Goal: Task Accomplishment & Management: Use online tool/utility

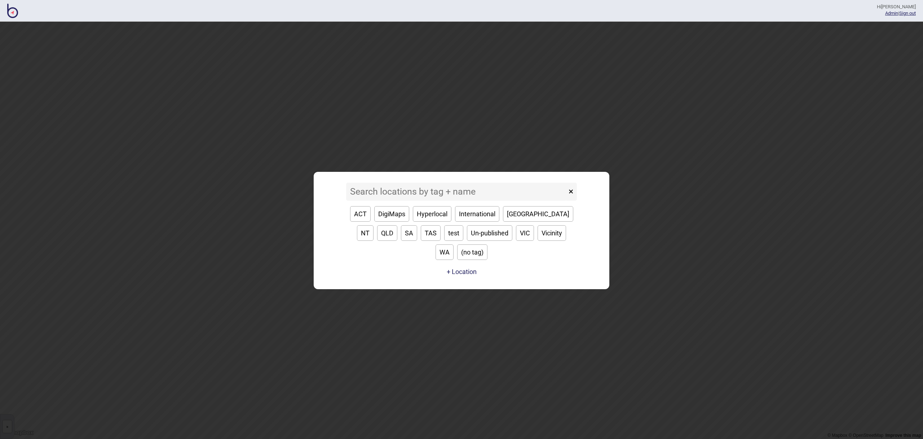
click at [401, 241] on button "SA" at bounding box center [409, 233] width 16 height 16
type input "SA"
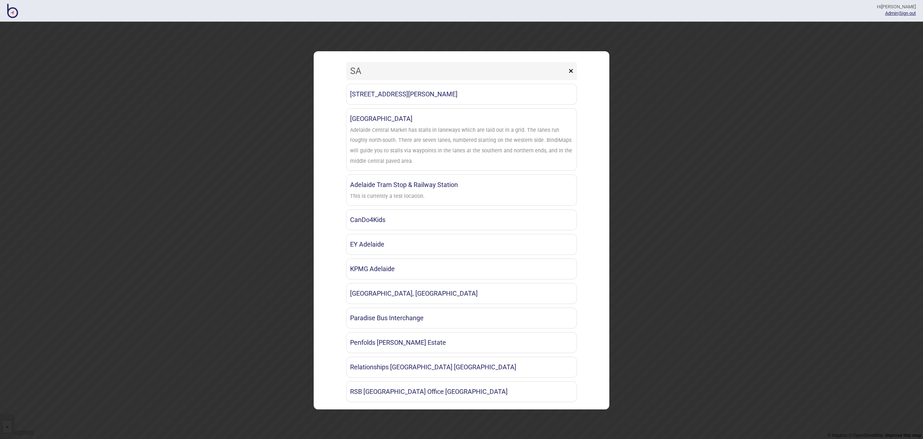
scroll to position [7, 0]
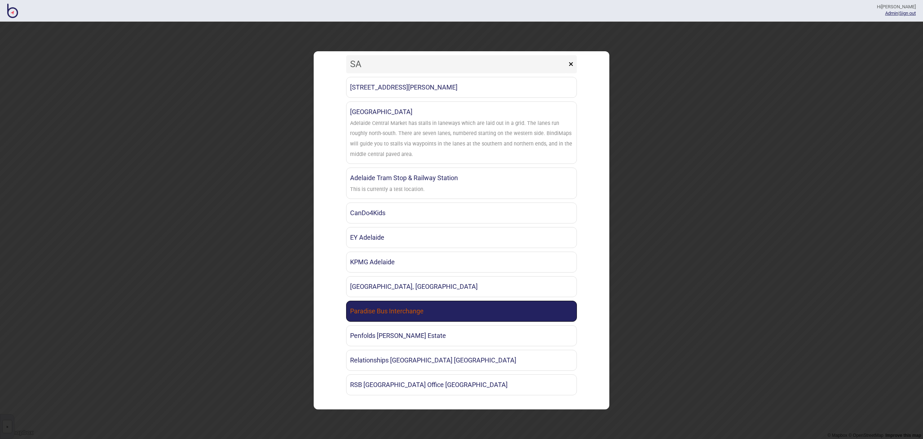
click at [435, 307] on link "Paradise Bus Interchange" at bounding box center [461, 310] width 231 height 21
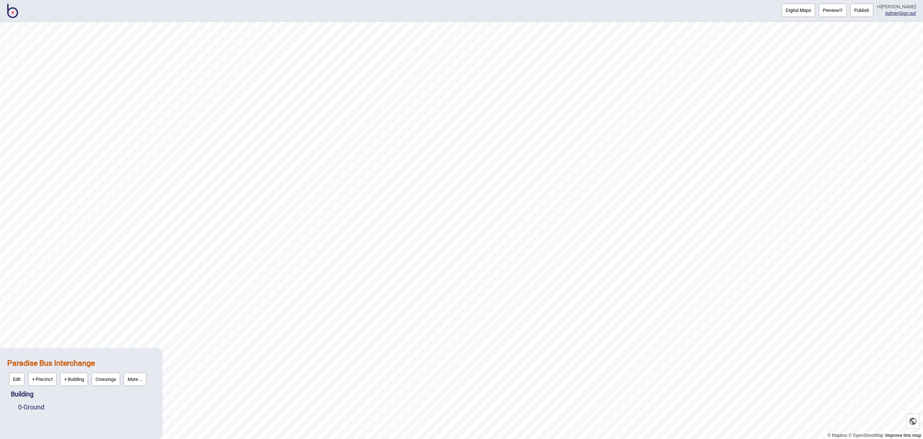
click at [867, 15] on button "Publish" at bounding box center [861, 10] width 23 height 13
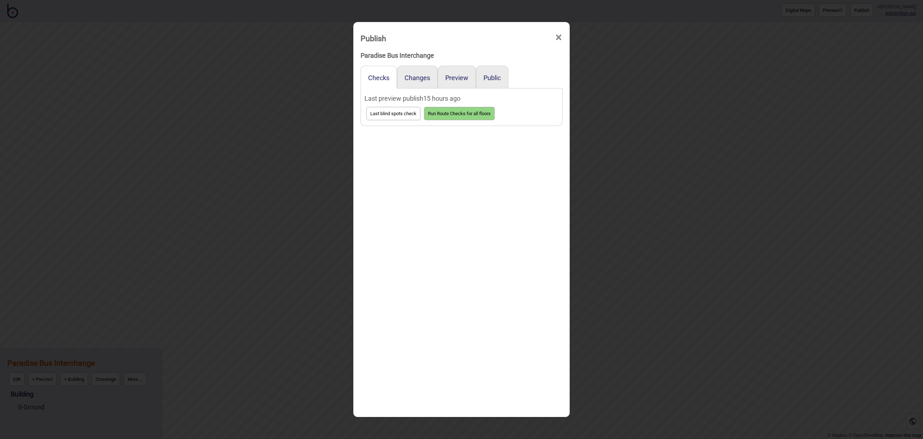
click at [480, 75] on div "Public" at bounding box center [492, 77] width 32 height 23
click at [484, 76] on button "Public" at bounding box center [492, 78] width 17 height 8
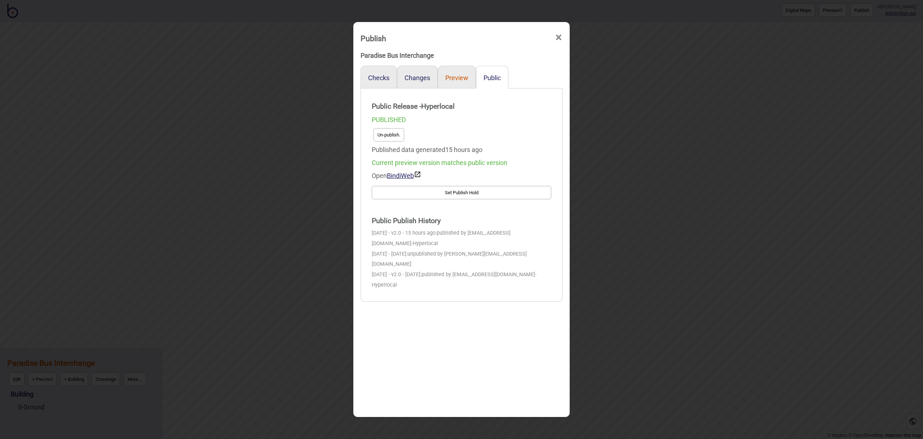
click at [460, 77] on button "Preview" at bounding box center [456, 78] width 23 height 8
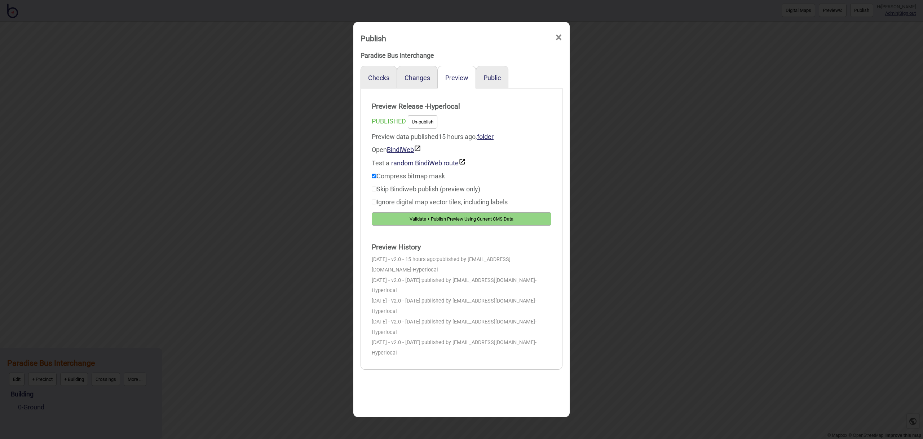
click at [536, 221] on button "Validate + Publish Preview Using Current CMS Data" at bounding box center [462, 218] width 180 height 13
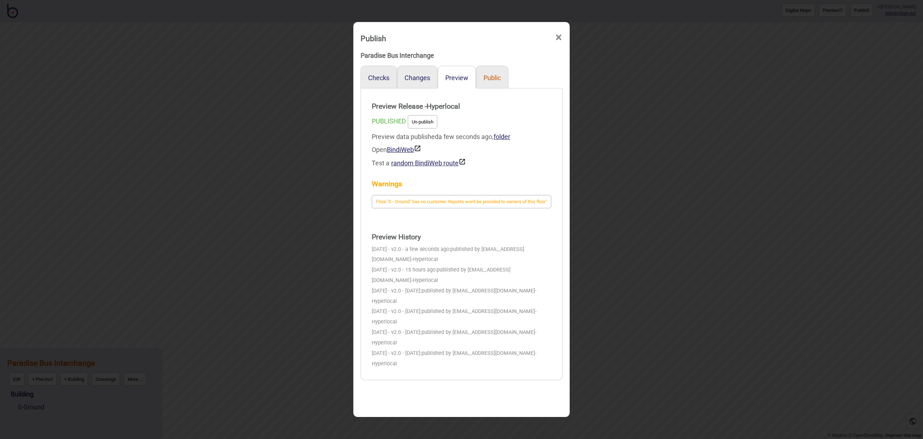
click at [500, 76] on button "Public" at bounding box center [492, 78] width 17 height 8
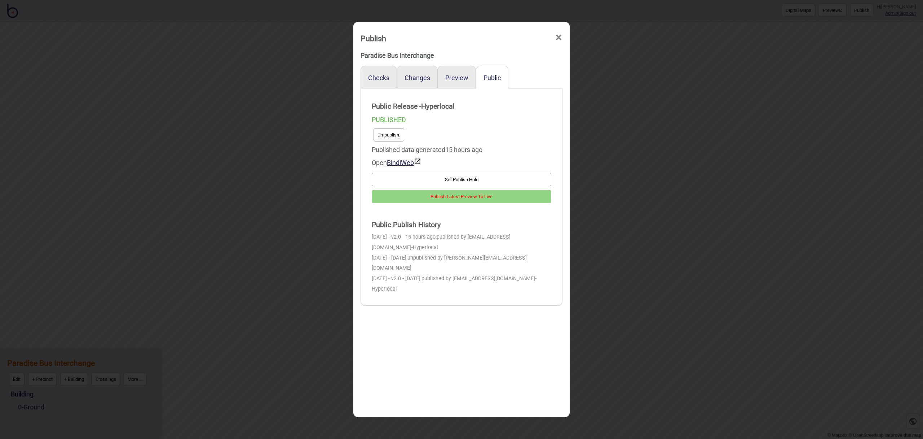
click at [498, 197] on button "Publish Latest Preview To Live" at bounding box center [462, 196] width 180 height 13
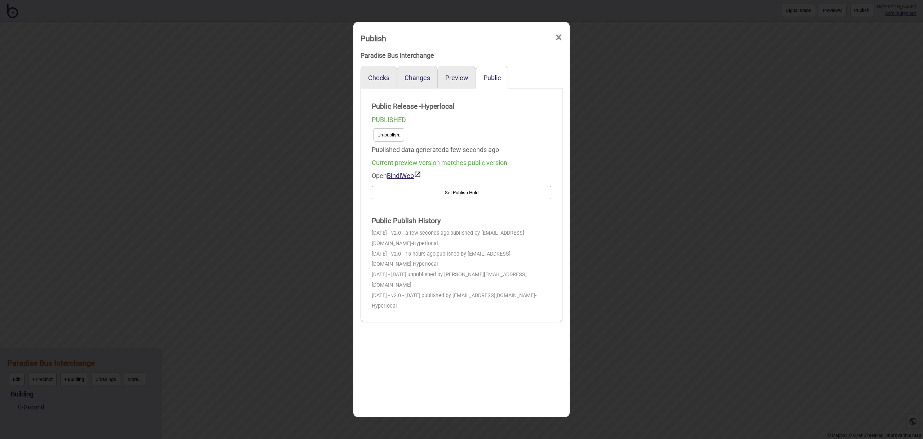
click at [557, 38] on span "×" at bounding box center [559, 38] width 8 height 24
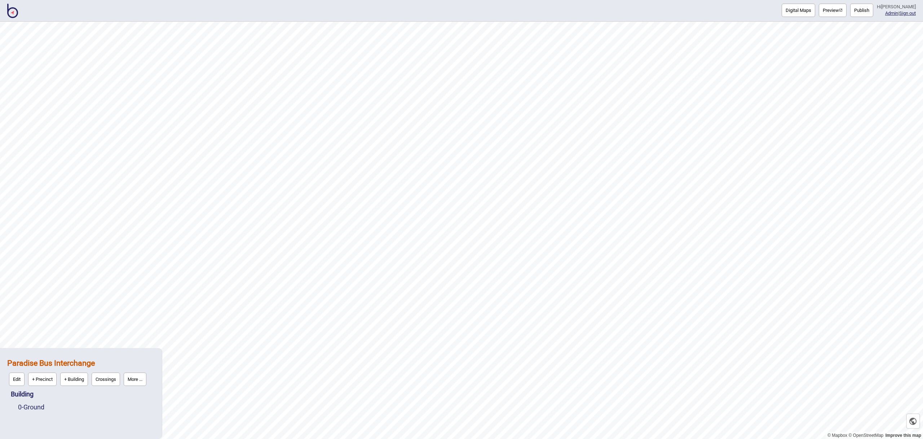
click at [14, 11] on img at bounding box center [12, 11] width 11 height 14
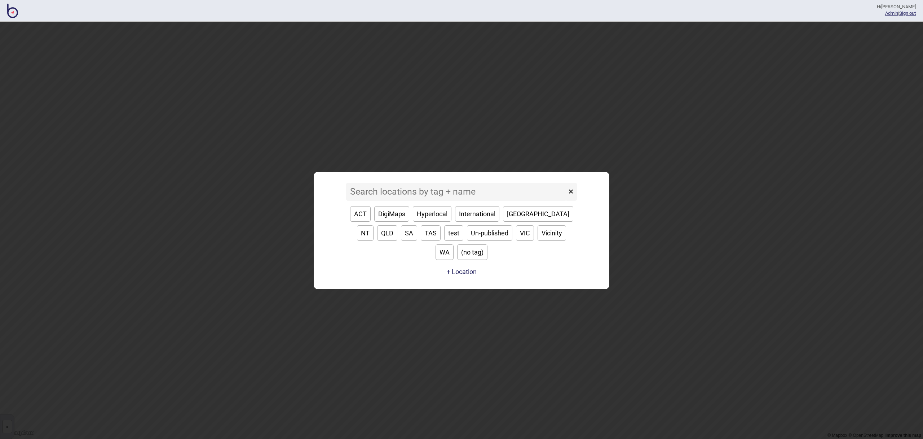
click at [516, 241] on button "VIC" at bounding box center [525, 233] width 18 height 16
type input "VIC"
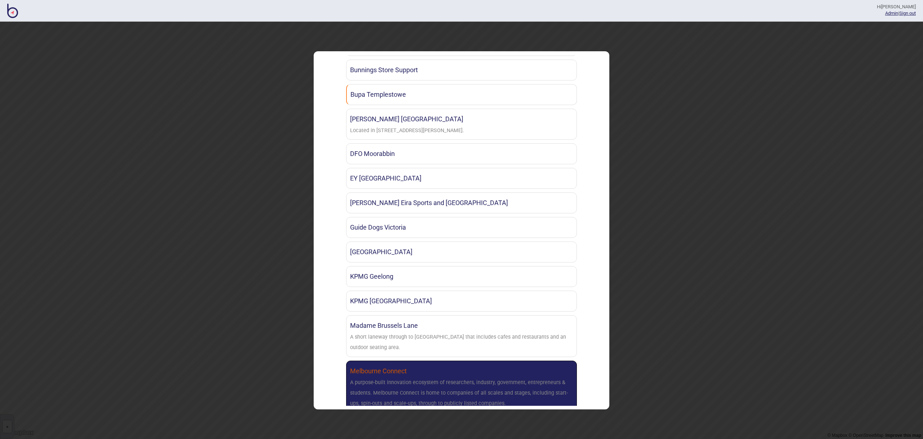
scroll to position [427, 0]
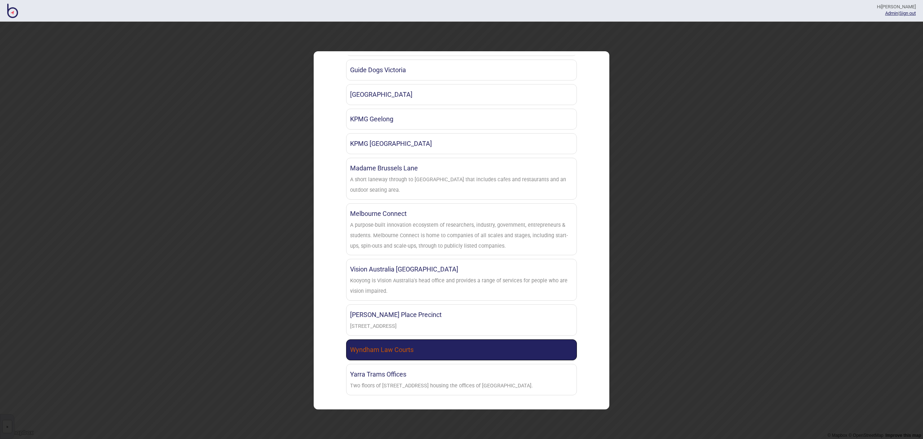
click at [423, 342] on link "Wyndham Law Courts" at bounding box center [461, 349] width 231 height 21
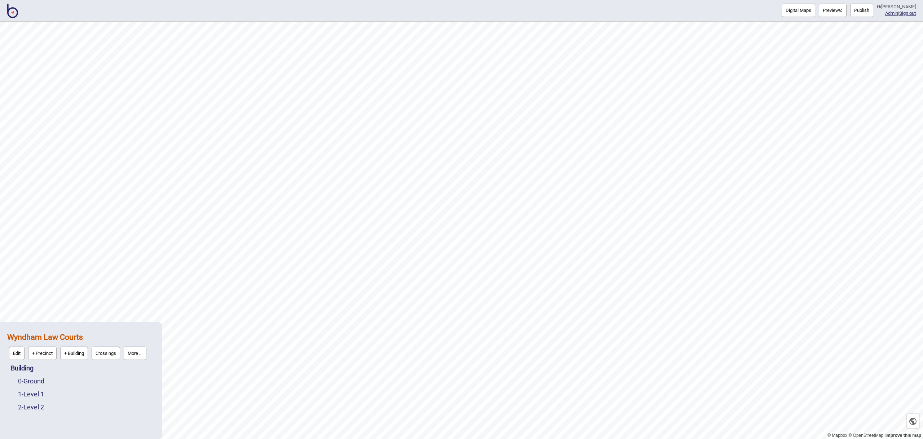
click at [40, 384] on div "0 - Ground" at bounding box center [86, 380] width 137 height 13
click at [40, 383] on link "0 - Ground" at bounding box center [31, 381] width 26 height 8
click at [29, 380] on button "Edit" at bounding box center [28, 378] width 16 height 13
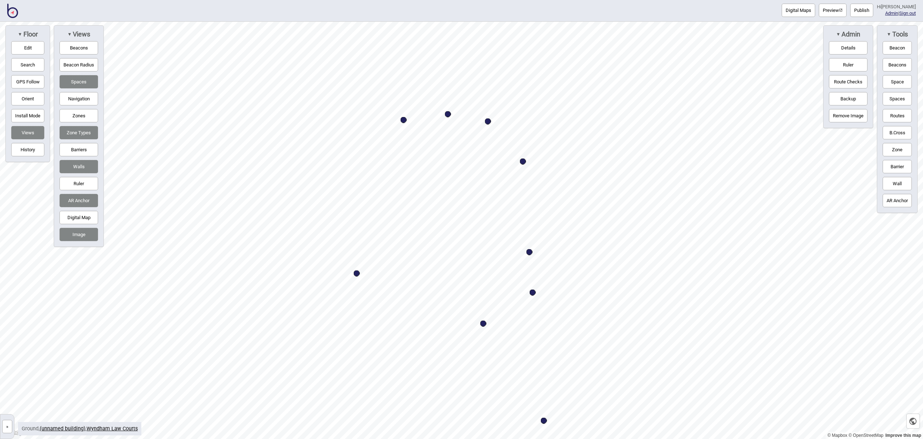
click at [404, 120] on div "Map marker" at bounding box center [404, 120] width 6 height 6
select select "Meeting Rooms"
select select "Magistrates Court Victoria"
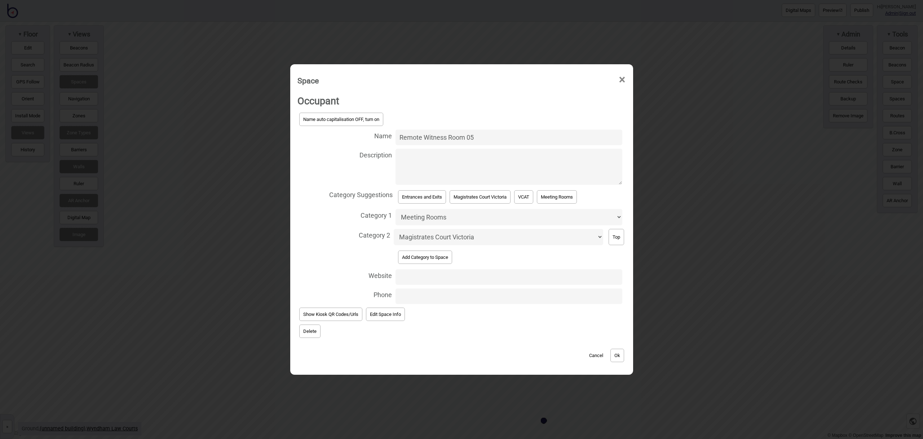
drag, startPoint x: 447, startPoint y: 137, endPoint x: 393, endPoint y: 136, distance: 54.5
click at [393, 136] on label "Name Remote Witness Room 05" at bounding box center [462, 137] width 329 height 19
type input "Room 05"
click at [617, 355] on button "Ok" at bounding box center [618, 354] width 14 height 13
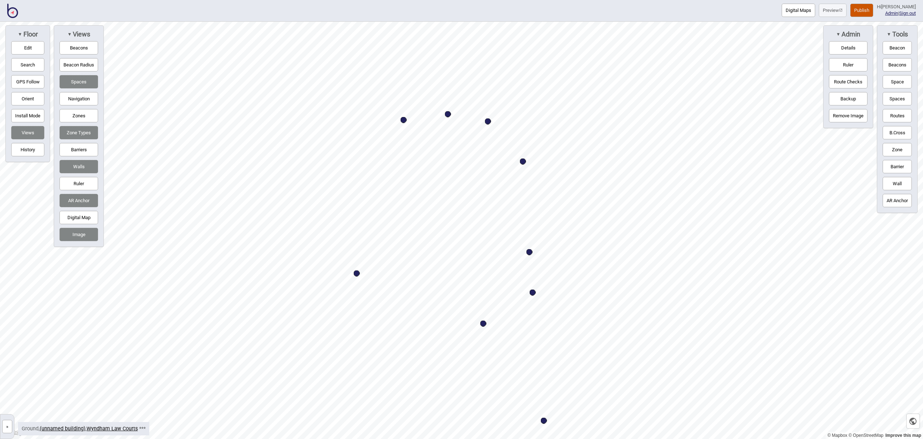
click at [449, 114] on div "Map marker" at bounding box center [448, 114] width 6 height 6
select select "Meeting Rooms"
select select "Magistrates Court Victoria"
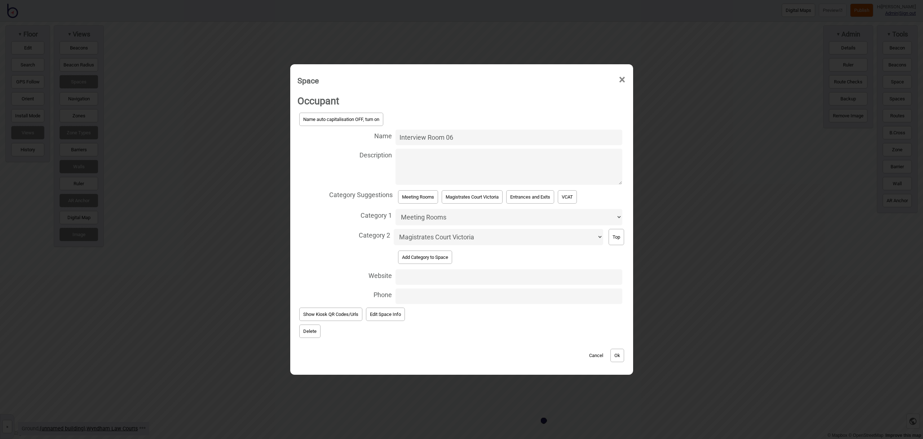
drag, startPoint x: 426, startPoint y: 136, endPoint x: 392, endPoint y: 138, distance: 33.9
click at [392, 138] on label "Name Interview Room 06" at bounding box center [462, 137] width 329 height 19
type input "Room 06"
click at [618, 358] on button "Ok" at bounding box center [618, 354] width 14 height 13
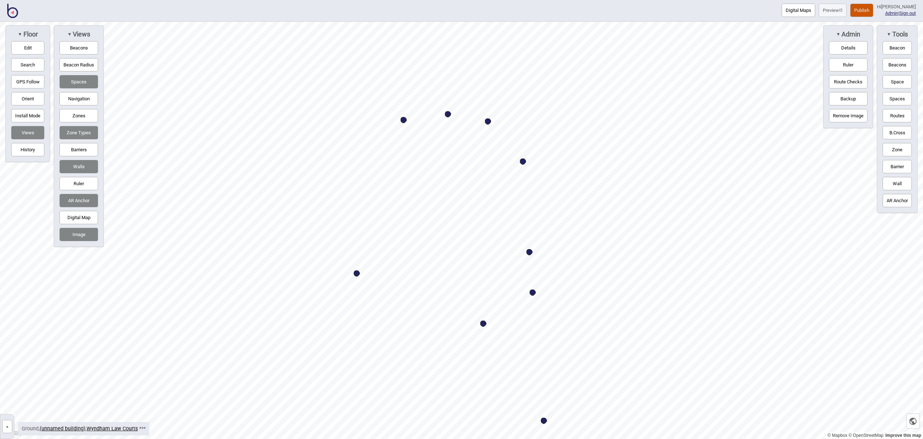
click at [488, 120] on div "Map marker" at bounding box center [488, 121] width 6 height 6
select select "Meeting Rooms"
select select "Magistrates Court Victoria"
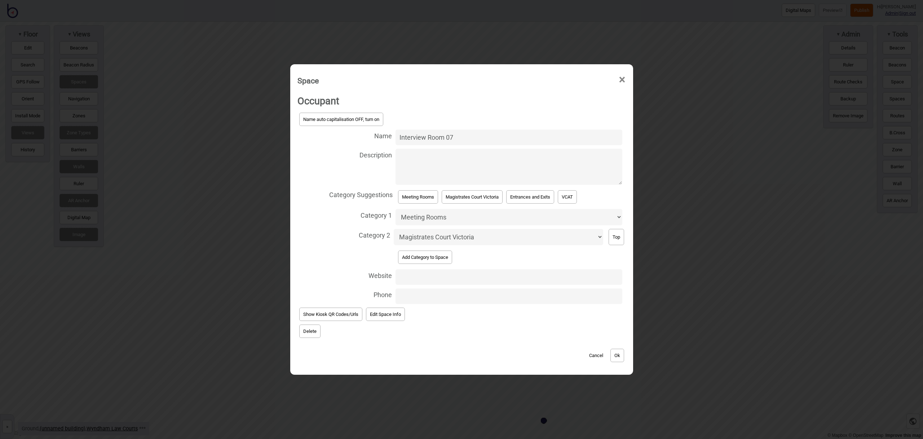
drag, startPoint x: 426, startPoint y: 136, endPoint x: 369, endPoint y: 135, distance: 57.4
click at [369, 135] on label "Name Interview Room 07" at bounding box center [462, 137] width 329 height 19
type input "Room 07"
click at [623, 355] on button "Ok" at bounding box center [618, 354] width 14 height 13
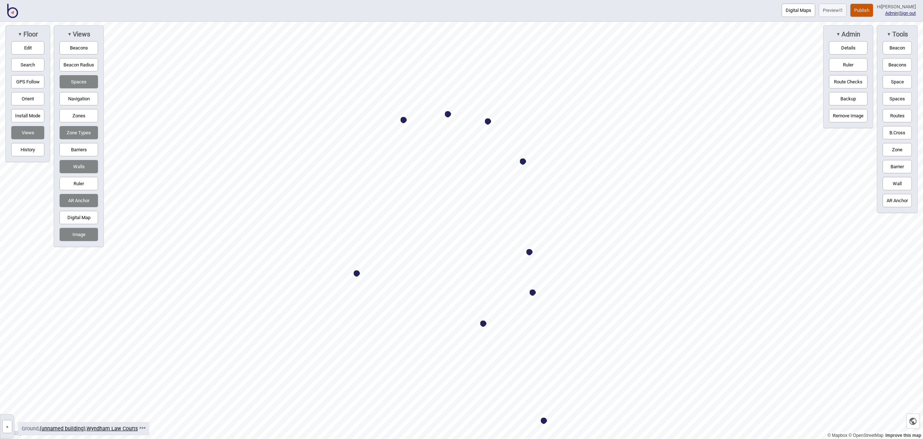
click at [523, 161] on div "Map marker" at bounding box center [523, 161] width 6 height 6
select select "Meeting Rooms"
select select "Magistrates Court Victoria"
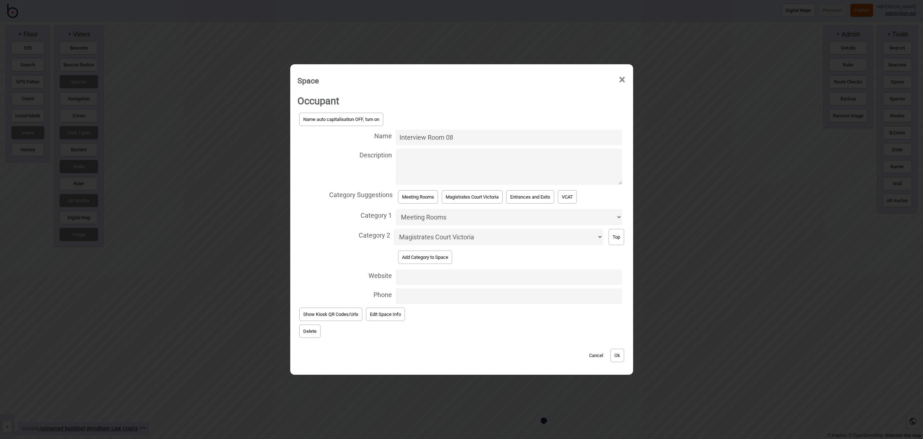
drag, startPoint x: 427, startPoint y: 136, endPoint x: 390, endPoint y: 137, distance: 37.5
click at [390, 137] on label "Name Interview Room 08" at bounding box center [462, 137] width 329 height 19
type input "Room 08"
click at [617, 356] on button "Ok" at bounding box center [618, 354] width 14 height 13
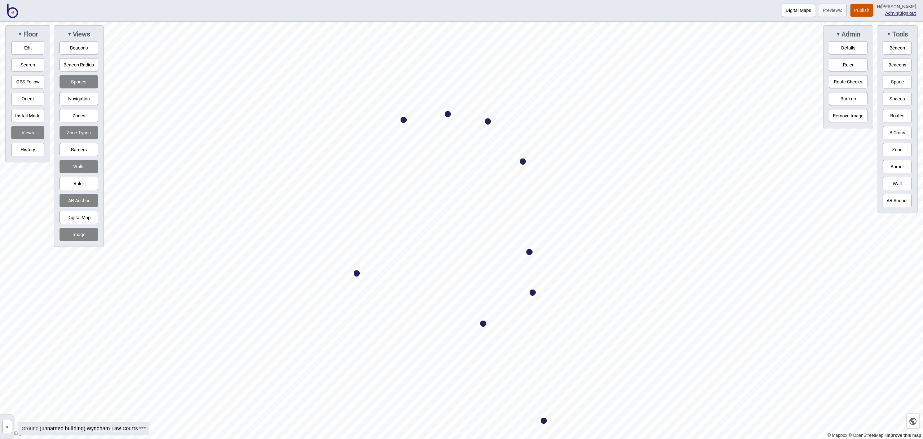
click at [530, 252] on div "Map marker" at bounding box center [530, 252] width 6 height 6
select select "Meeting Rooms"
select select "Magistrates Court Victoria"
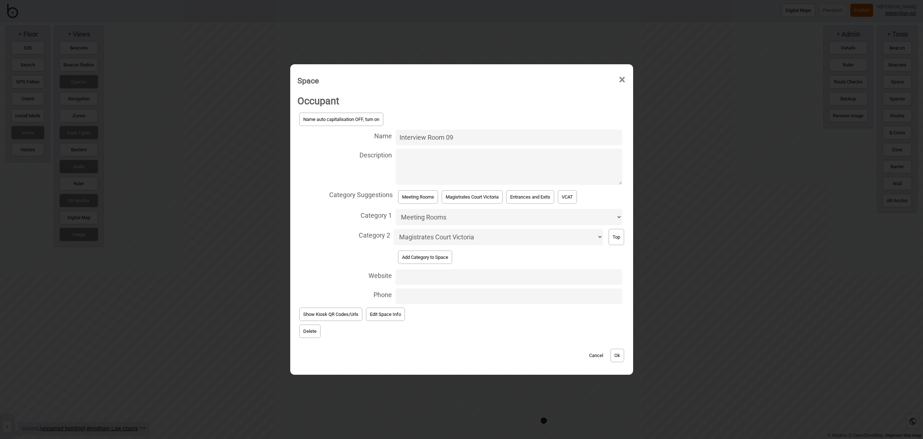
drag, startPoint x: 427, startPoint y: 137, endPoint x: 392, endPoint y: 135, distance: 35.1
click at [392, 135] on label "Name Interview Room 09" at bounding box center [462, 137] width 329 height 19
type input "Room 09"
click at [622, 354] on button "Ok" at bounding box center [618, 354] width 14 height 13
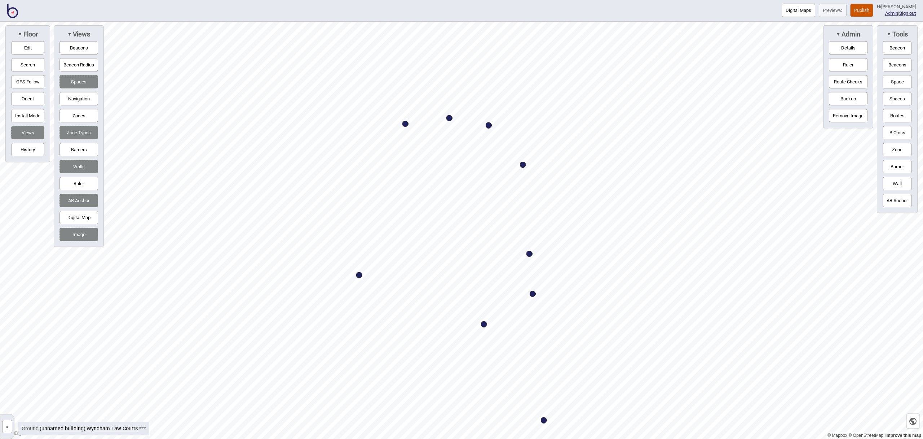
click at [533, 296] on div "Map marker" at bounding box center [533, 294] width 6 height 6
click at [533, 293] on div "Map marker" at bounding box center [533, 294] width 6 height 6
select select "Meeting Rooms"
select select "Magistrates Court Victoria"
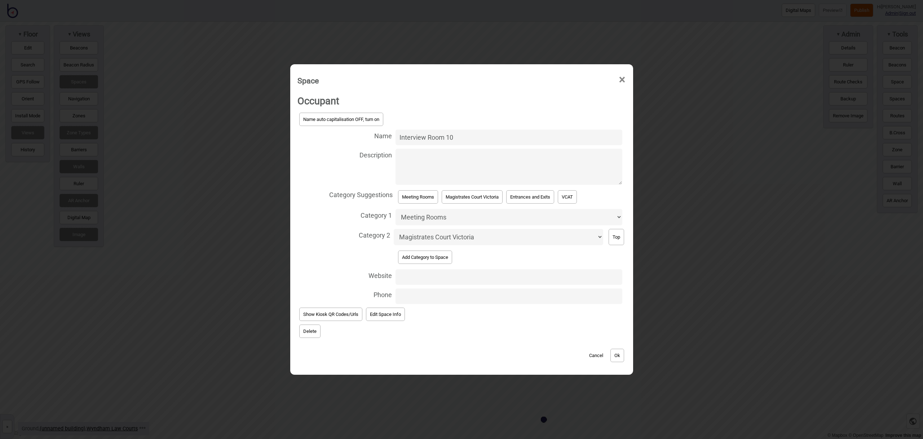
drag, startPoint x: 426, startPoint y: 136, endPoint x: 392, endPoint y: 136, distance: 34.3
click at [391, 136] on label "Name Interview Room 10" at bounding box center [462, 137] width 329 height 19
type input "Room 10"
click at [624, 356] on button "Ok" at bounding box center [618, 354] width 14 height 13
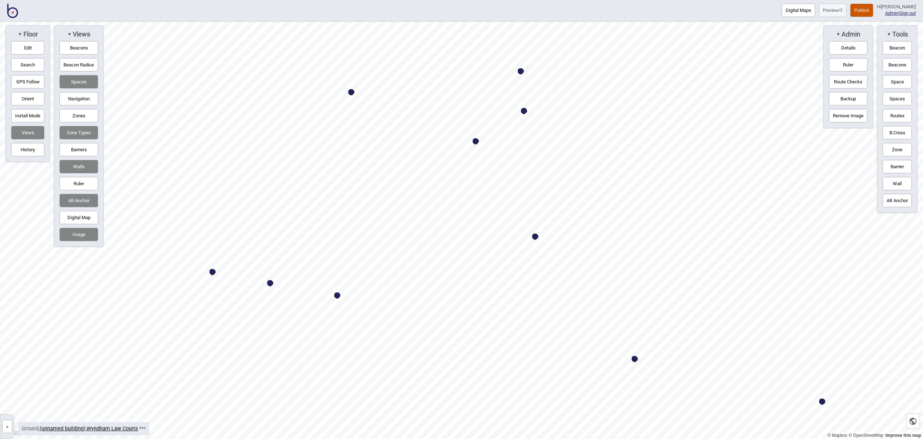
click at [536, 237] on div "Map marker" at bounding box center [535, 236] width 6 height 6
select select "Meeting Rooms"
select select "Magistrates Court Victoria"
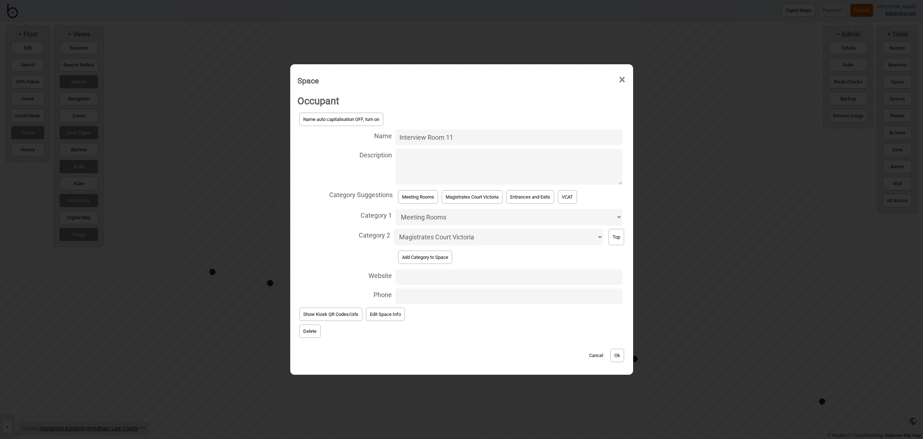
drag, startPoint x: 426, startPoint y: 137, endPoint x: 383, endPoint y: 136, distance: 43.3
click at [383, 136] on label "Name Interview Room 11" at bounding box center [462, 137] width 329 height 19
type input "Room 11"
click at [624, 357] on button "Ok" at bounding box center [618, 354] width 14 height 13
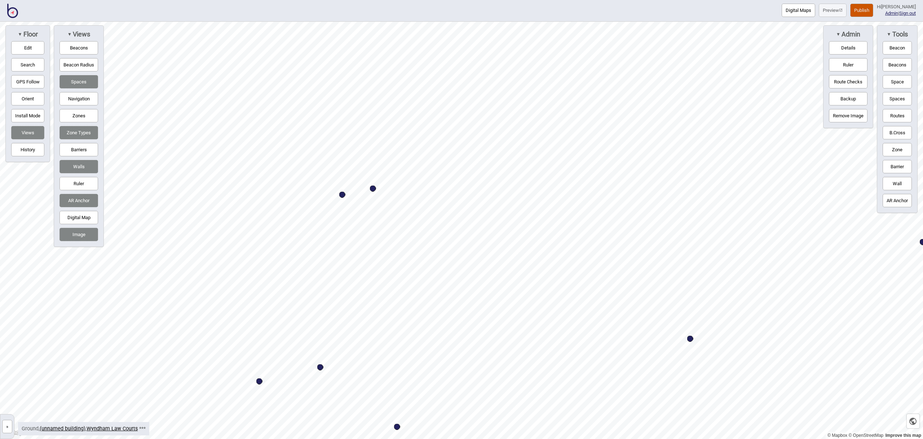
click at [374, 188] on div "Map marker" at bounding box center [373, 188] width 6 height 6
select select "Meeting Rooms"
select select "Magistrates Court Victoria"
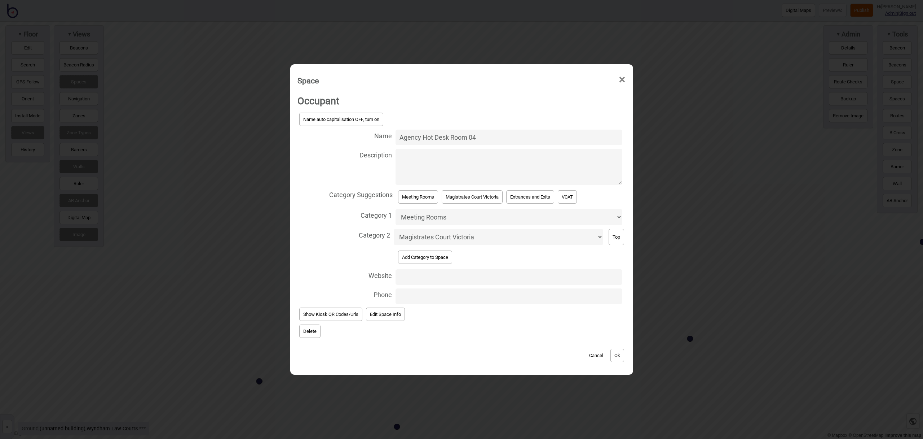
drag, startPoint x: 450, startPoint y: 139, endPoint x: 383, endPoint y: 137, distance: 67.1
click at [383, 137] on label "Name Agency Hot Desk Room 04" at bounding box center [462, 137] width 329 height 19
type input "Room 04"
click at [614, 351] on button "Ok" at bounding box center [618, 354] width 14 height 13
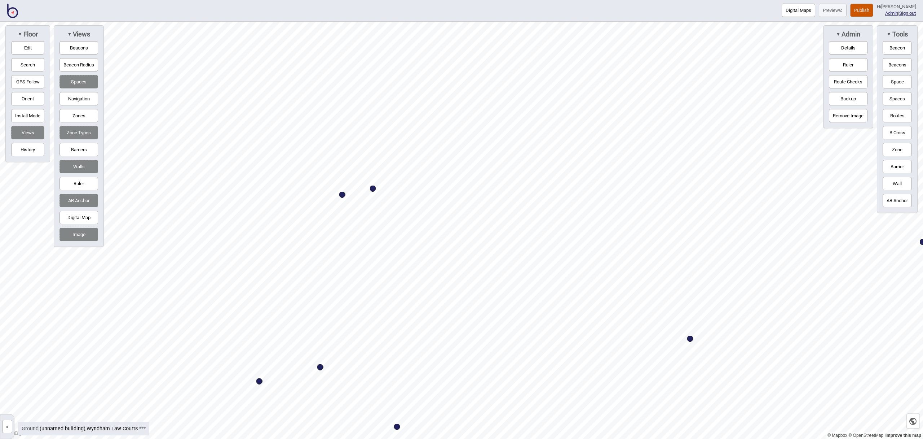
click at [342, 194] on div "Map marker" at bounding box center [342, 195] width 6 height 6
select select "Meeting Rooms"
select select "Magistrates Court Victoria"
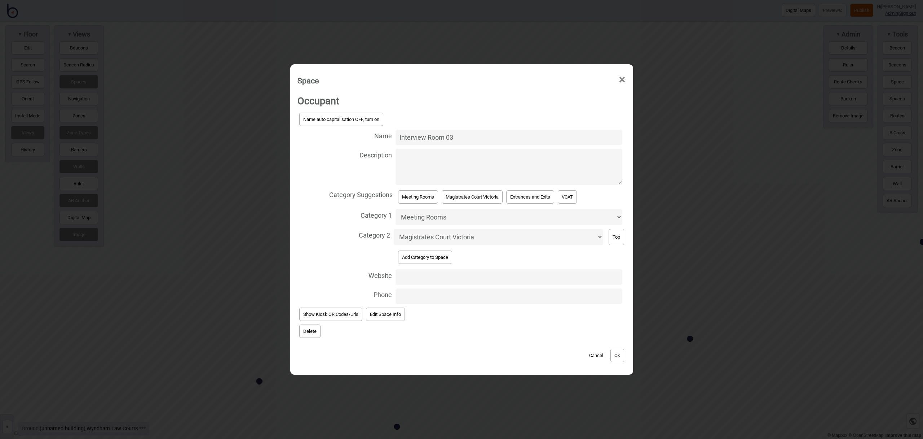
drag, startPoint x: 427, startPoint y: 137, endPoint x: 379, endPoint y: 136, distance: 48.0
click at [379, 136] on label "Name Interview Room 03" at bounding box center [462, 137] width 329 height 19
type input "Room 03"
click at [617, 353] on button "Ok" at bounding box center [618, 354] width 14 height 13
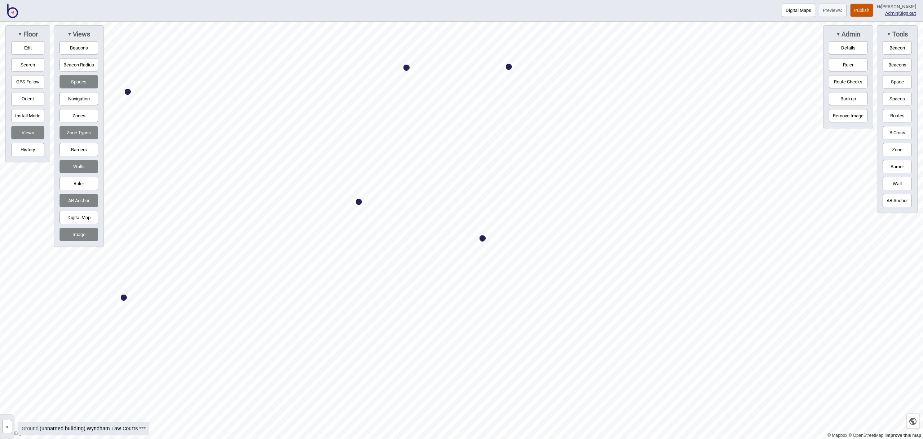
click at [483, 238] on div "Map marker" at bounding box center [483, 238] width 6 height 6
select select "Meeting Rooms"
select select "Children's Court"
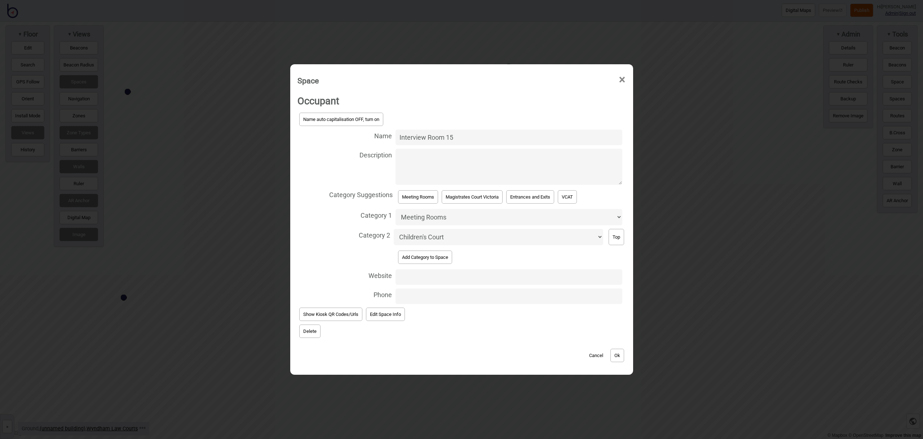
drag, startPoint x: 427, startPoint y: 138, endPoint x: 367, endPoint y: 133, distance: 59.7
click at [367, 133] on label "Name Interview Room 15" at bounding box center [462, 137] width 329 height 19
type input "Room 15"
click at [621, 355] on button "Ok" at bounding box center [618, 354] width 14 height 13
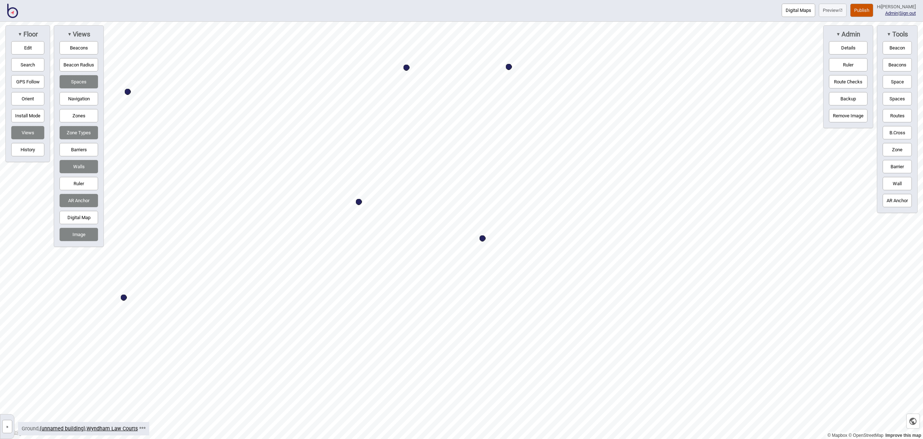
click at [360, 202] on div "Map marker" at bounding box center [359, 202] width 6 height 6
select select "Meeting Rooms"
select select "Children's Court"
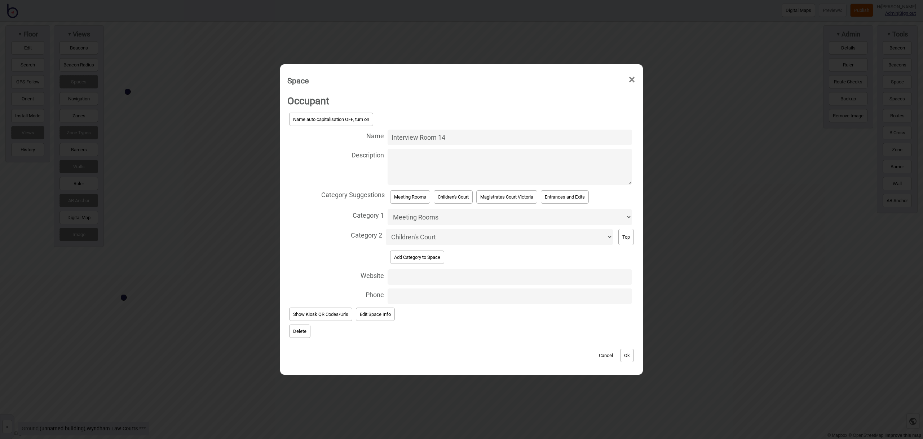
drag, startPoint x: 417, startPoint y: 137, endPoint x: 368, endPoint y: 136, distance: 49.1
click at [368, 136] on label "Name Interview Room 14" at bounding box center [461, 137] width 348 height 19
type input "Room 14"
click at [630, 356] on button "Ok" at bounding box center [627, 354] width 14 height 13
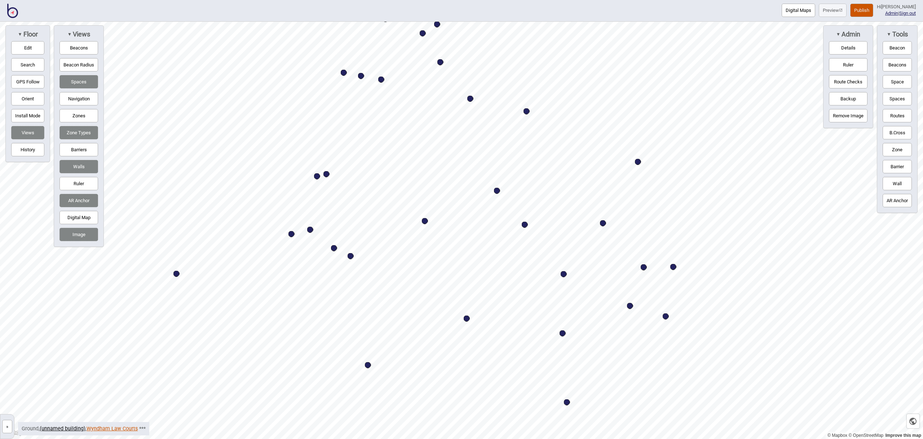
click at [114, 428] on link "Wyndham Law Courts" at bounding box center [112, 428] width 51 height 6
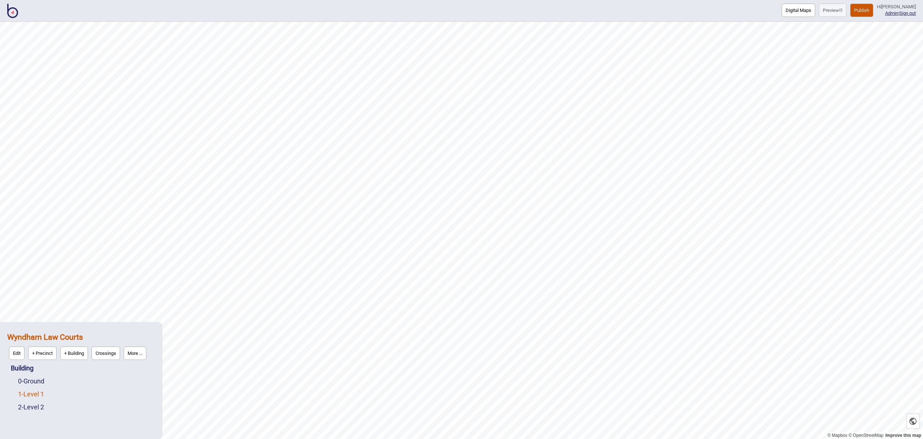
click at [38, 394] on link "1 - Level 1" at bounding box center [31, 394] width 26 height 8
click at [26, 394] on button "Edit" at bounding box center [28, 391] width 16 height 13
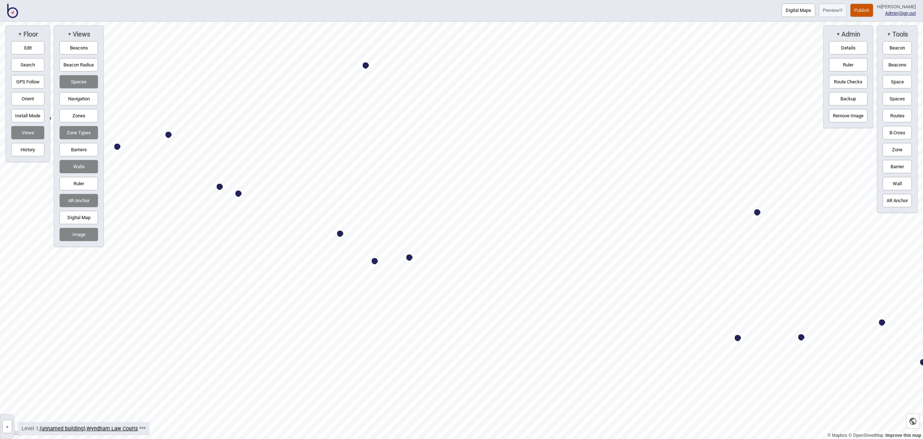
click at [340, 234] on div "Map marker" at bounding box center [340, 233] width 6 height 6
select select "Meeting Rooms"
select select "Magistrates Court Victoria"
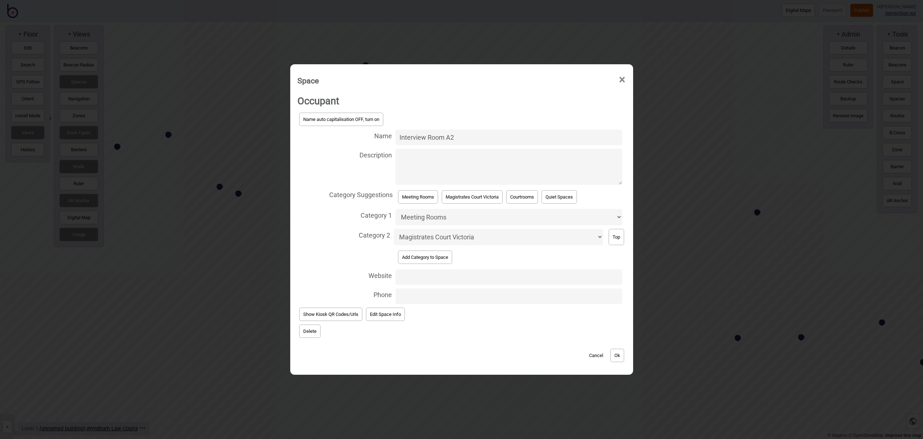
drag, startPoint x: 428, startPoint y: 136, endPoint x: 383, endPoint y: 136, distance: 44.7
click at [383, 136] on label "Name Interview Room A2" at bounding box center [462, 137] width 329 height 19
type input "Room A2"
click at [616, 355] on button "Ok" at bounding box center [618, 354] width 14 height 13
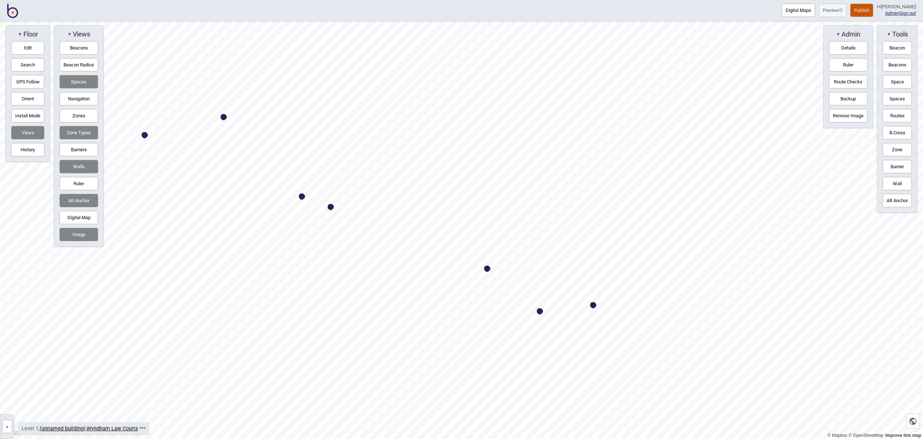
click at [331, 207] on div "Map marker" at bounding box center [331, 207] width 6 height 6
select select "Meeting Rooms"
select select "Magistrates Court Victoria"
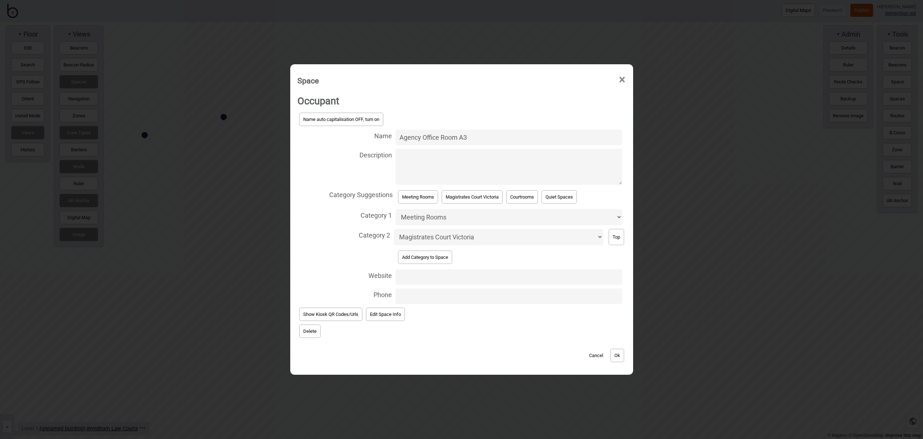
drag, startPoint x: 440, startPoint y: 135, endPoint x: 372, endPoint y: 132, distance: 68.6
click at [372, 132] on label "Name Agency Office Room A3" at bounding box center [462, 137] width 329 height 19
type input "Room A3"
click at [619, 357] on button "Ok" at bounding box center [618, 354] width 14 height 13
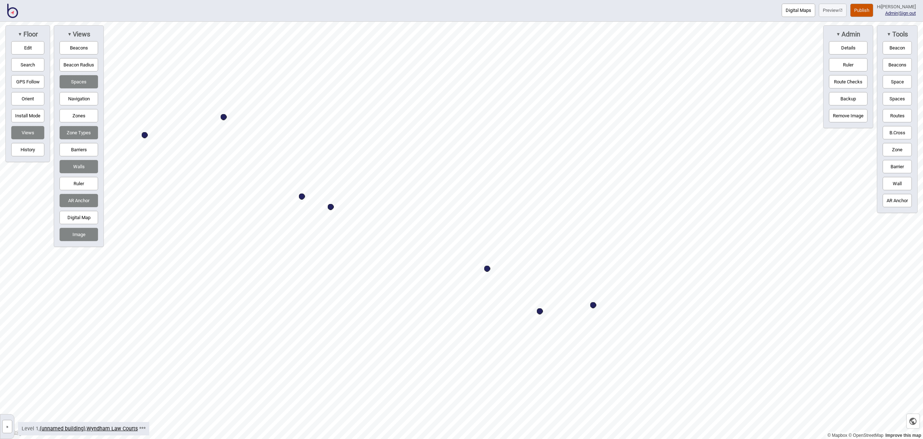
click at [302, 197] on div "Map marker" at bounding box center [302, 196] width 6 height 6
select select "Meeting Rooms"
select select "Magistrates Court Victoria"
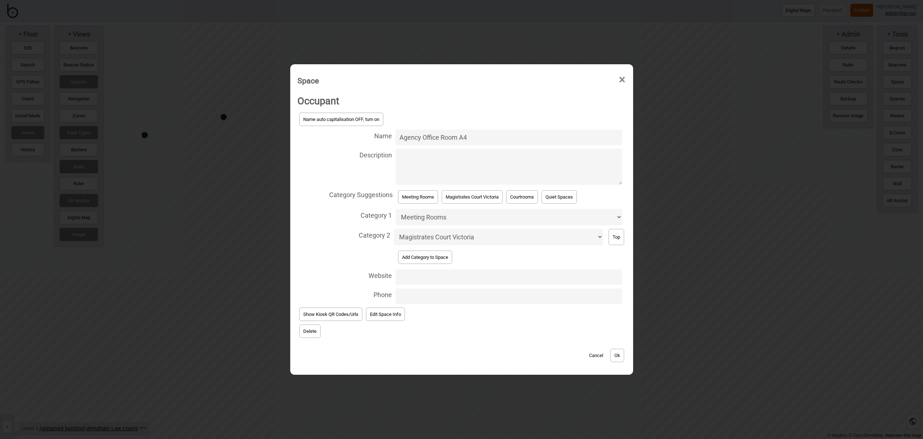
drag, startPoint x: 418, startPoint y: 136, endPoint x: 340, endPoint y: 130, distance: 77.4
click at [340, 130] on label "Name Agency Office Room A4" at bounding box center [462, 137] width 329 height 19
type input "Room A4"
click at [622, 351] on button "Ok" at bounding box center [618, 354] width 14 height 13
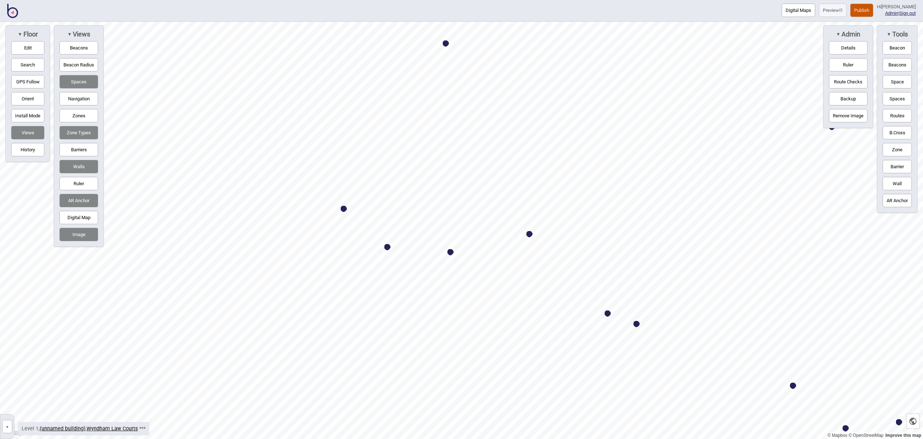
click at [451, 252] on div "Map marker" at bounding box center [451, 252] width 6 height 6
select select "Meeting Rooms"
select select "Magistrates Court Victoria"
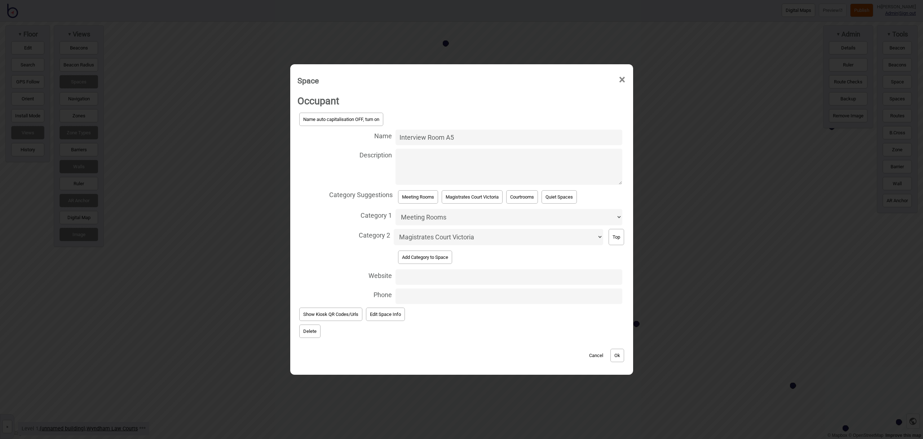
drag, startPoint x: 427, startPoint y: 136, endPoint x: 361, endPoint y: 132, distance: 66.5
click at [361, 132] on label "Name Interview Room A5" at bounding box center [462, 137] width 329 height 19
type input "Room A5"
click at [618, 351] on button "Ok" at bounding box center [618, 354] width 14 height 13
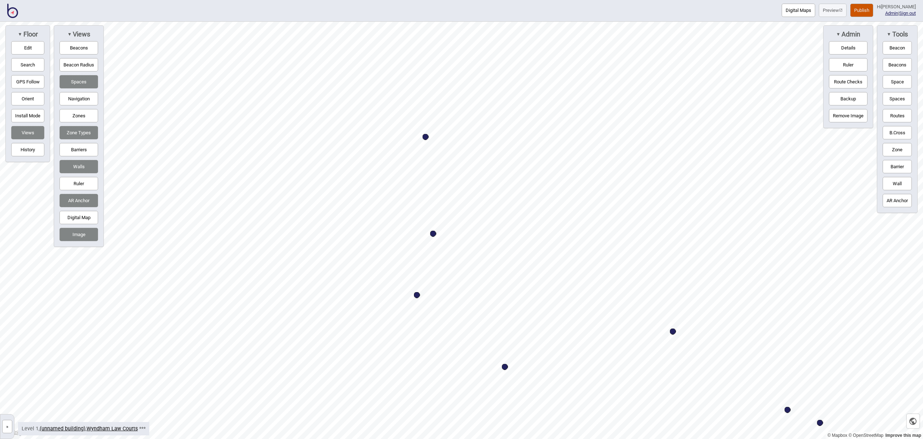
click at [434, 233] on div "Map marker" at bounding box center [433, 233] width 6 height 6
select select "Meeting Rooms"
select select "Magistrates Court Victoria"
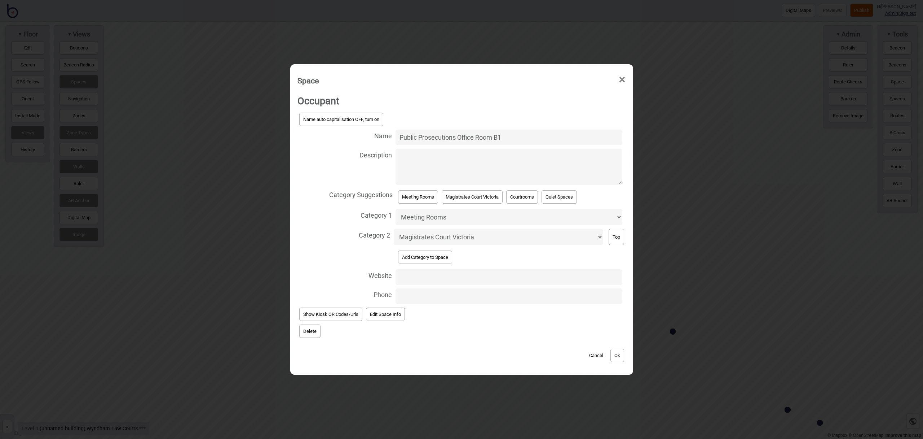
drag, startPoint x: 476, startPoint y: 136, endPoint x: 381, endPoint y: 129, distance: 94.7
click at [381, 129] on label "Name Public Prosecutions Office Room B1" at bounding box center [462, 137] width 329 height 19
type input "Room B1"
click at [623, 358] on button "Ok" at bounding box center [618, 354] width 14 height 13
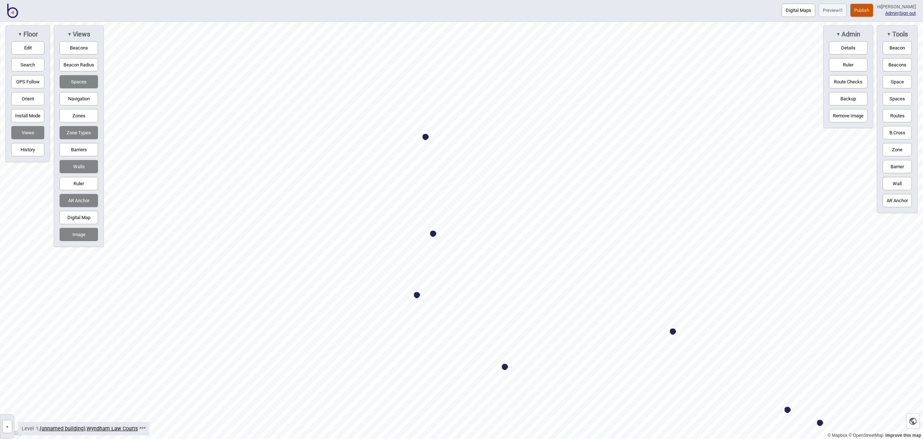
click at [426, 137] on div "Map marker" at bounding box center [426, 137] width 6 height 6
select select "Meeting Rooms"
select select "Magistrates Court Victoria"
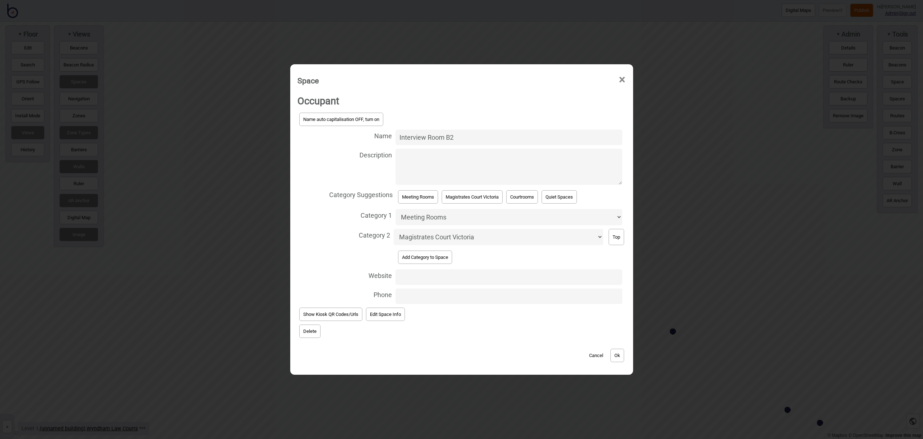
click at [426, 136] on input "Interview Room B2" at bounding box center [509, 137] width 227 height 16
click at [425, 137] on input "Interview Room B2" at bounding box center [509, 137] width 227 height 16
click at [423, 137] on input "Interview Room B2" at bounding box center [509, 137] width 227 height 16
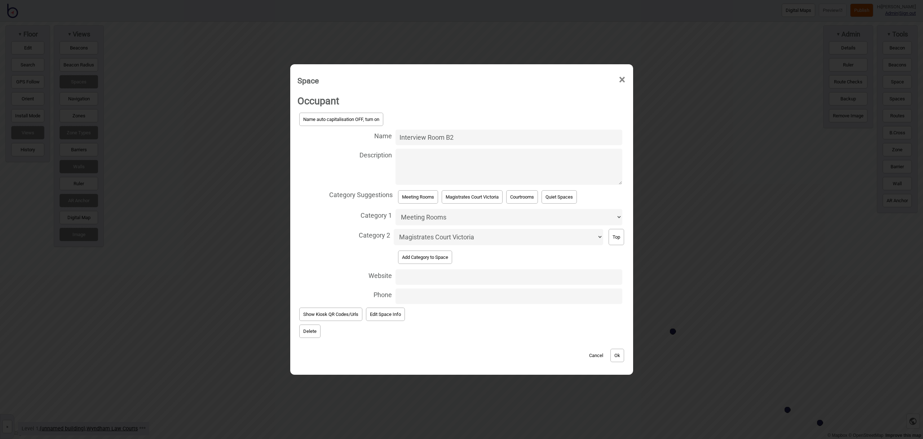
drag, startPoint x: 426, startPoint y: 136, endPoint x: 366, endPoint y: 135, distance: 60.6
click at [366, 135] on label "Name Interview Room B2" at bounding box center [462, 137] width 329 height 19
type input "Room B2"
click at [616, 355] on button "Ok" at bounding box center [618, 354] width 14 height 13
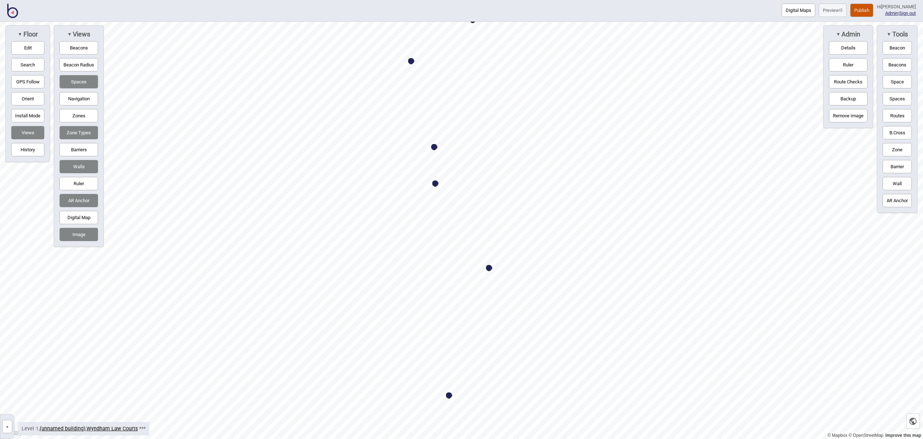
click at [436, 184] on div "Map marker" at bounding box center [435, 183] width 6 height 6
select select "Meeting Rooms"
select select "Magistrates Court Victoria"
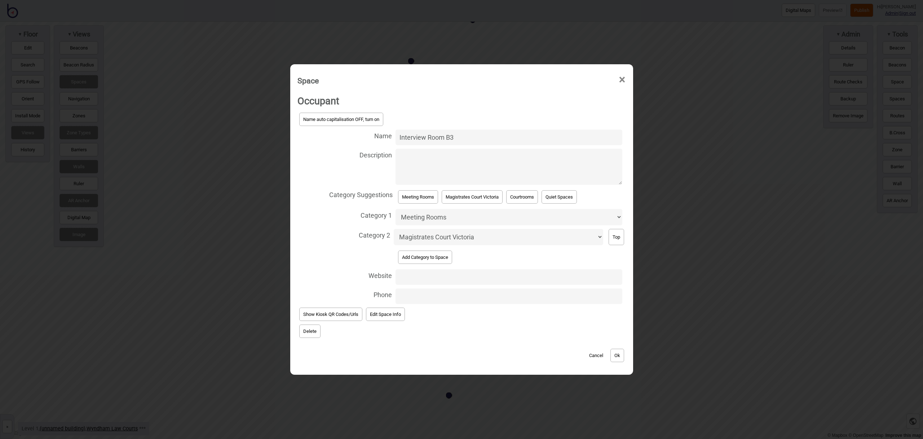
drag, startPoint x: 427, startPoint y: 139, endPoint x: 393, endPoint y: 138, distance: 33.9
click at [393, 138] on label "Name Interview Room B3" at bounding box center [462, 137] width 329 height 19
type input "Room B3"
click at [624, 362] on div "Cancel Ok" at bounding box center [462, 351] width 329 height 24
click at [624, 359] on button "Ok" at bounding box center [618, 354] width 14 height 13
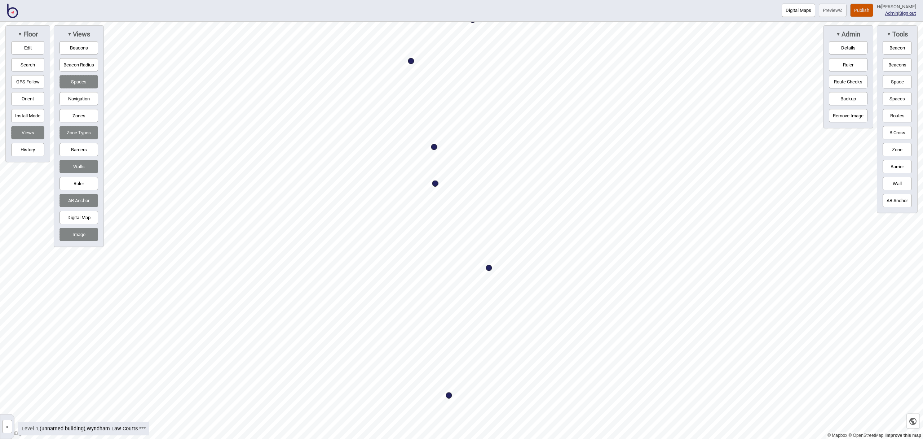
click at [434, 147] on div "Map marker" at bounding box center [434, 147] width 6 height 6
select select "Meeting Rooms"
select select "Magistrates Court Victoria"
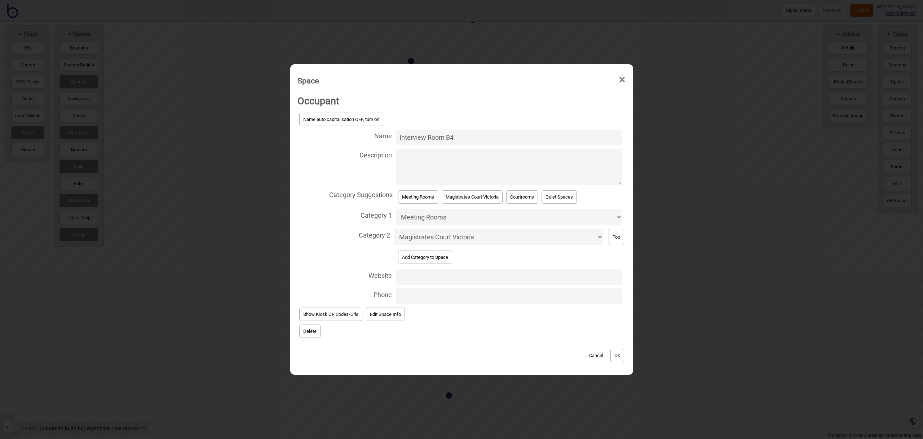
drag, startPoint x: 427, startPoint y: 137, endPoint x: 385, endPoint y: 134, distance: 42.3
click at [385, 134] on label "Name Interview Room B4" at bounding box center [462, 137] width 329 height 19
type input "Room B4"
click at [620, 351] on button "Ok" at bounding box center [618, 354] width 14 height 13
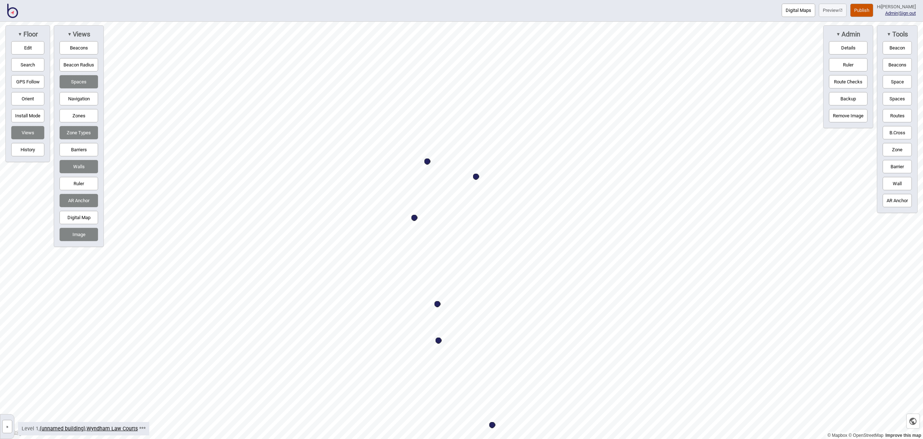
click at [428, 161] on div "Map marker" at bounding box center [428, 161] width 6 height 6
select select "Meeting Rooms"
select select "Magistrates Court Victoria"
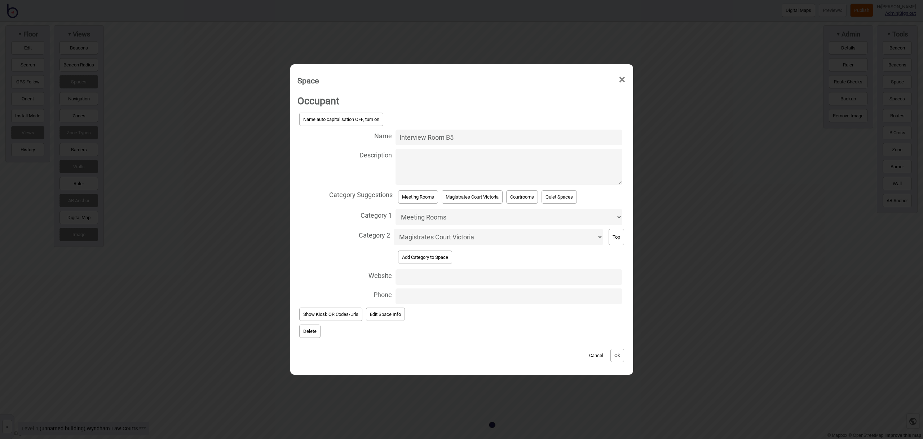
drag, startPoint x: 428, startPoint y: 137, endPoint x: 380, endPoint y: 135, distance: 48.0
click at [380, 135] on label "Name Interview Room B5" at bounding box center [462, 137] width 329 height 19
type input "Room B5"
click at [618, 353] on button "Ok" at bounding box center [618, 354] width 14 height 13
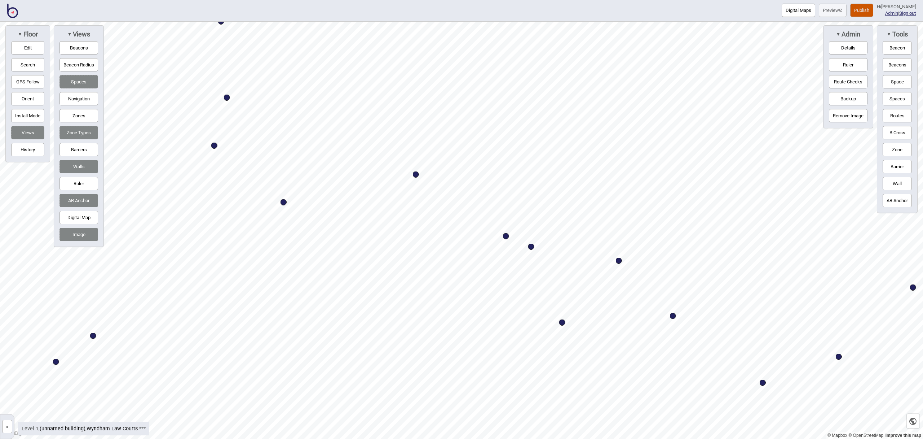
click at [506, 237] on div "Map marker" at bounding box center [506, 236] width 6 height 6
select select "Meeting Rooms"
select select "Magistrates Court Victoria"
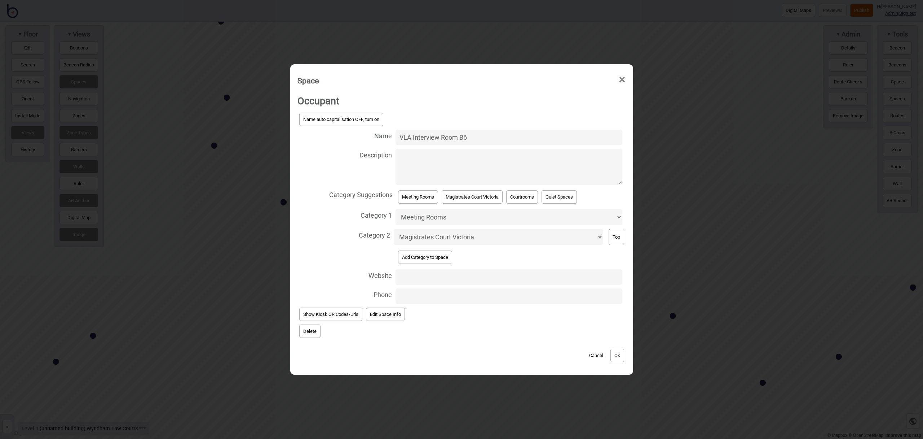
drag, startPoint x: 440, startPoint y: 136, endPoint x: 368, endPoint y: 133, distance: 71.8
click at [368, 133] on label "Name VLA Interview Room B6" at bounding box center [462, 137] width 329 height 19
type input "Room B6"
click at [620, 352] on button "Ok" at bounding box center [618, 354] width 14 height 13
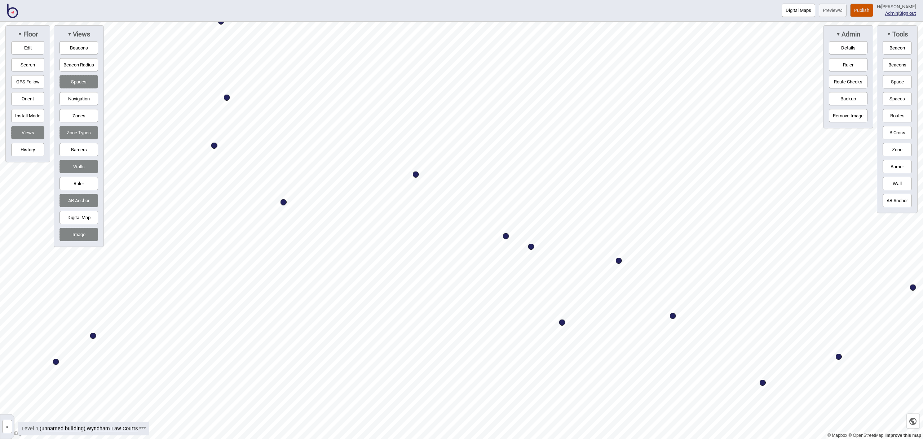
click at [531, 246] on div "Map marker" at bounding box center [531, 246] width 6 height 6
select select "Meeting Rooms"
select select "Magistrates Court Victoria"
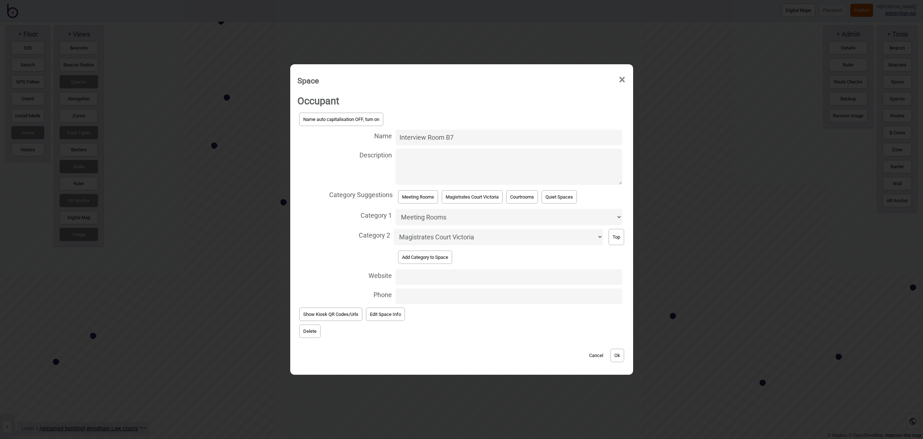
drag, startPoint x: 427, startPoint y: 136, endPoint x: 391, endPoint y: 135, distance: 35.3
click at [391, 135] on label "Name Interview Room B7" at bounding box center [462, 137] width 329 height 19
type input "Room B7"
click at [618, 353] on button "Ok" at bounding box center [618, 354] width 14 height 13
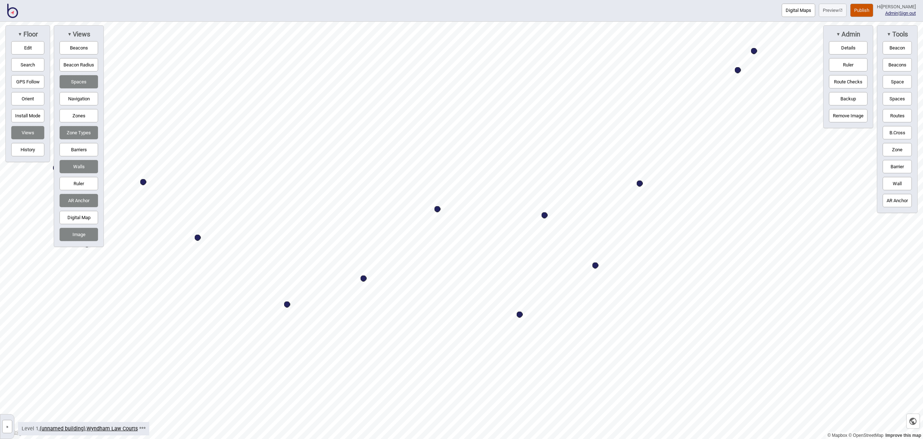
click at [519, 315] on div "Map marker" at bounding box center [520, 314] width 6 height 6
select select "Meeting Rooms"
select select "Magistrates Court Victoria"
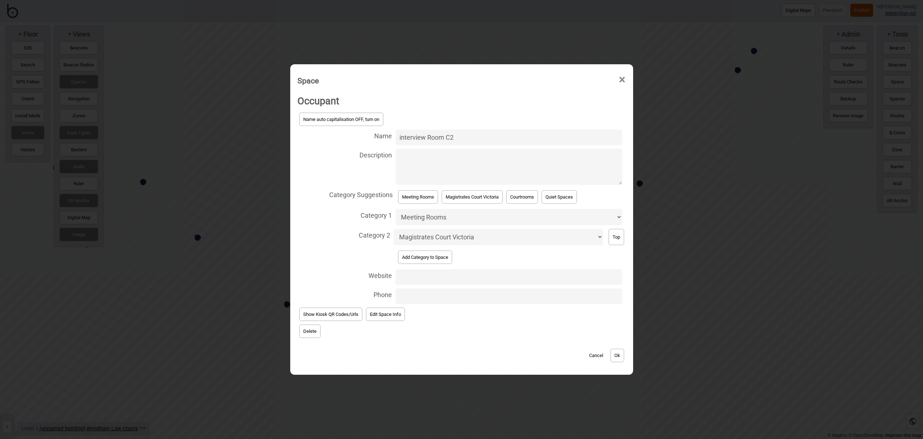
drag, startPoint x: 426, startPoint y: 137, endPoint x: 392, endPoint y: 136, distance: 33.6
click at [392, 136] on label "Name interview Room C2" at bounding box center [462, 137] width 329 height 19
type input "Room C2"
click at [620, 356] on button "Ok" at bounding box center [618, 354] width 14 height 13
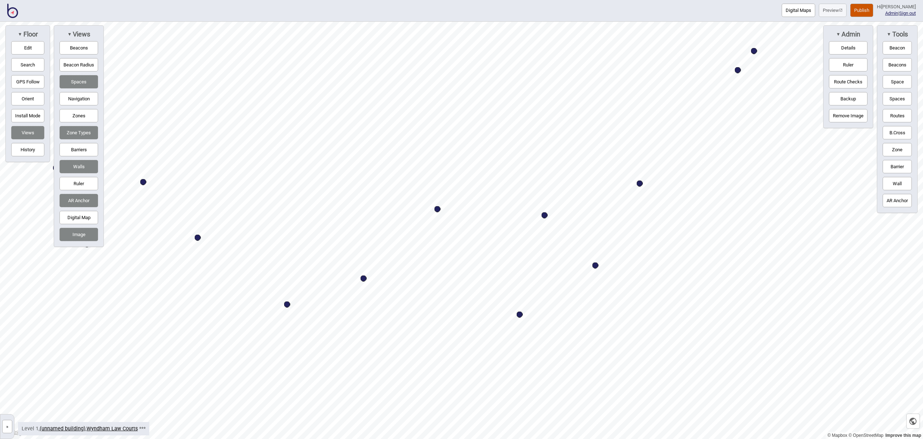
click at [642, 184] on div "Map marker" at bounding box center [640, 183] width 6 height 6
select select "Meeting Rooms"
select select "Magistrates Court Victoria"
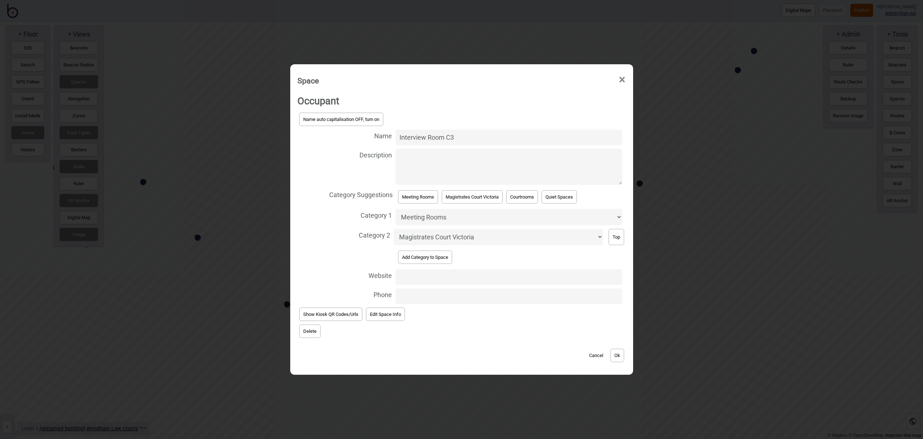
drag, startPoint x: 426, startPoint y: 136, endPoint x: 376, endPoint y: 136, distance: 49.8
click at [376, 136] on label "Name Interview Room C3" at bounding box center [462, 137] width 329 height 19
type input "Room C3"
click at [620, 359] on button "Ok" at bounding box center [618, 354] width 14 height 13
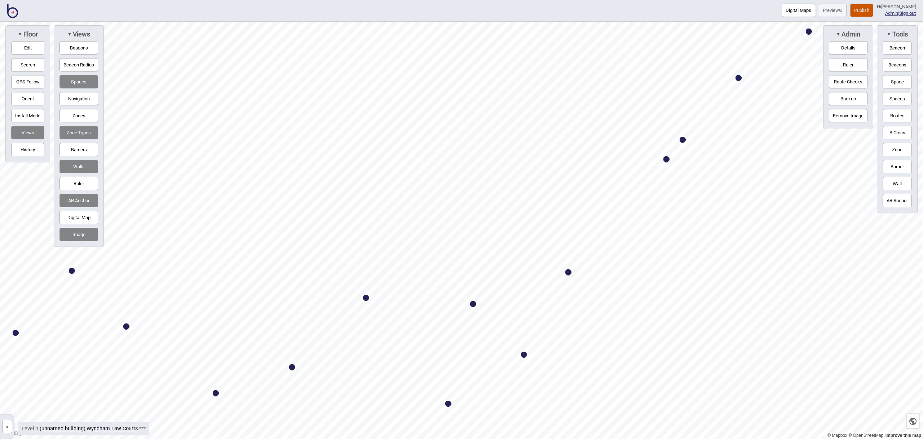
click at [667, 159] on div "Map marker" at bounding box center [667, 159] width 6 height 6
select select "Meeting Rooms"
select select "Magistrates Court Victoria"
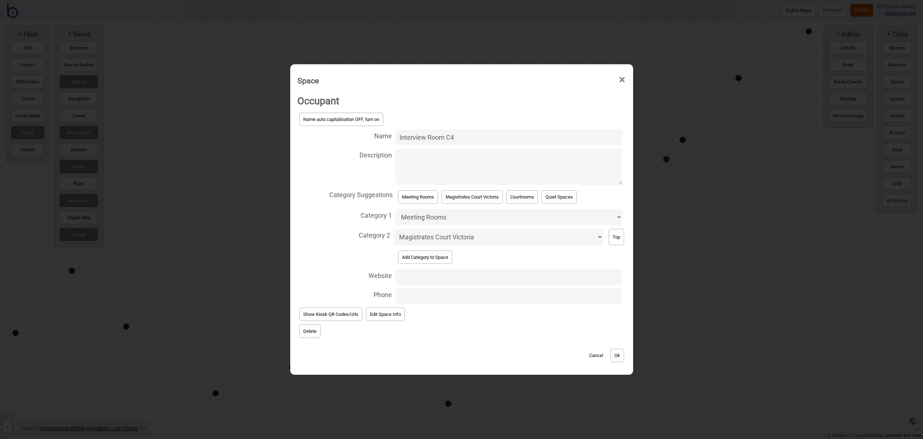
drag, startPoint x: 423, startPoint y: 137, endPoint x: 376, endPoint y: 140, distance: 47.7
click at [376, 140] on label "Name Interview Room C4" at bounding box center [462, 137] width 329 height 19
type input "Room C4"
click at [622, 357] on button "Ok" at bounding box center [618, 354] width 14 height 13
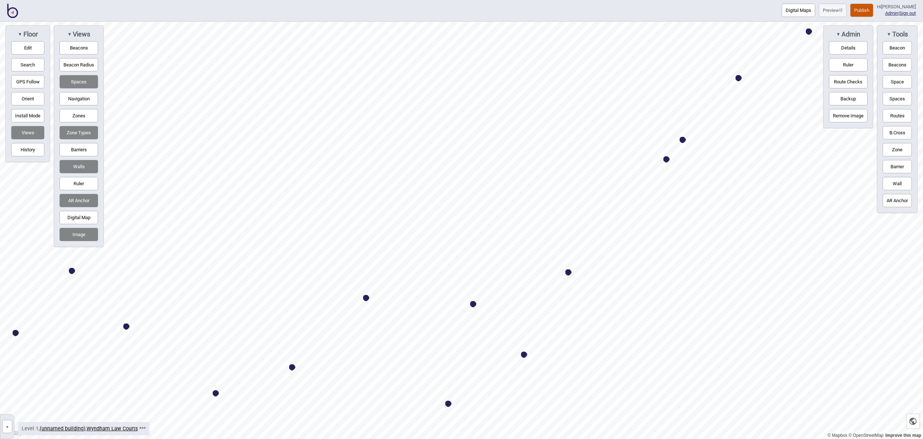
click at [683, 139] on div "Map marker" at bounding box center [683, 140] width 6 height 6
select select "Meeting Rooms"
select select "Magistrates Court Victoria"
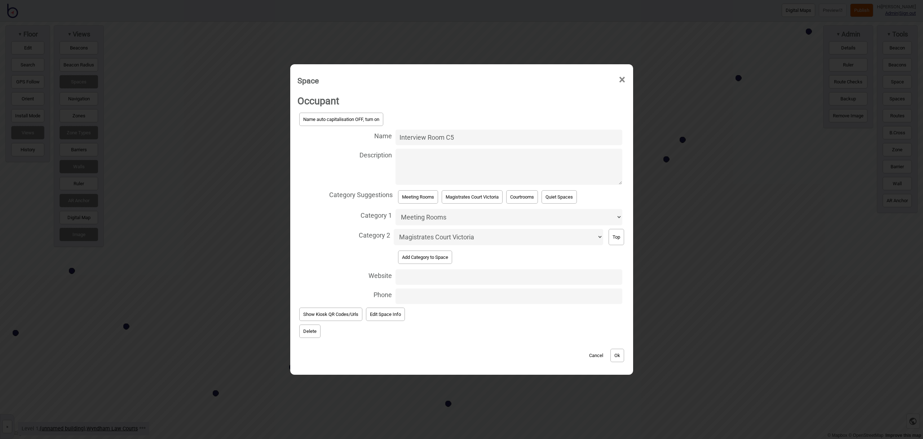
drag, startPoint x: 427, startPoint y: 136, endPoint x: 386, endPoint y: 136, distance: 40.4
click at [387, 136] on label "Name Interview Room C5" at bounding box center [462, 137] width 329 height 19
type input "Room C5"
click at [618, 354] on button "Ok" at bounding box center [618, 354] width 14 height 13
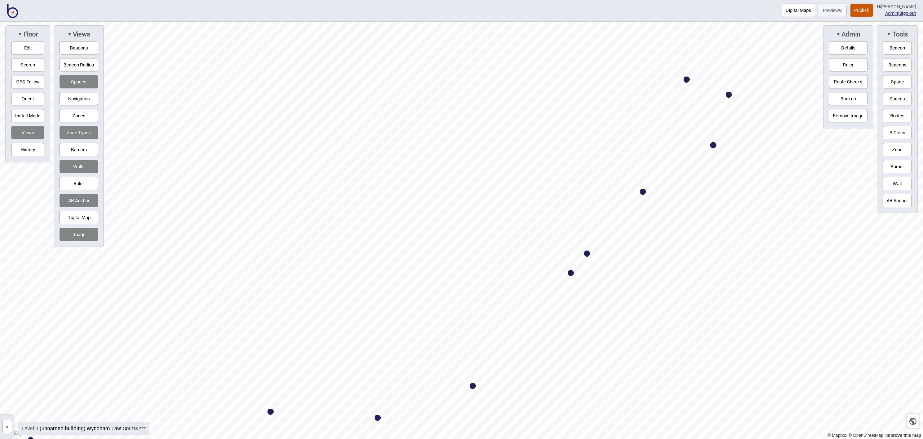
click at [642, 192] on div "Map marker" at bounding box center [643, 192] width 6 height 6
select select "Meeting Rooms"
select select "Magistrates Court Victoria"
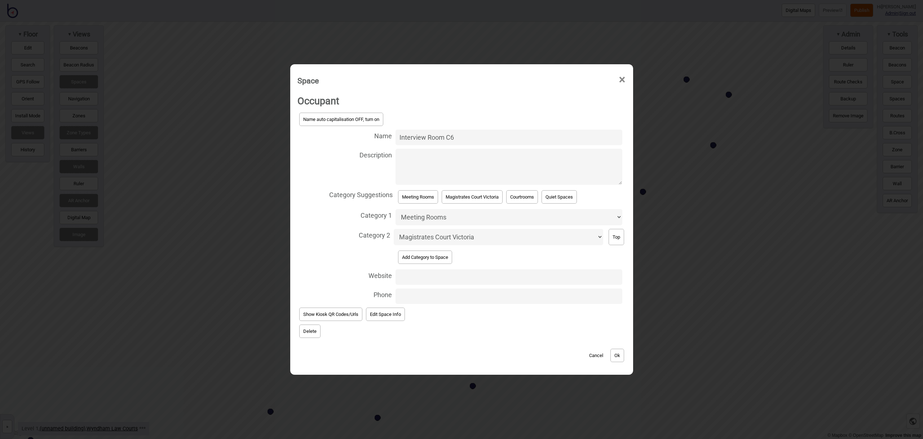
drag, startPoint x: 427, startPoint y: 135, endPoint x: 377, endPoint y: 137, distance: 50.5
click at [377, 137] on label "Name Interview Room C6" at bounding box center [462, 137] width 329 height 19
type input "Room C6"
click at [618, 349] on button "Ok" at bounding box center [618, 354] width 14 height 13
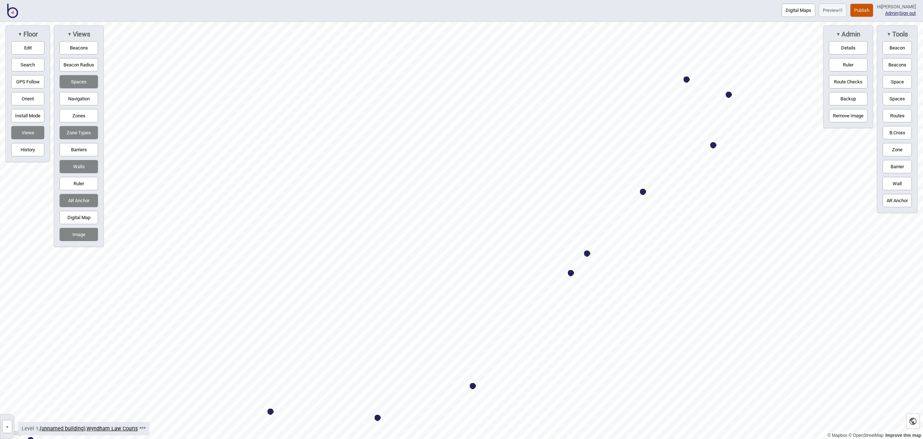
click at [729, 94] on div "Map marker" at bounding box center [729, 95] width 6 height 6
select select "Meeting Rooms"
select select "Magistrates Court Victoria"
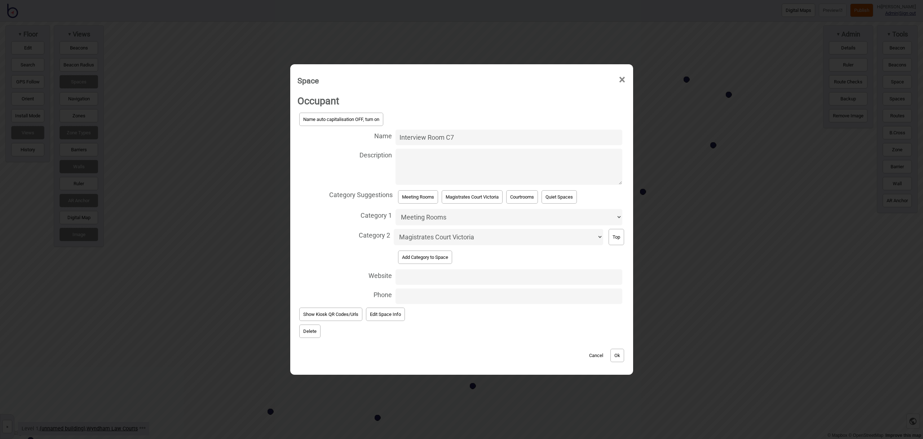
drag, startPoint x: 427, startPoint y: 134, endPoint x: 386, endPoint y: 136, distance: 41.2
click at [386, 136] on label "Name Interview Room C7" at bounding box center [462, 137] width 329 height 19
type input "Room C7"
click at [619, 354] on button "Ok" at bounding box center [618, 354] width 14 height 13
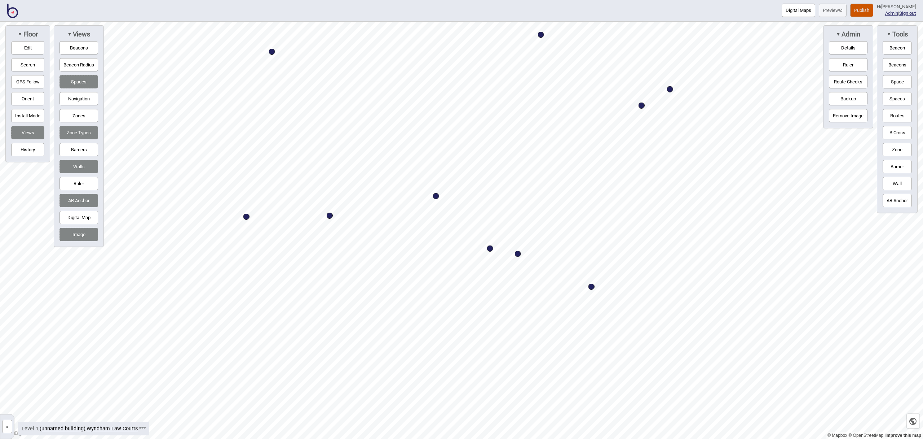
click at [518, 253] on div "Map marker" at bounding box center [518, 254] width 6 height 6
select select "Meeting Rooms"
select select "Magistrates Court Victoria"
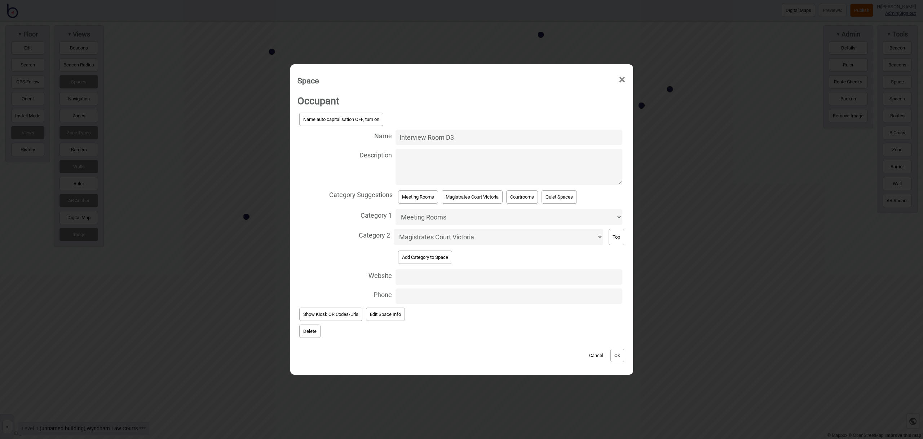
drag, startPoint x: 427, startPoint y: 136, endPoint x: 353, endPoint y: 129, distance: 73.9
click at [353, 129] on label "Name Interview Room D3" at bounding box center [462, 137] width 329 height 19
type input "Room D3"
click at [624, 353] on button "Ok" at bounding box center [618, 354] width 14 height 13
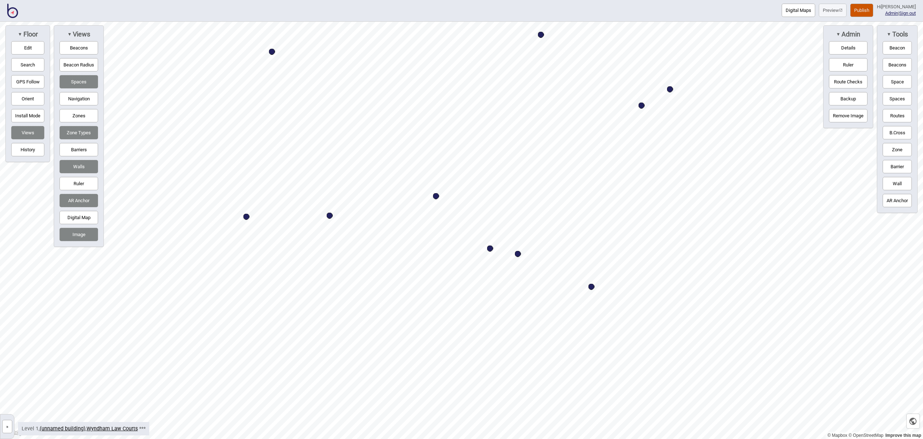
click at [490, 247] on div "Map marker" at bounding box center [490, 248] width 6 height 6
select select "Meeting Rooms"
select select "Magistrates Court Victoria"
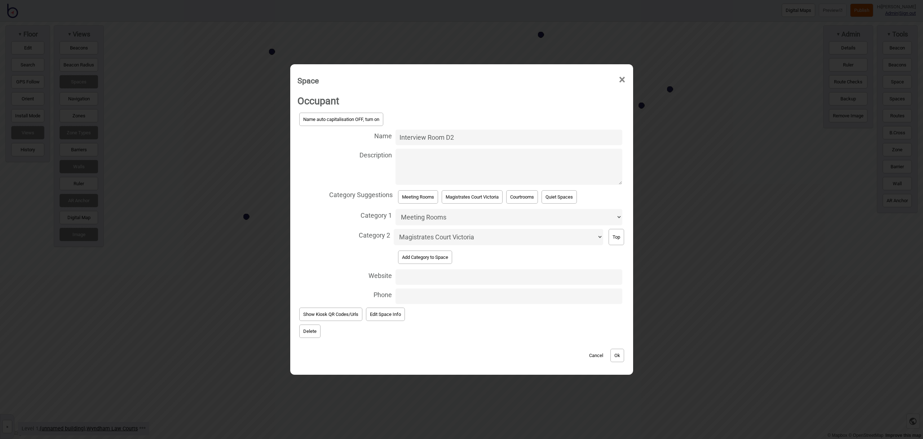
drag, startPoint x: 427, startPoint y: 136, endPoint x: 394, endPoint y: 136, distance: 33.2
click at [394, 136] on label "Name Interview Room D2" at bounding box center [462, 137] width 329 height 19
type input "Room D2"
click at [621, 356] on button "Ok" at bounding box center [618, 354] width 14 height 13
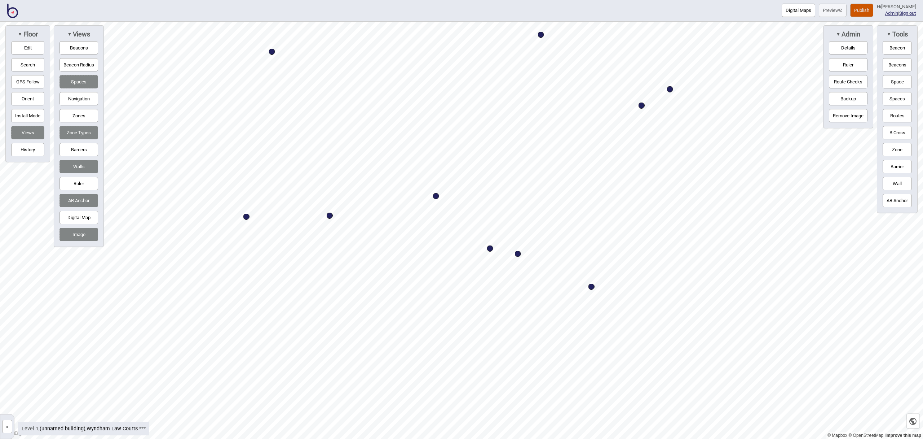
click at [329, 214] on div "Map marker" at bounding box center [330, 215] width 6 height 6
select select "Meeting Rooms"
select select "Magistrates Court Victoria"
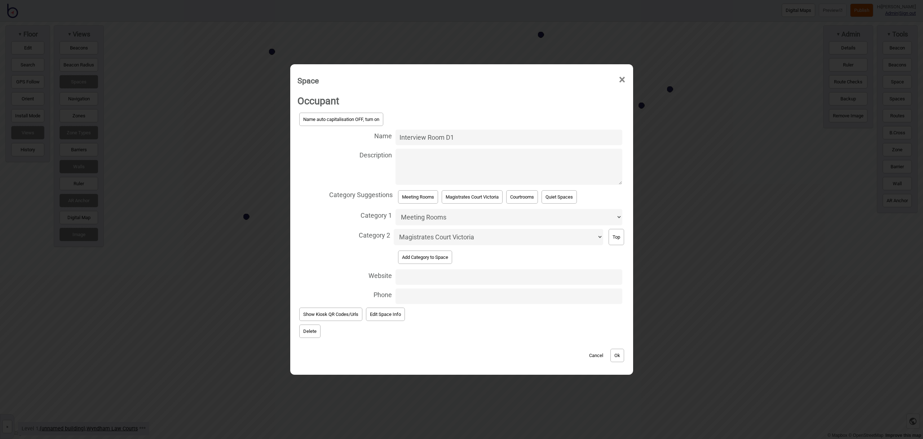
drag, startPoint x: 421, startPoint y: 136, endPoint x: 376, endPoint y: 133, distance: 45.5
click at [378, 133] on label "Name Interview Room D1" at bounding box center [462, 137] width 329 height 19
type input "Room D1"
click at [626, 357] on div "Cancel Ok" at bounding box center [462, 351] width 329 height 24
click at [624, 357] on button "Ok" at bounding box center [618, 354] width 14 height 13
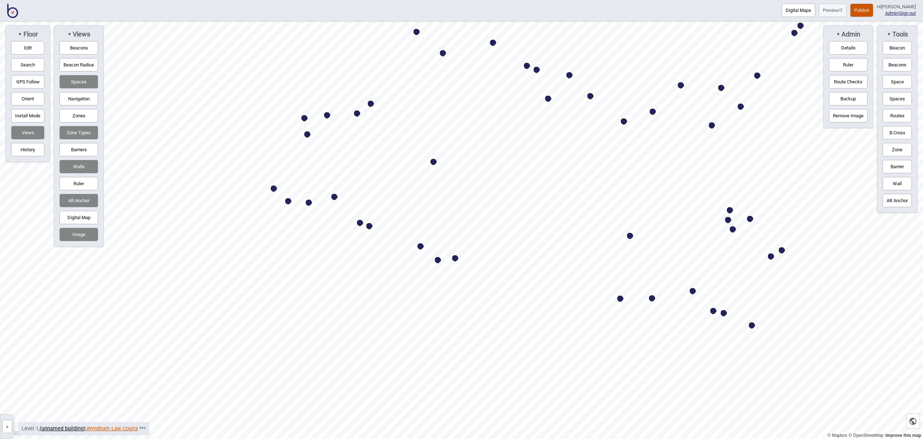
click at [123, 428] on link "Wyndham Law Courts" at bounding box center [112, 428] width 51 height 6
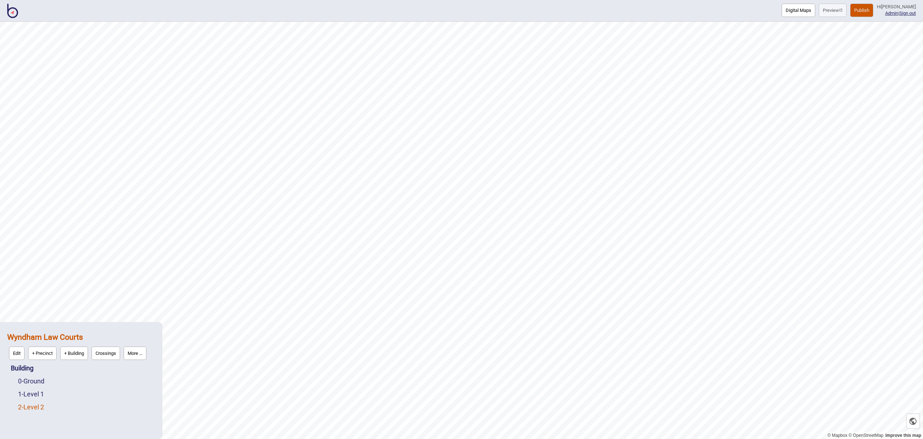
click at [38, 407] on link "2 - Level 2" at bounding box center [31, 407] width 26 height 8
click at [28, 405] on button "Edit" at bounding box center [28, 404] width 16 height 13
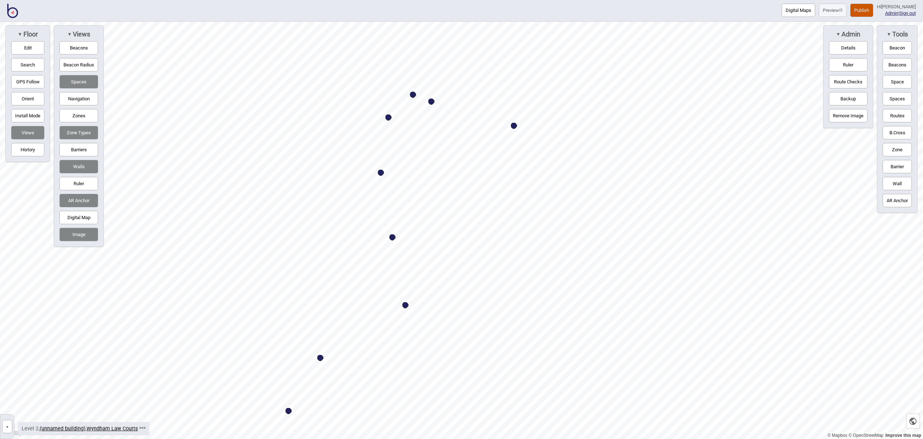
click at [431, 102] on div "Map marker" at bounding box center [431, 101] width 6 height 6
select select "Meeting Rooms"
select select "VCAT"
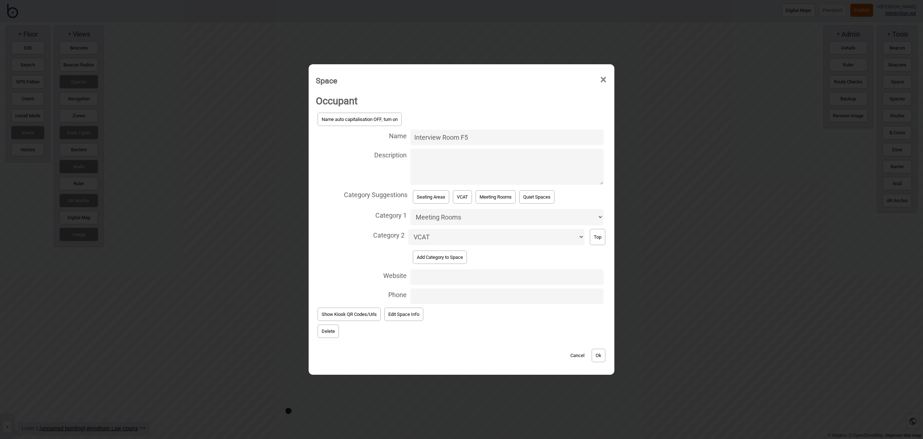
drag, startPoint x: 441, startPoint y: 135, endPoint x: 409, endPoint y: 136, distance: 32.5
click at [410, 136] on input "Interview Room F5" at bounding box center [506, 137] width 193 height 16
type input "Room F5"
click at [601, 357] on button "Ok" at bounding box center [599, 354] width 14 height 13
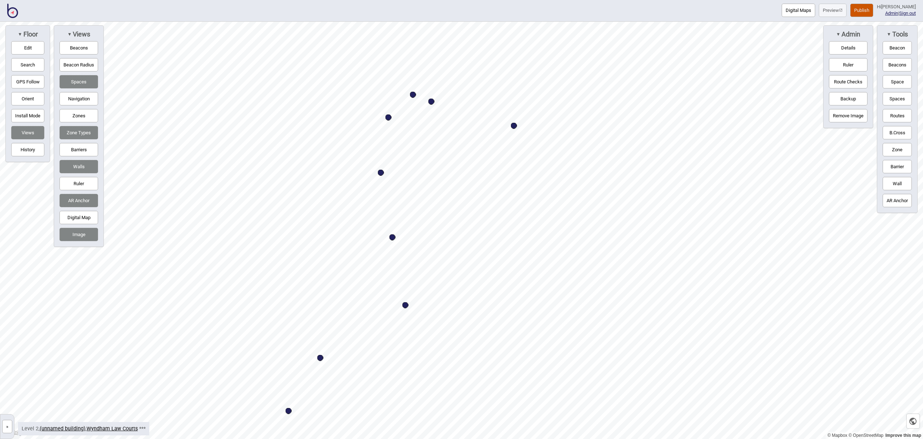
click at [413, 95] on div "Map marker" at bounding box center [413, 95] width 6 height 6
select select "Quiet Spaces"
select select "VCAT"
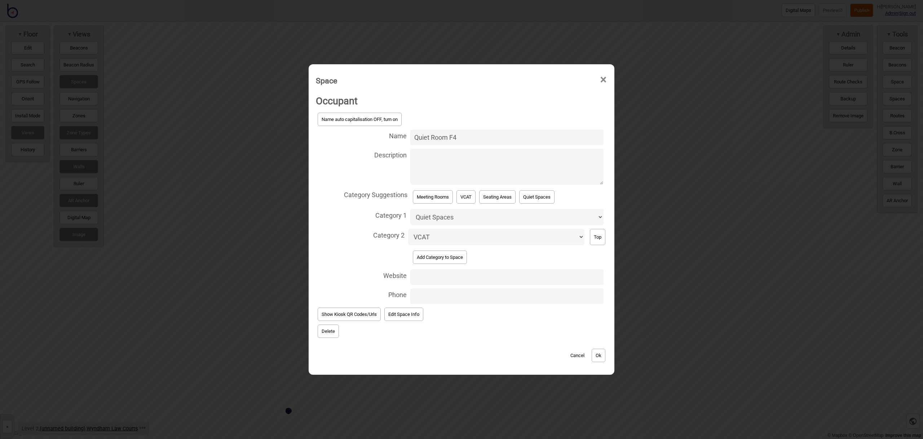
type input "Quiet Room F4"
click at [599, 354] on button "Ok" at bounding box center [599, 354] width 14 height 13
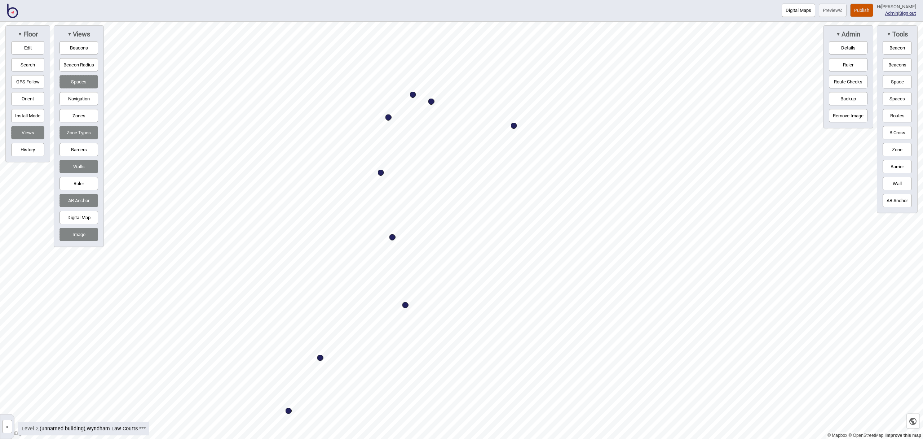
click at [383, 172] on div "Map marker" at bounding box center [381, 173] width 6 height 6
select select "Meeting Rooms"
select select "VCAT"
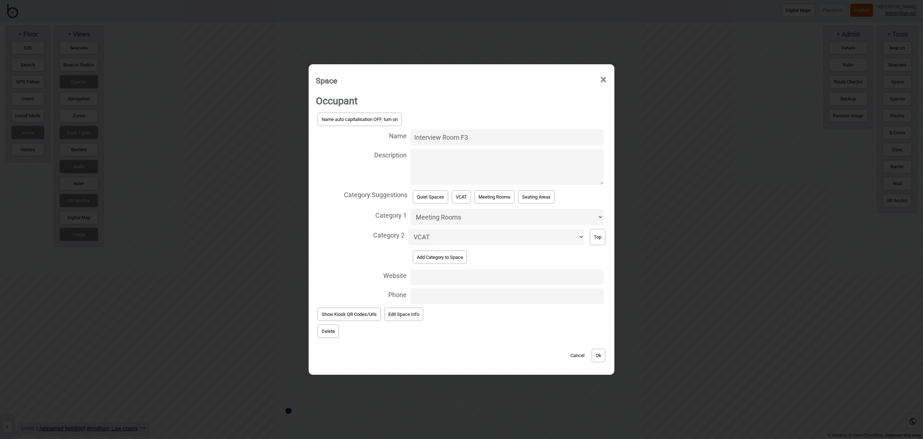
drag, startPoint x: 441, startPoint y: 138, endPoint x: 399, endPoint y: 137, distance: 42.2
click at [399, 137] on label "Name Interview Room F3" at bounding box center [461, 137] width 291 height 19
type input "Room F3"
click at [597, 353] on button "Ok" at bounding box center [599, 354] width 14 height 13
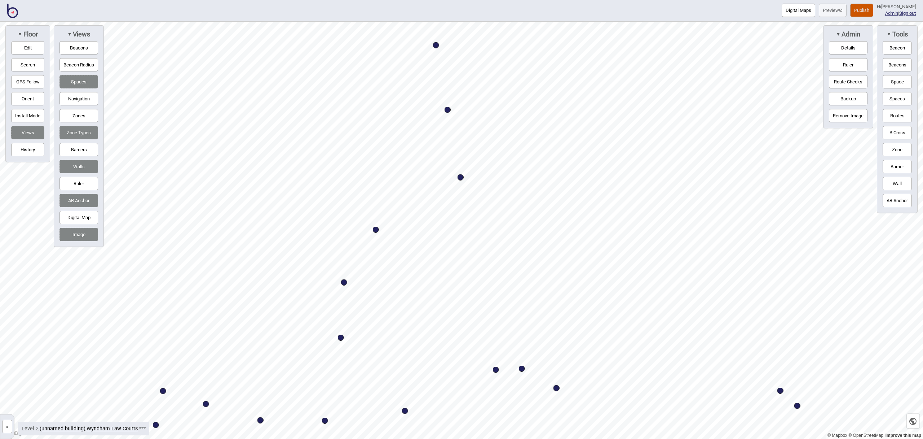
click at [376, 230] on div "Map marker" at bounding box center [376, 230] width 6 height 6
select select "Meeting Rooms"
select select "VCAT"
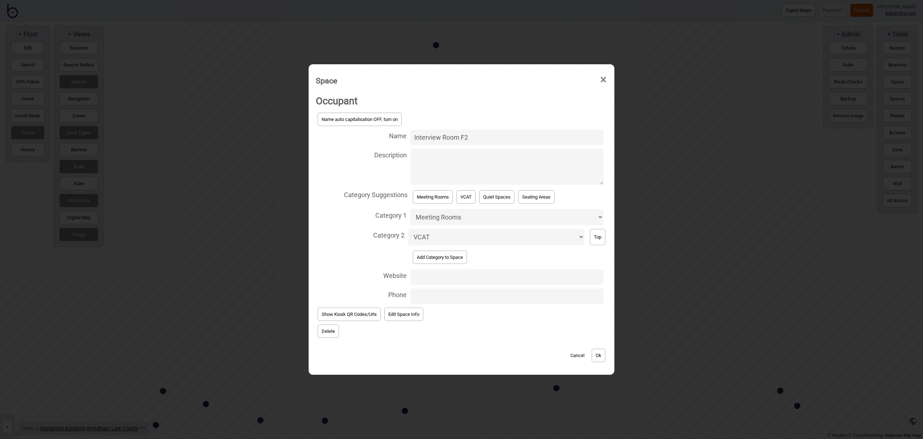
drag, startPoint x: 442, startPoint y: 137, endPoint x: 409, endPoint y: 136, distance: 32.5
click at [410, 136] on input "Interview Room F2" at bounding box center [506, 137] width 193 height 16
type input "Room F2"
click at [607, 358] on div "Cancel Ok" at bounding box center [461, 351] width 291 height 24
click at [603, 358] on button "Ok" at bounding box center [599, 354] width 14 height 13
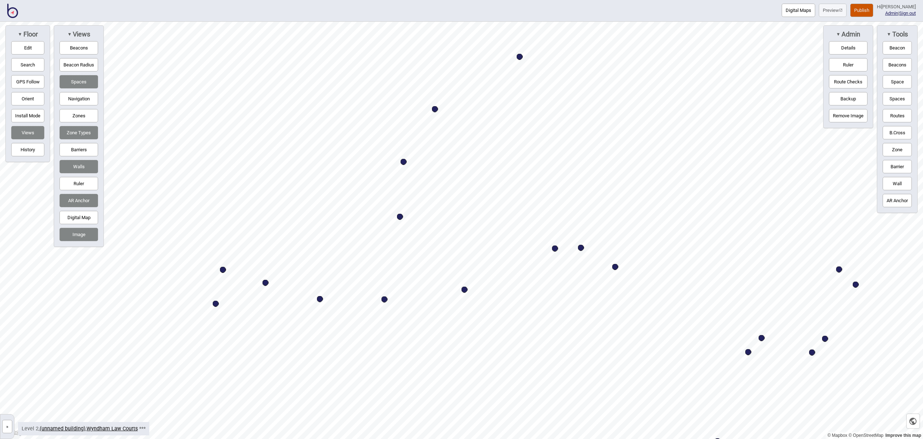
click at [400, 216] on div "Map marker" at bounding box center [400, 217] width 6 height 6
select select "Meeting Rooms"
select select "VCAT"
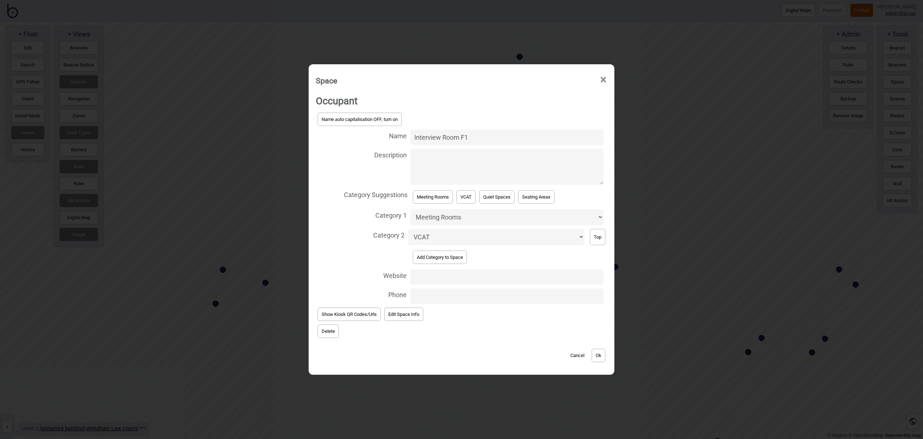
drag, startPoint x: 442, startPoint y: 136, endPoint x: 385, endPoint y: 132, distance: 57.1
click at [385, 132] on label "Name Interview Room F1" at bounding box center [461, 137] width 291 height 19
type input "Room F1"
click at [595, 351] on button "Ok" at bounding box center [599, 354] width 14 height 13
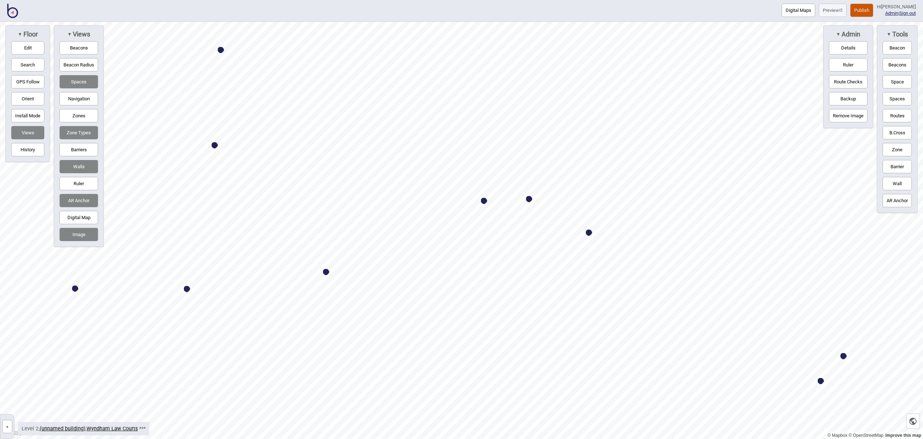
click at [485, 202] on div "Map marker" at bounding box center [484, 201] width 6 height 6
select select "Meeting Rooms"
select select "Magistrates Court Victoria"
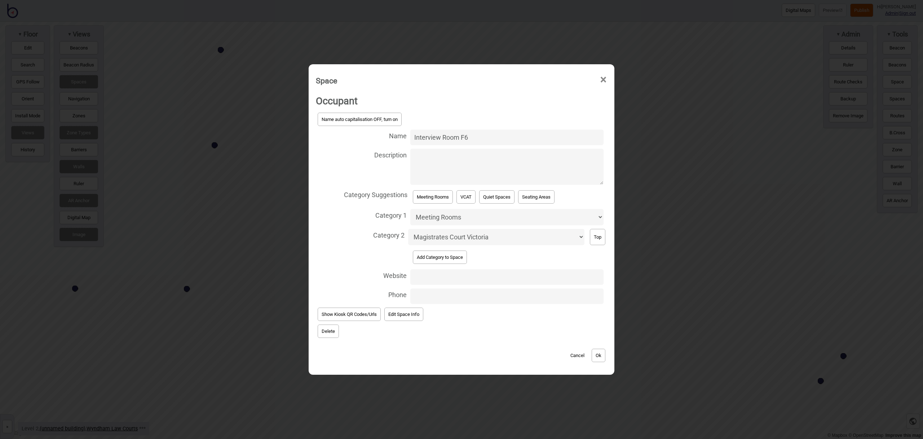
drag, startPoint x: 442, startPoint y: 135, endPoint x: 386, endPoint y: 133, distance: 55.9
click at [386, 133] on label "Name Interview Room F6" at bounding box center [461, 137] width 291 height 19
type input "Room F6"
click at [602, 359] on button "Ok" at bounding box center [599, 354] width 14 height 13
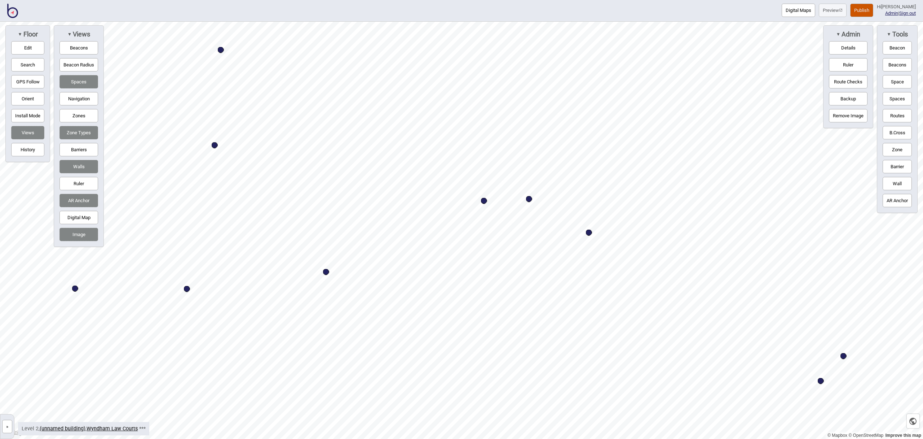
click at [589, 231] on div "Map marker" at bounding box center [589, 232] width 6 height 6
select select "Meeting Rooms"
select select "Magistrates Court Victoria"
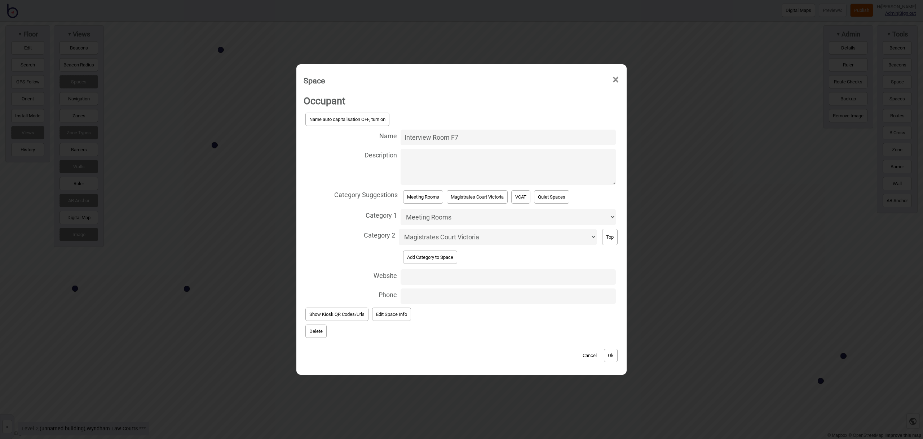
drag, startPoint x: 432, startPoint y: 136, endPoint x: 382, endPoint y: 133, distance: 50.6
click at [382, 133] on label "Name Interview Room F7" at bounding box center [462, 137] width 316 height 19
type input "Room F7"
click at [610, 352] on button "Ok" at bounding box center [611, 354] width 14 height 13
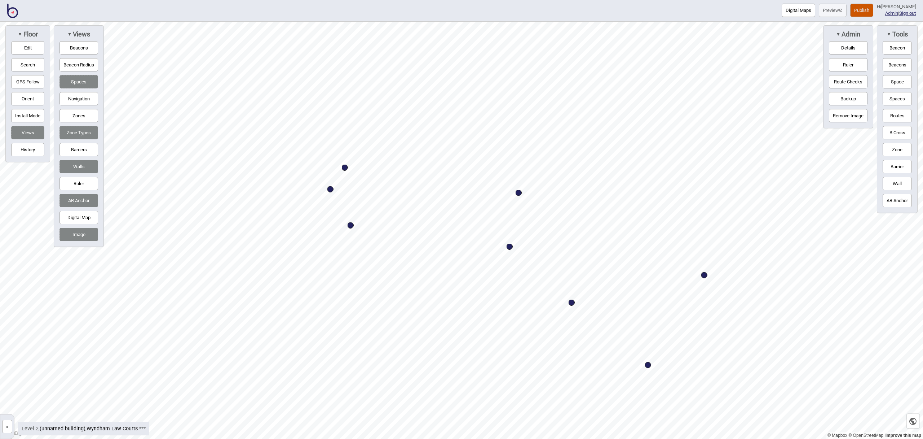
click at [346, 167] on div "Map marker" at bounding box center [345, 167] width 6 height 6
select select "Meeting Rooms"
select select "VCAT"
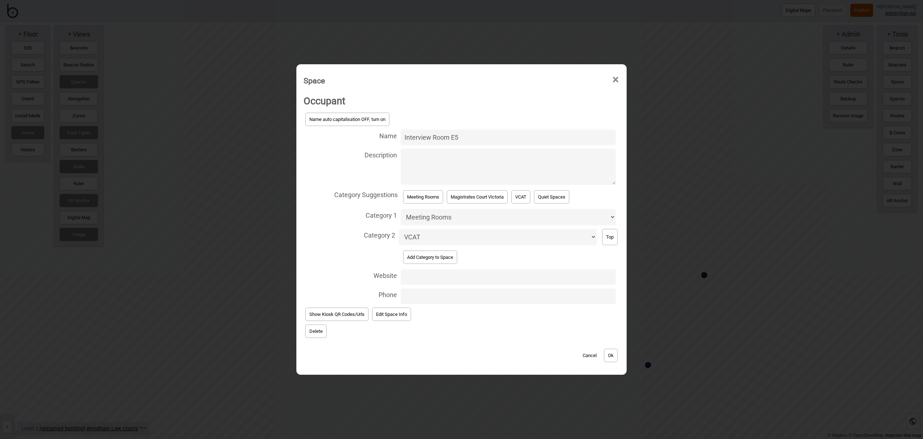
drag, startPoint x: 432, startPoint y: 137, endPoint x: 394, endPoint y: 137, distance: 37.9
click at [394, 137] on label "Name Interview Room E5" at bounding box center [462, 137] width 316 height 19
type input "Room E5"
click at [614, 354] on button "Ok" at bounding box center [611, 354] width 14 height 13
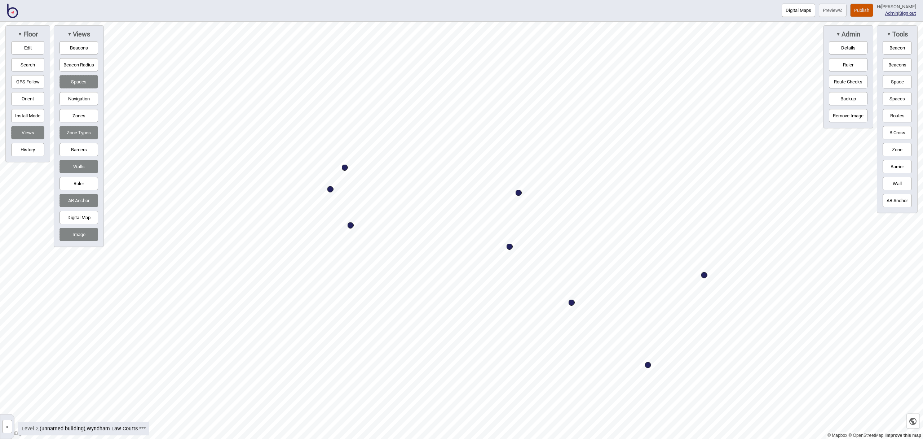
click at [331, 190] on div "Map marker" at bounding box center [331, 189] width 6 height 6
select select "Meeting Rooms"
select select "VCAT"
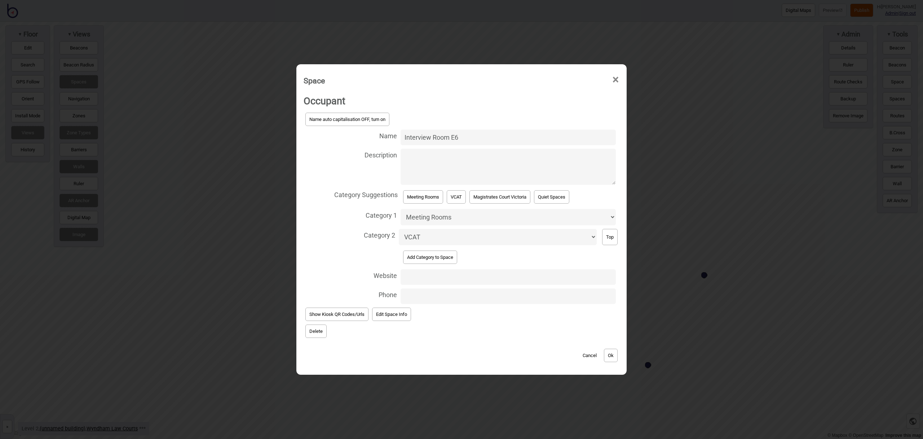
drag, startPoint x: 432, startPoint y: 137, endPoint x: 385, endPoint y: 135, distance: 47.7
click at [385, 135] on label "Name Interview Room E6" at bounding box center [462, 137] width 316 height 19
type input "Room E6"
click at [612, 348] on div "Cancel Ok" at bounding box center [462, 351] width 316 height 24
click at [612, 351] on button "Ok" at bounding box center [611, 354] width 14 height 13
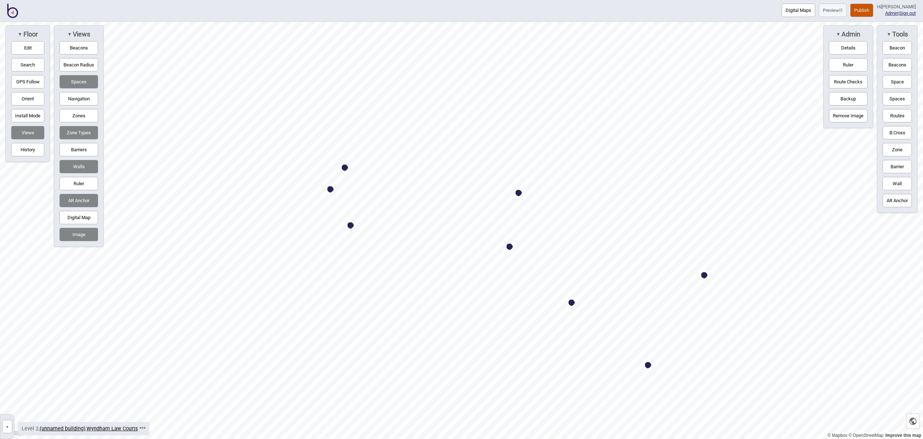
click at [510, 247] on div "Map marker" at bounding box center [510, 246] width 6 height 6
select select "Meeting Rooms"
select select "VCAT"
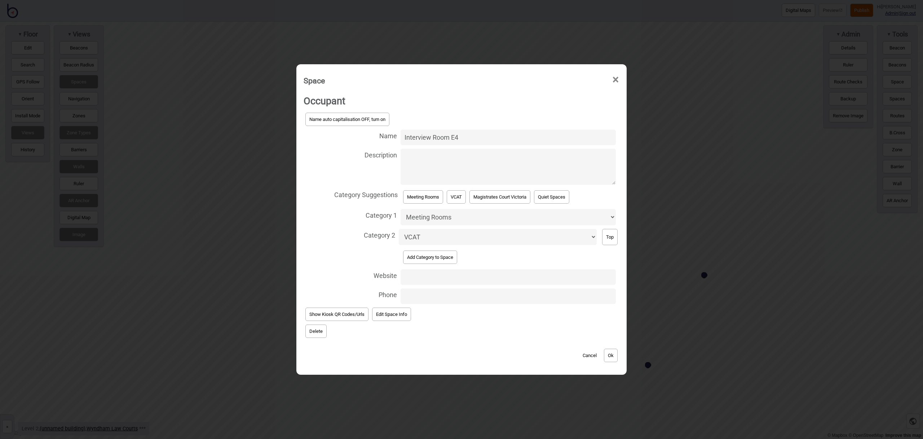
drag, startPoint x: 433, startPoint y: 139, endPoint x: 379, endPoint y: 136, distance: 54.2
click at [379, 136] on label "Name Interview Room E4" at bounding box center [462, 137] width 316 height 19
type input "Room E4"
click at [612, 356] on button "Ok" at bounding box center [611, 354] width 14 height 13
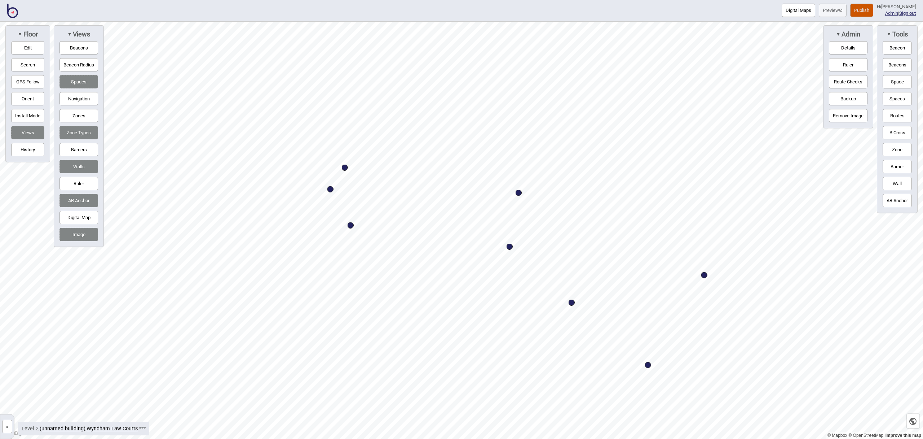
click at [573, 301] on div "Map marker" at bounding box center [572, 302] width 6 height 6
select select "Meeting Rooms"
select select "VCAT"
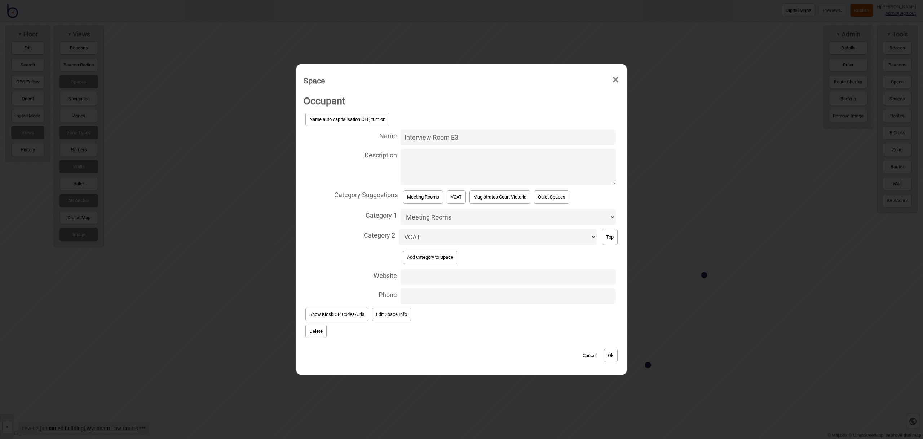
drag, startPoint x: 421, startPoint y: 137, endPoint x: 373, endPoint y: 132, distance: 48.2
click at [373, 132] on label "Name Interview Room E3" at bounding box center [462, 137] width 316 height 19
type input "Room E3"
click at [614, 352] on button "Ok" at bounding box center [611, 354] width 14 height 13
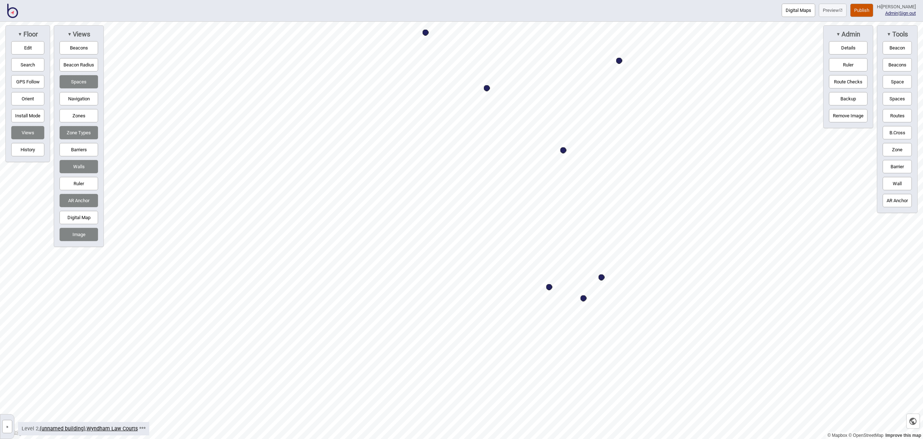
click at [602, 278] on div "Map marker" at bounding box center [602, 277] width 6 height 6
select select "Meeting Rooms"
select select "VCAT"
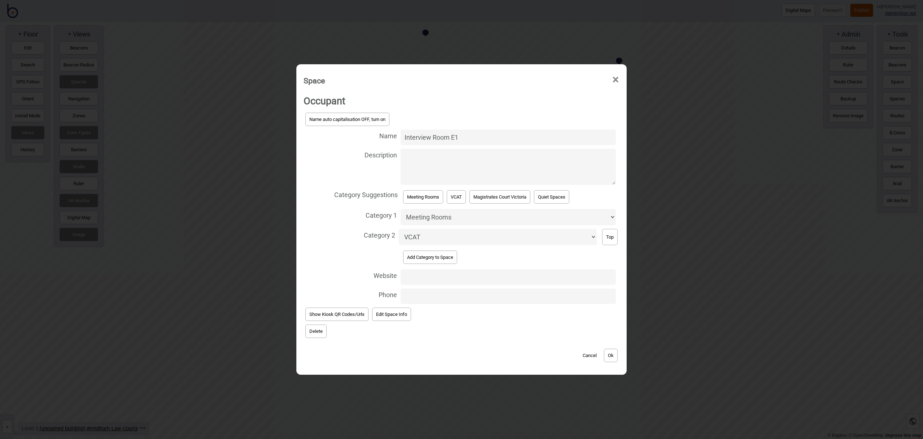
drag, startPoint x: 432, startPoint y: 136, endPoint x: 391, endPoint y: 132, distance: 41.7
click at [391, 132] on label "Name Interview Room E1" at bounding box center [462, 137] width 316 height 19
type input "Room E1"
click at [612, 357] on button "Ok" at bounding box center [611, 354] width 14 height 13
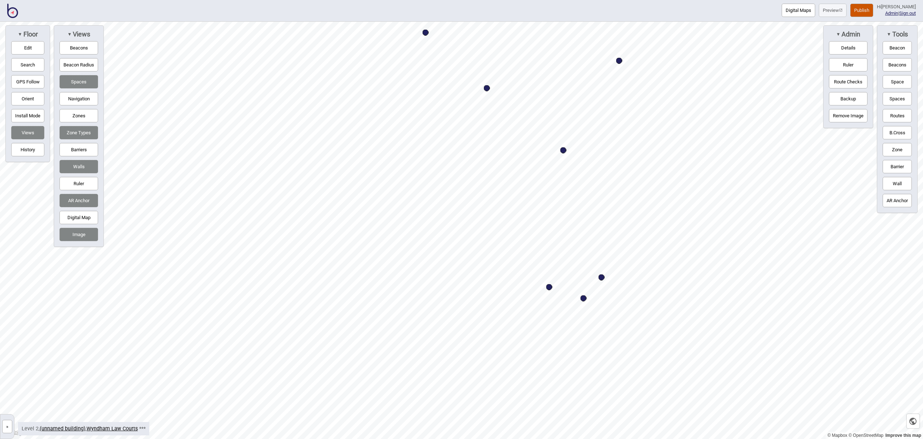
click at [584, 299] on div "Map marker" at bounding box center [584, 298] width 6 height 6
select select "Meeting Rooms"
select select "VCAT"
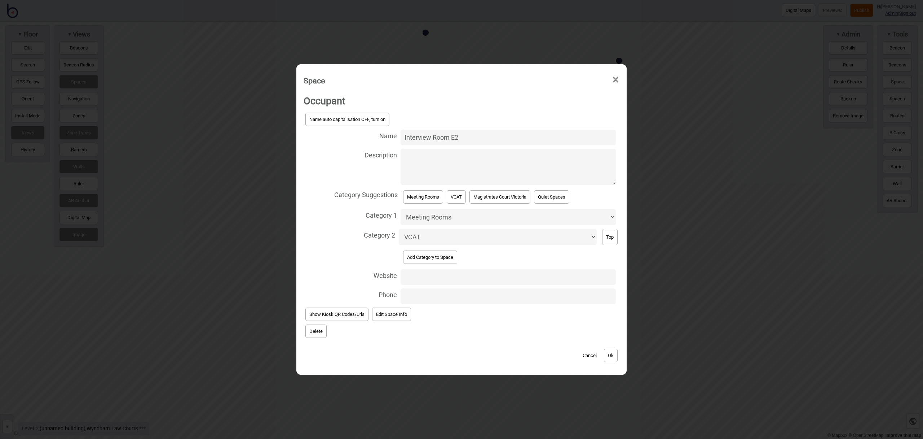
drag, startPoint x: 432, startPoint y: 135, endPoint x: 369, endPoint y: 131, distance: 62.9
click at [369, 131] on label "Name Interview Room E2" at bounding box center [462, 137] width 316 height 19
type input "Room E2"
click at [610, 355] on button "Ok" at bounding box center [611, 354] width 14 height 13
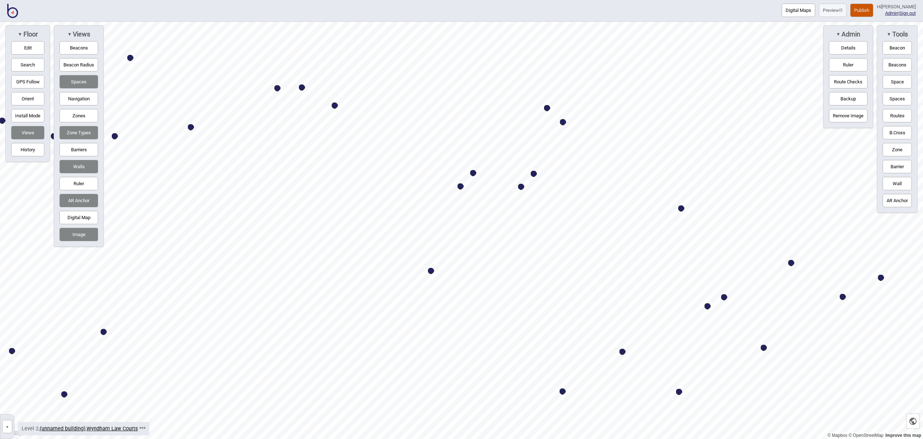
click at [474, 172] on div "Map marker" at bounding box center [473, 173] width 6 height 6
select select "Meeting Rooms"
select select "Magistrates Court Victoria"
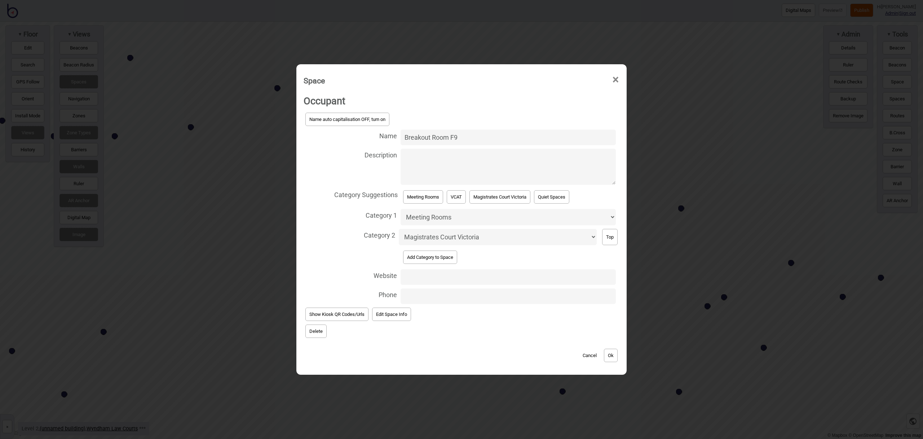
drag, startPoint x: 421, startPoint y: 137, endPoint x: 376, endPoint y: 133, distance: 44.5
click at [376, 133] on label "Name Breakout Room F9" at bounding box center [462, 137] width 316 height 19
type input "Room F9"
click at [616, 352] on button "Ok" at bounding box center [611, 354] width 14 height 13
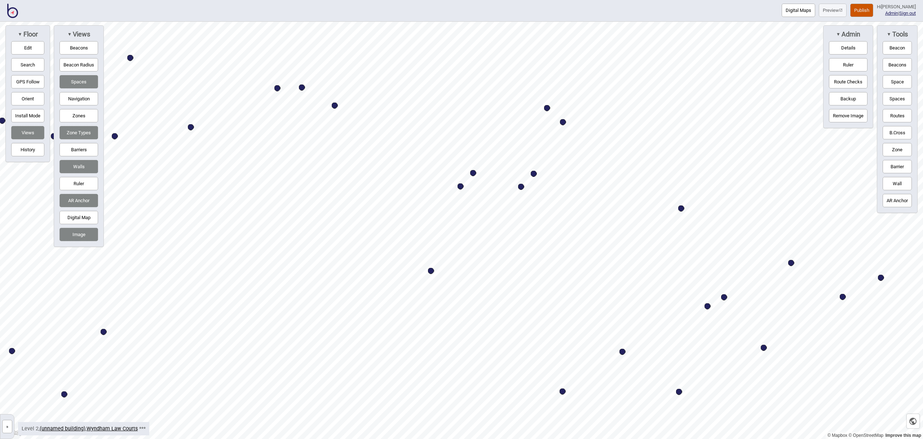
click at [462, 187] on div "Map marker" at bounding box center [461, 186] width 6 height 6
select select "Meeting Rooms"
select select "Magistrates Court Victoria"
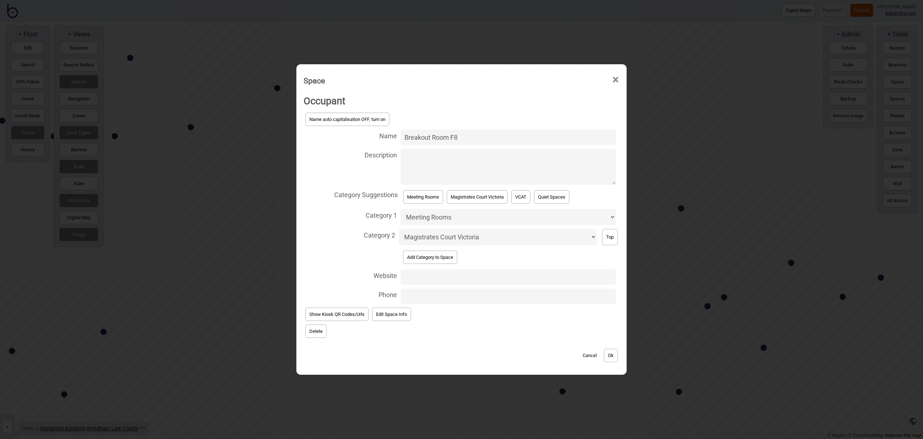
drag, startPoint x: 430, startPoint y: 135, endPoint x: 366, endPoint y: 127, distance: 64.4
click at [366, 127] on div "Name auto capitalisation OFF, turn on Name Breakout Room F8 Description Categor…" at bounding box center [462, 208] width 316 height 195
type input "Room F8"
click at [612, 353] on button "Ok" at bounding box center [611, 354] width 14 height 13
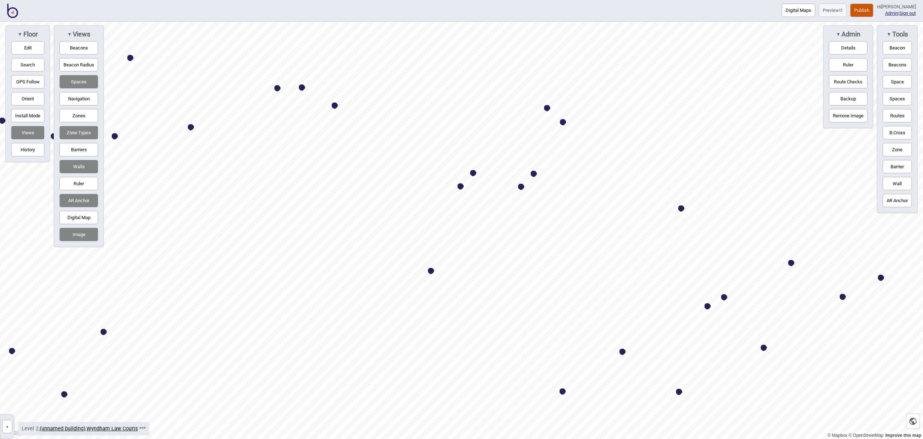
click at [534, 173] on div "Map marker" at bounding box center [534, 174] width 6 height 6
select select "Meeting Rooms"
select select "Magistrates Court Victoria"
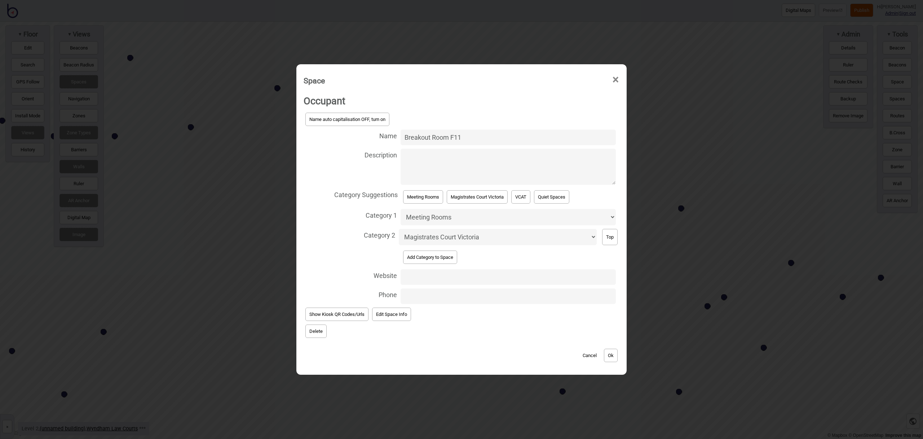
drag, startPoint x: 426, startPoint y: 136, endPoint x: 370, endPoint y: 134, distance: 55.6
click at [370, 134] on label "Name Breakout Room F11" at bounding box center [462, 137] width 316 height 19
type input "Room F11"
click at [616, 356] on button "Ok" at bounding box center [611, 354] width 14 height 13
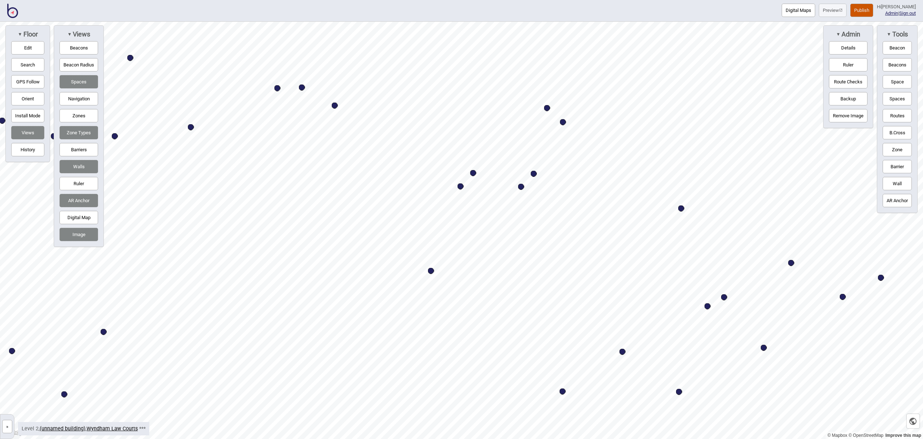
click at [522, 186] on div "Map marker" at bounding box center [521, 187] width 6 height 6
select select "Meeting Rooms"
select select "Magistrates Court Victoria"
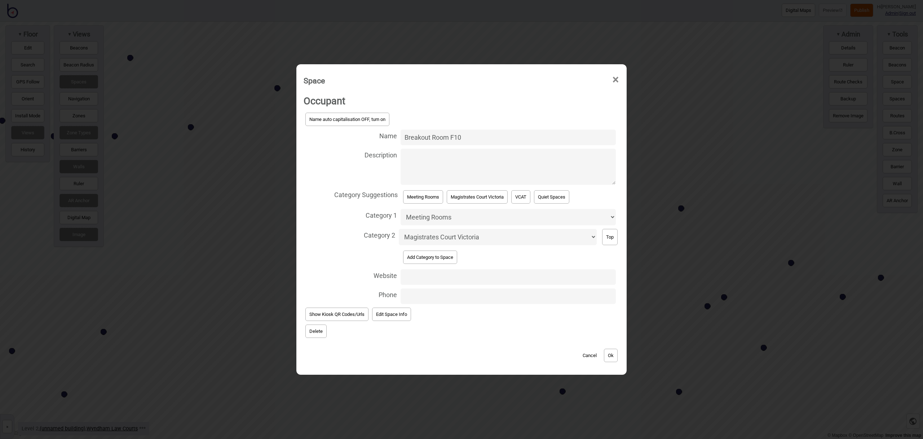
drag, startPoint x: 432, startPoint y: 135, endPoint x: 373, endPoint y: 131, distance: 58.9
click at [373, 131] on label "Name Breakout Room F10" at bounding box center [462, 137] width 316 height 19
type input "Room F10"
click at [618, 351] on button "Ok" at bounding box center [611, 354] width 14 height 13
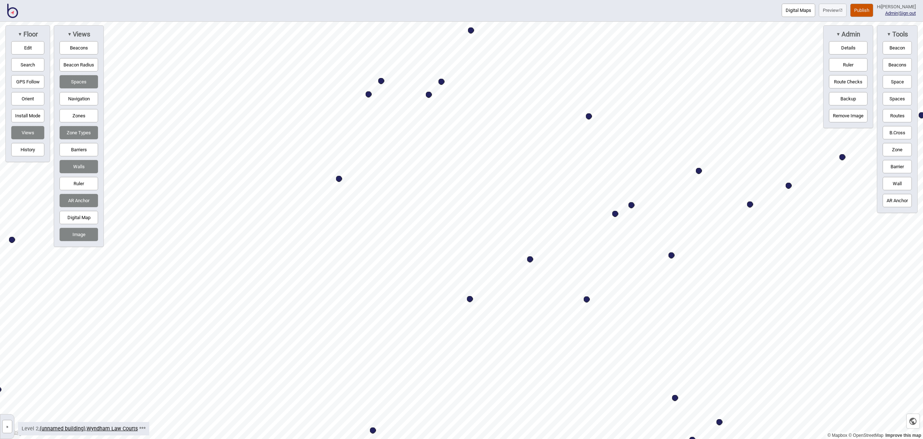
click at [531, 259] on div "Map marker" at bounding box center [530, 259] width 6 height 6
select select "Meeting Rooms"
select select "Children's Court"
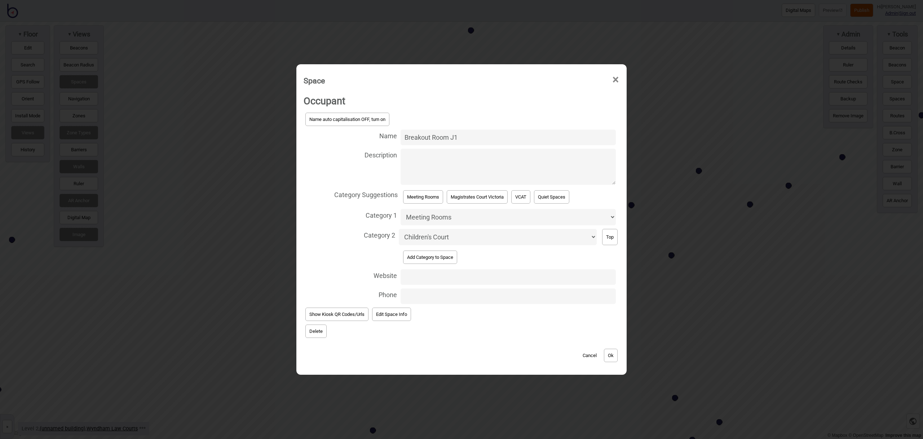
drag, startPoint x: 432, startPoint y: 137, endPoint x: 381, endPoint y: 131, distance: 51.5
click at [381, 131] on label "Name Breakout Room J1" at bounding box center [462, 137] width 316 height 19
type input "Room J1"
click at [614, 351] on button "Ok" at bounding box center [611, 354] width 14 height 13
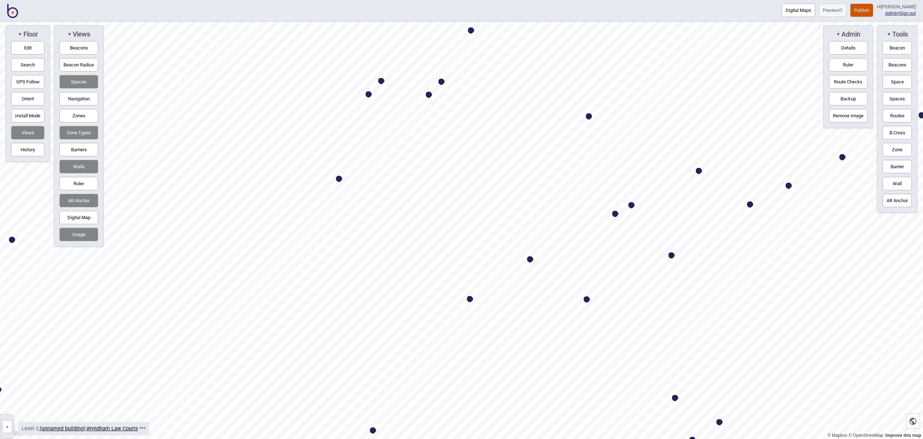
click at [616, 213] on div "Map marker" at bounding box center [615, 214] width 6 height 6
select select "Meeting Rooms"
select select "Children's Court"
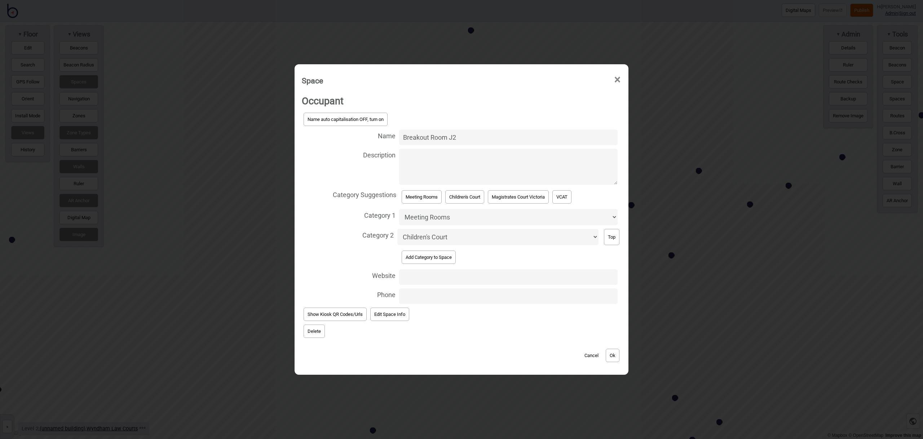
drag, startPoint x: 427, startPoint y: 136, endPoint x: 360, endPoint y: 132, distance: 67.6
click at [360, 132] on label "Name Breakout Room J2" at bounding box center [462, 137] width 320 height 19
type input "Room J2"
click at [615, 353] on button "Ok" at bounding box center [613, 354] width 14 height 13
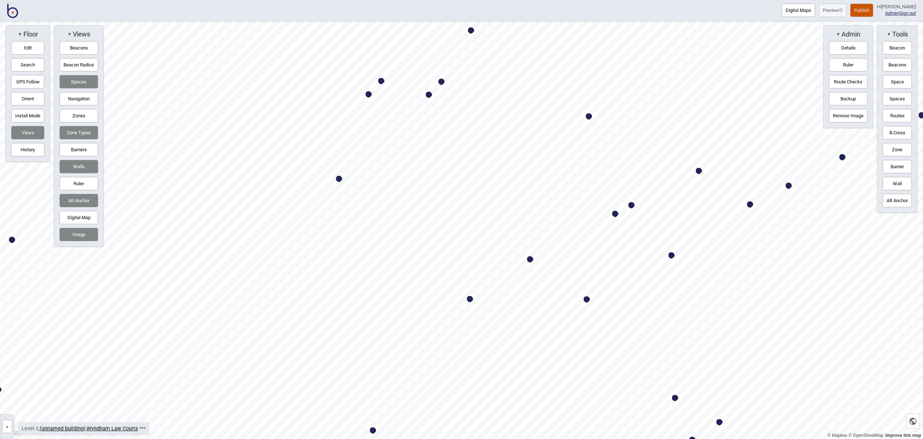
click at [632, 205] on div "Map marker" at bounding box center [632, 205] width 6 height 6
select select "Meeting Rooms"
select select "Children's Court"
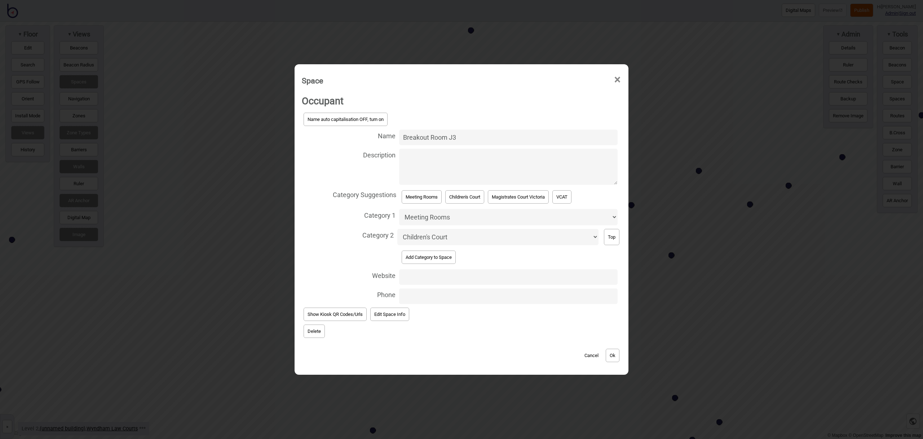
drag, startPoint x: 428, startPoint y: 136, endPoint x: 375, endPoint y: 135, distance: 53.4
click at [375, 135] on label "Name Breakout Room J3" at bounding box center [462, 137] width 320 height 19
type input "Room J3"
click at [620, 359] on button "Ok" at bounding box center [613, 354] width 14 height 13
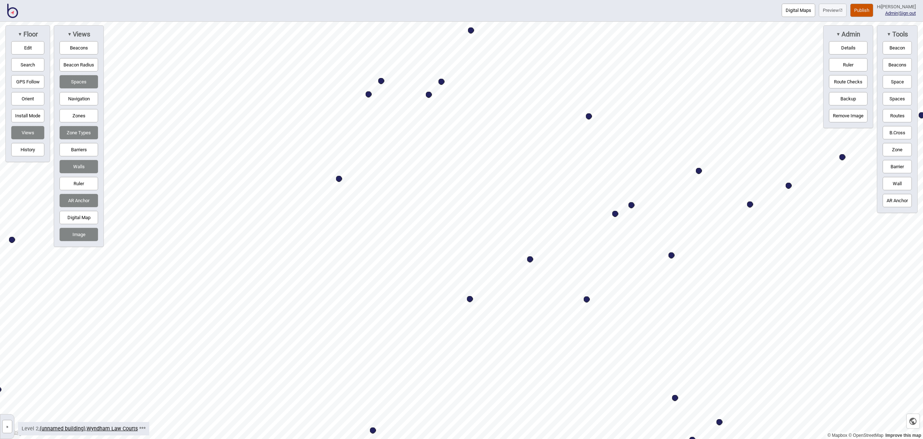
click at [700, 170] on div "Map marker" at bounding box center [699, 171] width 6 height 6
select select "Meeting Rooms"
select select "Children's Court"
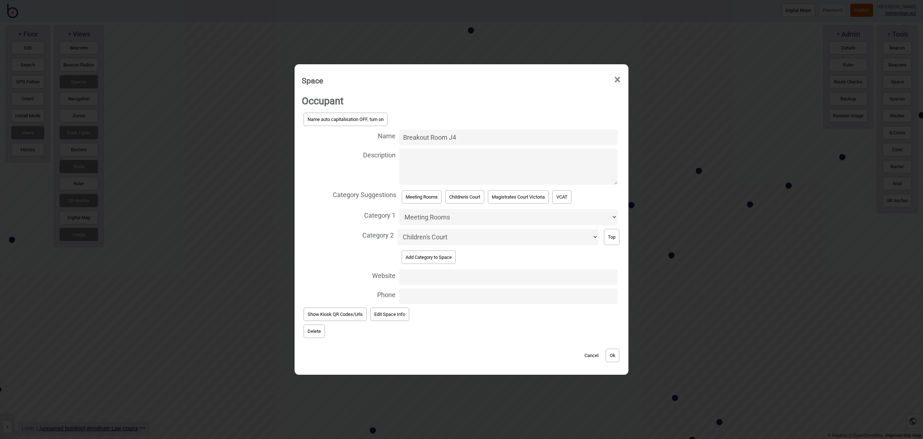
drag, startPoint x: 430, startPoint y: 138, endPoint x: 378, endPoint y: 133, distance: 52.1
click at [378, 133] on label "Name Breakout Room J4" at bounding box center [462, 137] width 320 height 19
type input "Room J4"
click at [618, 359] on button "Ok" at bounding box center [613, 354] width 14 height 13
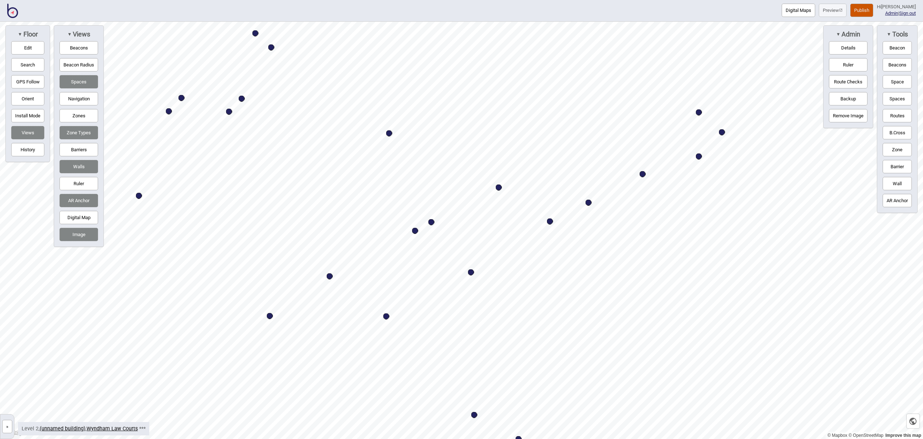
click at [722, 133] on div "Map marker" at bounding box center [722, 132] width 6 height 6
select select "Meeting Rooms"
select select "Children's Court"
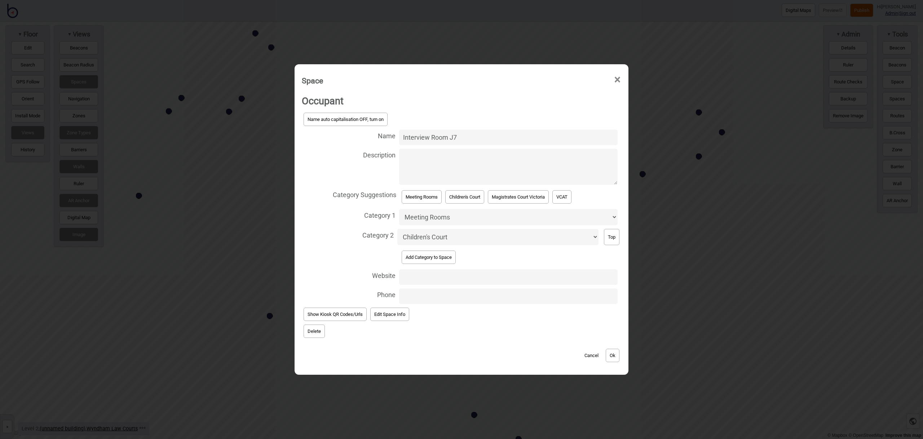
drag, startPoint x: 430, startPoint y: 136, endPoint x: 354, endPoint y: 133, distance: 76.2
click at [354, 133] on label "Name Interview Room J7" at bounding box center [462, 137] width 320 height 19
type input "Room J7"
click at [619, 350] on button "Ok" at bounding box center [613, 354] width 14 height 13
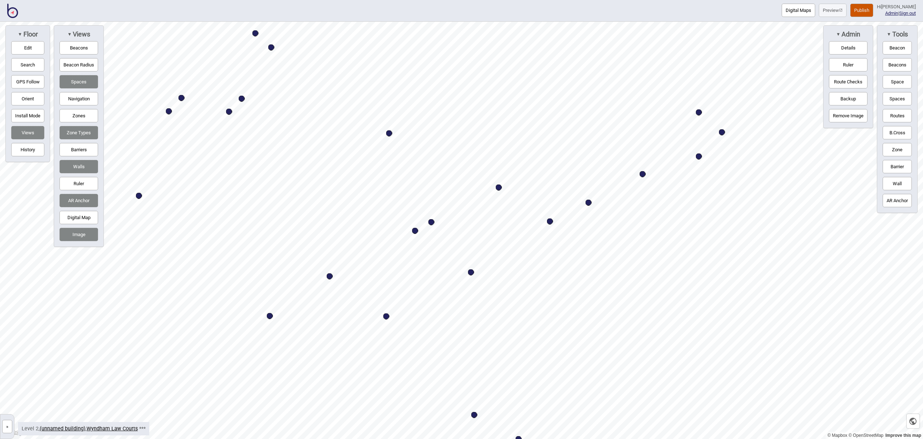
click at [643, 175] on div "Map marker" at bounding box center [643, 174] width 6 height 6
select select "Meeting Rooms"
select select "Children's Court"
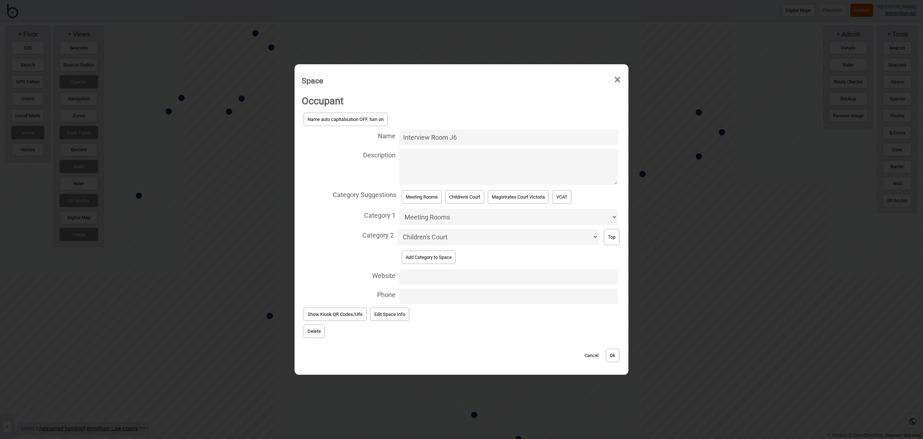
drag, startPoint x: 428, startPoint y: 137, endPoint x: 379, endPoint y: 136, distance: 49.1
click at [379, 136] on label "Name Interview Room J6" at bounding box center [462, 137] width 320 height 19
type input "Room J6"
click at [613, 353] on button "Ok" at bounding box center [613, 354] width 14 height 13
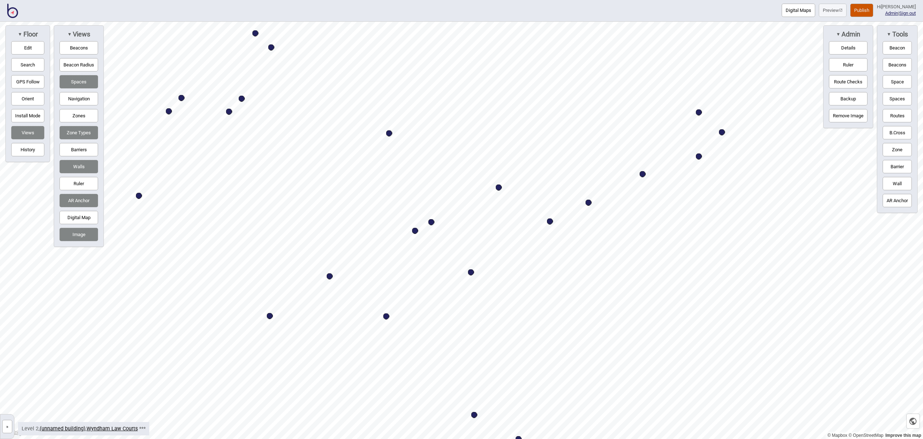
click at [587, 201] on div "Map marker" at bounding box center [589, 202] width 6 height 6
select select "Meeting Rooms"
select select "Children's Court"
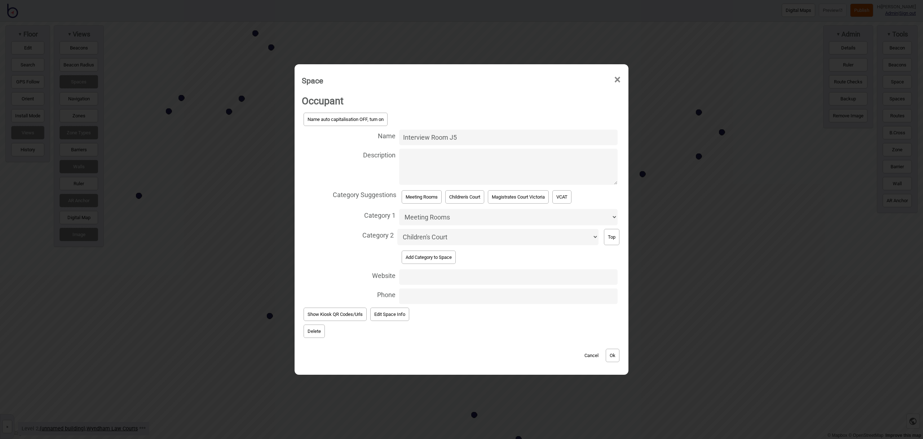
drag, startPoint x: 431, startPoint y: 136, endPoint x: 374, endPoint y: 132, distance: 56.4
click at [374, 132] on label "Name Interview Room J5" at bounding box center [462, 137] width 320 height 19
type input "Room J5"
click at [615, 353] on button "Ok" at bounding box center [613, 354] width 14 height 13
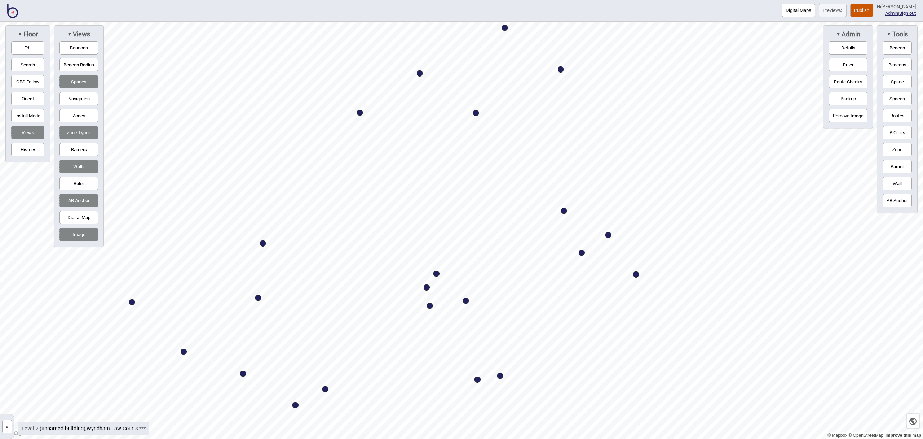
click at [562, 210] on div "Map marker" at bounding box center [564, 211] width 6 height 6
select select "Meeting Rooms"
select select "Children's Court"
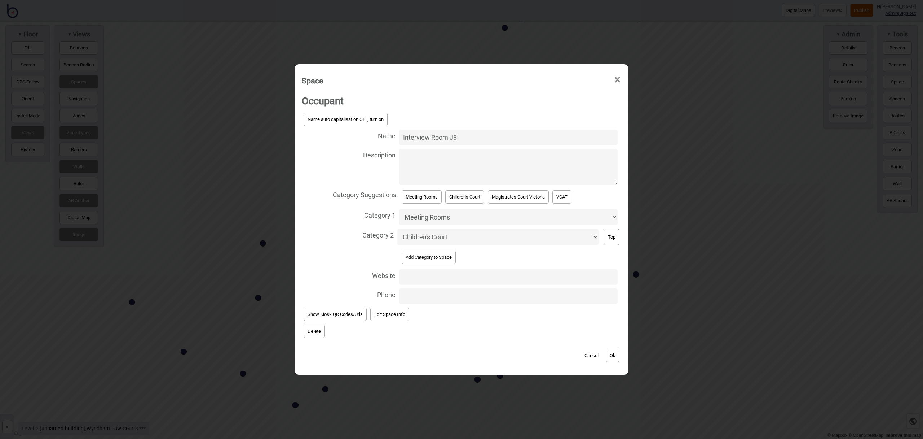
drag, startPoint x: 430, startPoint y: 136, endPoint x: 384, endPoint y: 134, distance: 45.9
click at [384, 134] on label "Name Interview Room J8" at bounding box center [462, 137] width 320 height 19
type input "Room J8"
click at [617, 354] on button "Ok" at bounding box center [613, 354] width 14 height 13
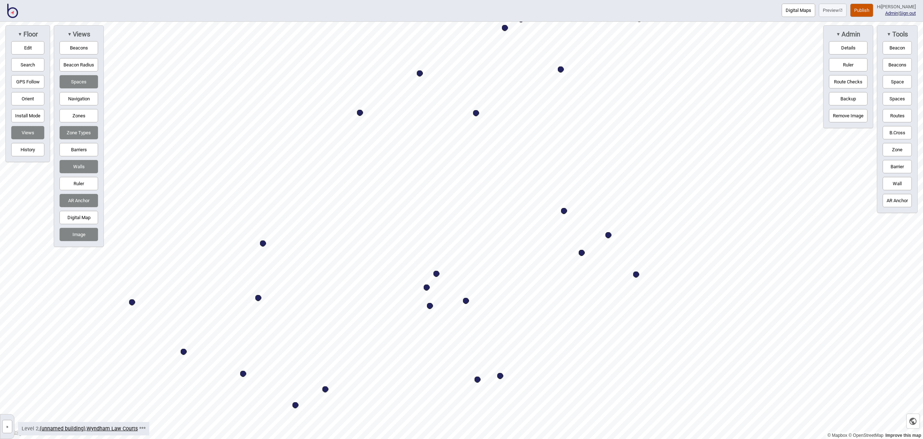
click at [607, 234] on div "Map marker" at bounding box center [609, 235] width 6 height 6
select select "Meeting Rooms"
select select "Children's Court"
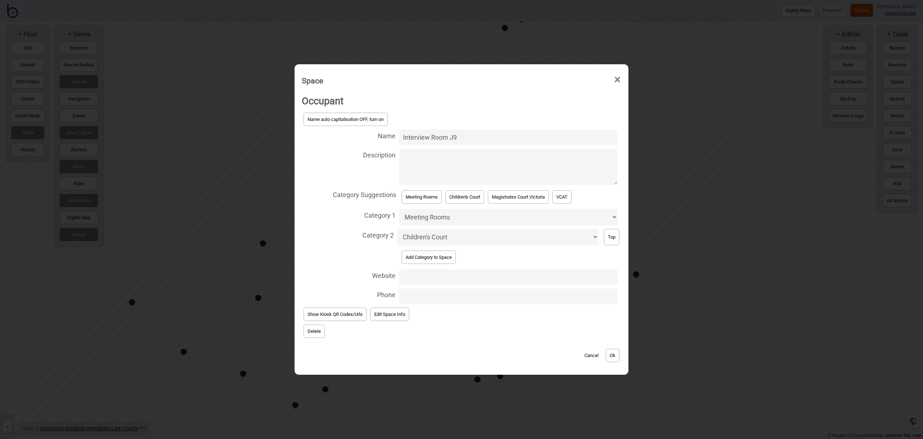
drag, startPoint x: 430, startPoint y: 136, endPoint x: 387, endPoint y: 135, distance: 42.9
click at [387, 135] on label "Name Interview Room J9" at bounding box center [462, 137] width 320 height 19
type input "Room J9"
click at [620, 356] on button "Ok" at bounding box center [613, 354] width 14 height 13
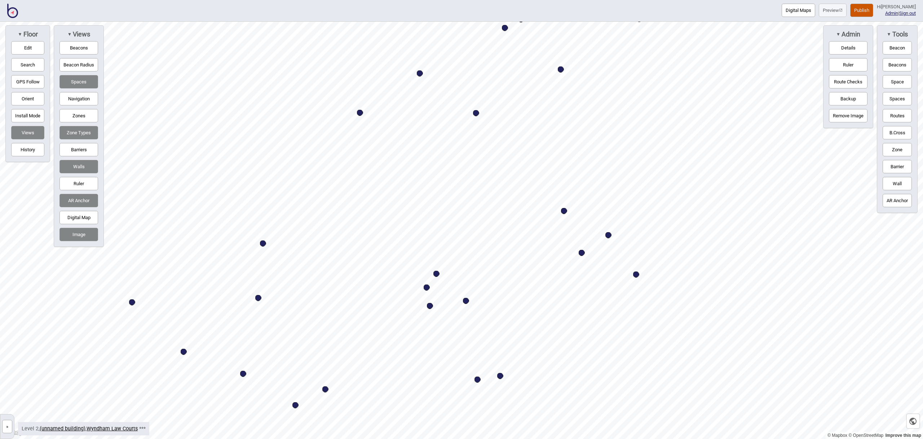
click at [636, 274] on div "Map marker" at bounding box center [636, 274] width 6 height 6
select select "Meeting Rooms"
select select "Children's Court"
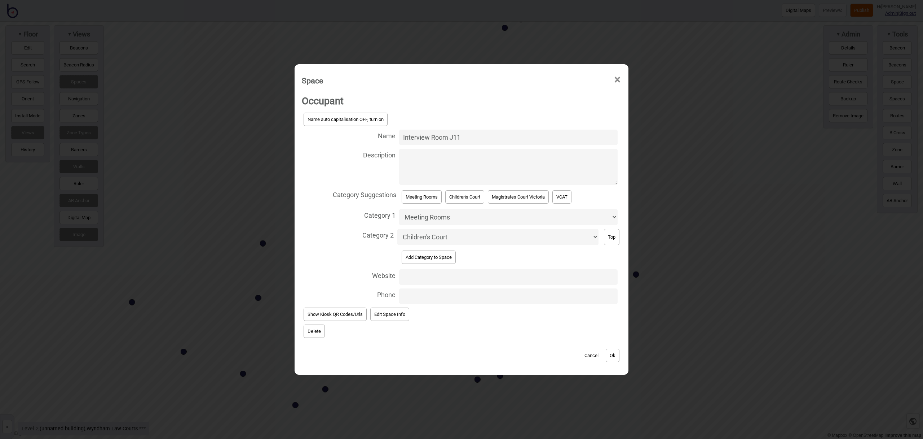
drag, startPoint x: 430, startPoint y: 137, endPoint x: 369, endPoint y: 131, distance: 60.5
click at [369, 131] on label "Name Interview Room J11" at bounding box center [462, 137] width 320 height 19
type input "Room J11"
click at [615, 357] on button "Ok" at bounding box center [613, 354] width 14 height 13
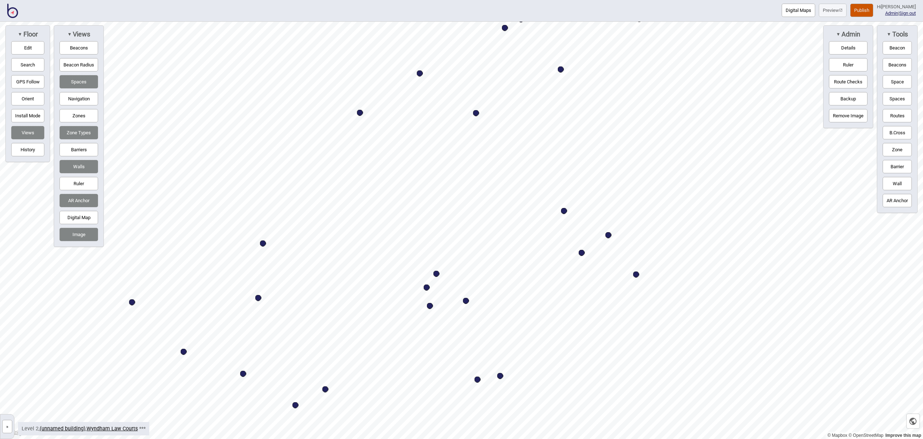
click at [583, 252] on div "Map marker" at bounding box center [582, 253] width 6 height 6
select select "Meeting Rooms"
select select "Children's Court"
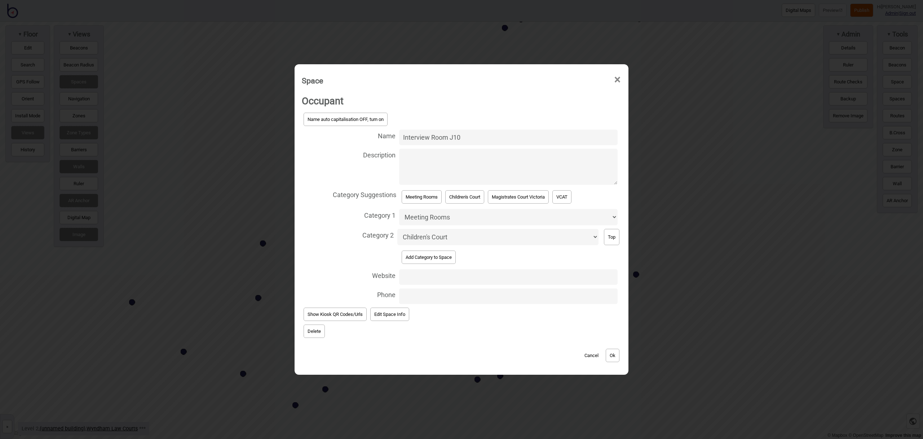
drag, startPoint x: 431, startPoint y: 136, endPoint x: 378, endPoint y: 133, distance: 52.4
click at [379, 133] on label "Name Interview Room J10" at bounding box center [462, 137] width 320 height 19
type input "Room J10"
click at [611, 352] on button "Ok" at bounding box center [613, 354] width 14 height 13
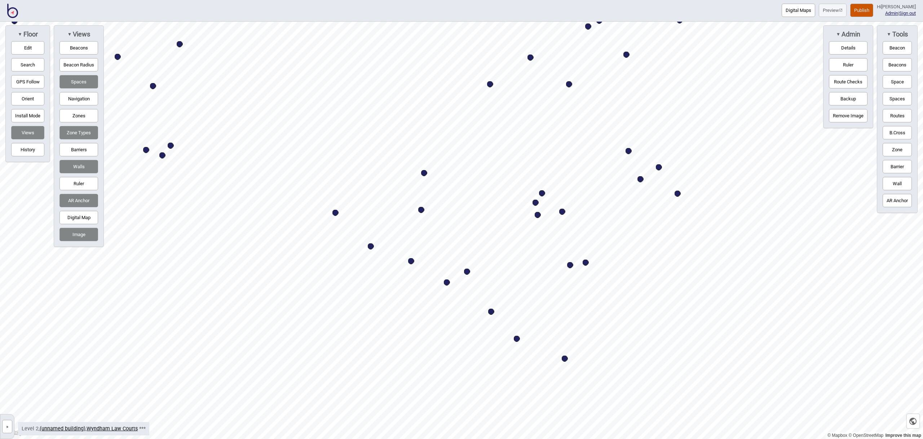
click at [335, 213] on div "Map marker" at bounding box center [336, 213] width 6 height 6
select select "Meeting Rooms"
select select "Children's Court"
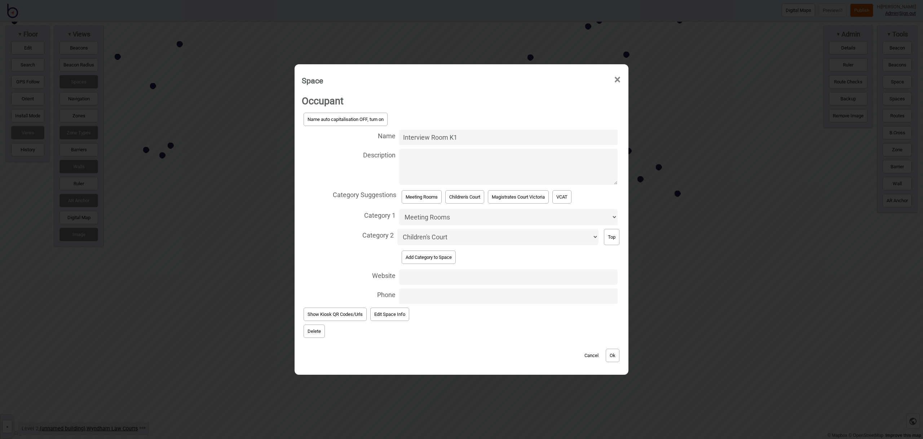
drag, startPoint x: 430, startPoint y: 137, endPoint x: 388, endPoint y: 133, distance: 42.4
click at [388, 133] on label "Name Interview Room K1" at bounding box center [462, 137] width 320 height 19
type input "Room K1"
click at [617, 353] on button "Ok" at bounding box center [613, 354] width 14 height 13
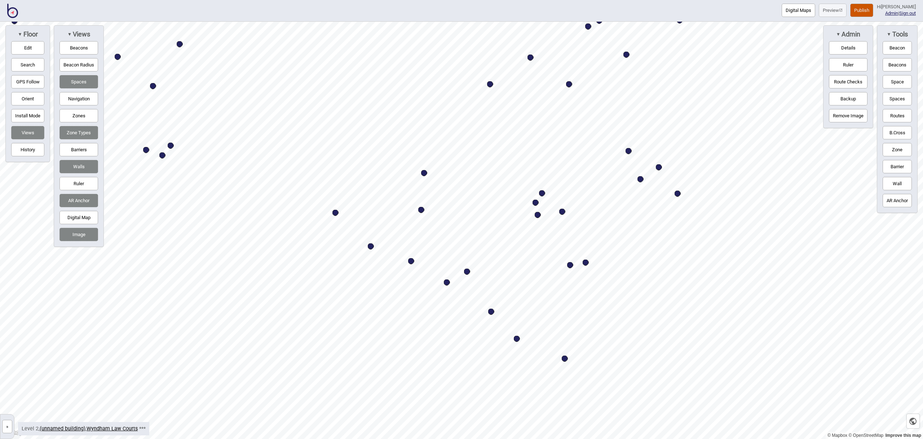
click at [412, 261] on div "Map marker" at bounding box center [411, 261] width 6 height 6
select select "Meeting Rooms"
select select "Children's Court"
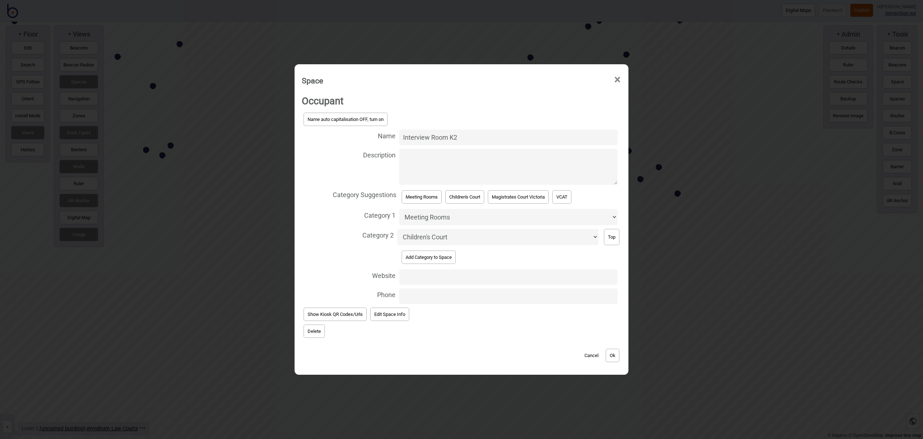
drag, startPoint x: 431, startPoint y: 137, endPoint x: 373, endPoint y: 130, distance: 57.8
click at [373, 130] on label "Name Interview Room K2" at bounding box center [462, 137] width 320 height 19
type input "Room K2"
click at [613, 351] on button "Ok" at bounding box center [613, 354] width 14 height 13
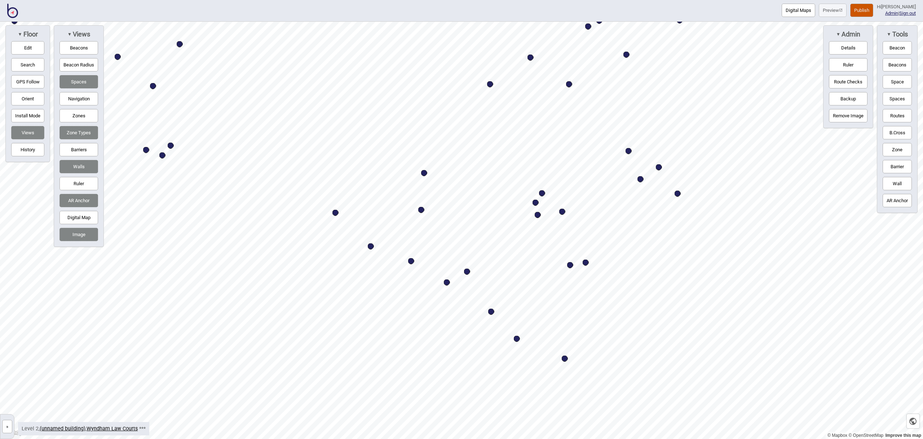
click at [492, 312] on div "Map marker" at bounding box center [491, 311] width 6 height 6
select select "Meeting Rooms"
select select "Children's Court"
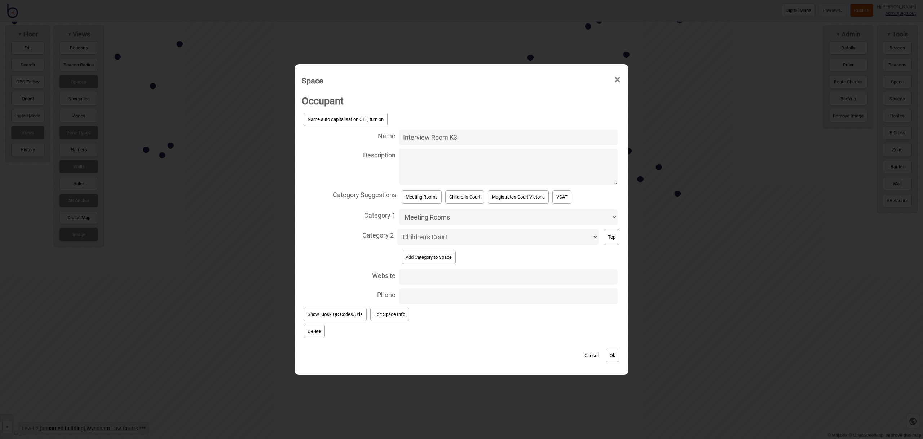
drag, startPoint x: 430, startPoint y: 139, endPoint x: 379, endPoint y: 133, distance: 51.5
click at [379, 133] on label "Name Interview Room K3" at bounding box center [462, 137] width 320 height 19
type input "Room K3"
click at [612, 353] on button "Ok" at bounding box center [613, 354] width 14 height 13
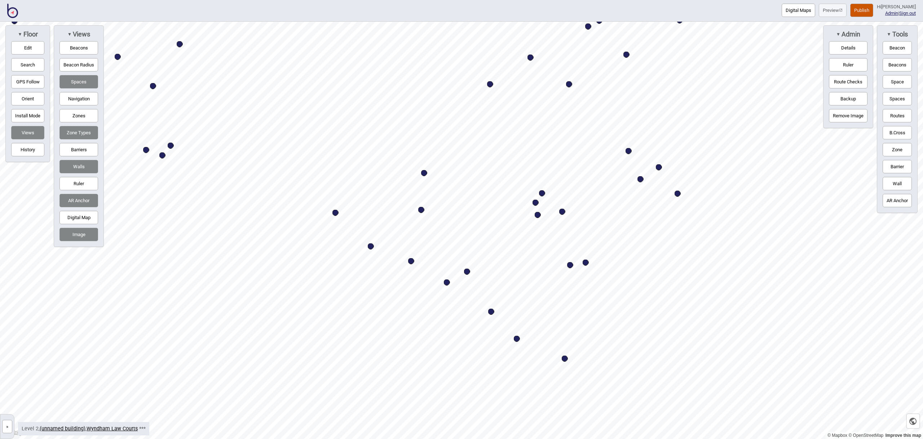
click at [565, 359] on div "Map marker" at bounding box center [565, 358] width 6 height 6
select select "Quiet Spaces"
select select "Children's Court"
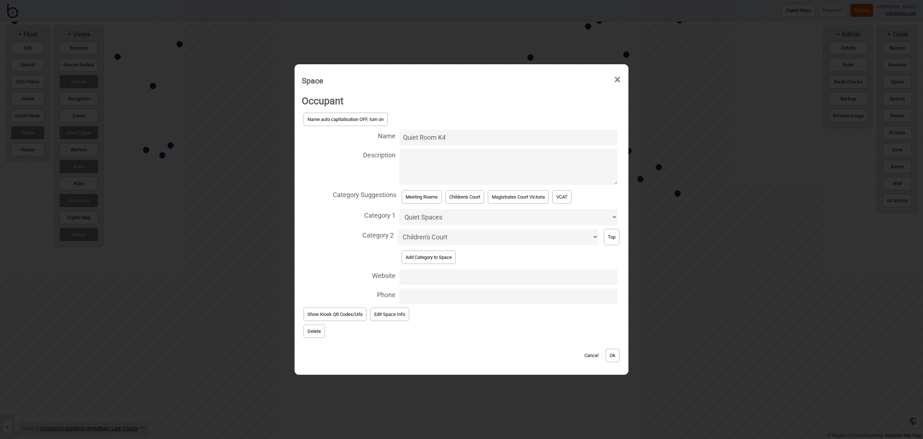
type input "Quiet Room K4"
click at [614, 352] on button "Ok" at bounding box center [613, 354] width 14 height 13
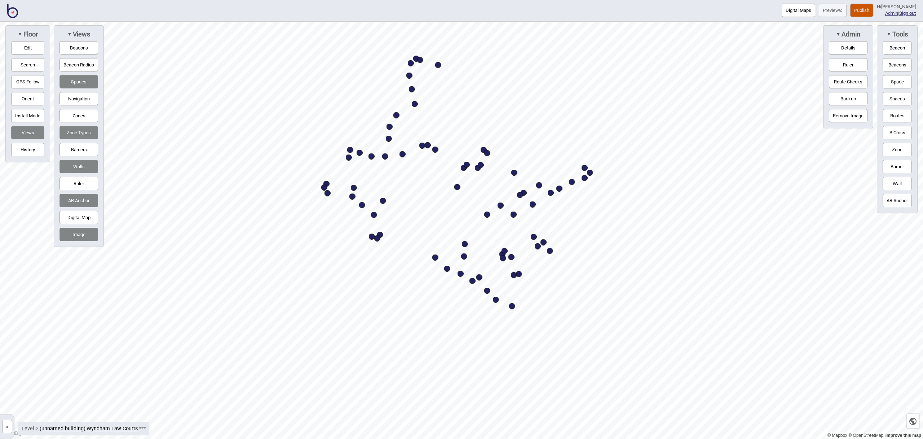
click at [26, 69] on button "Search" at bounding box center [27, 64] width 33 height 13
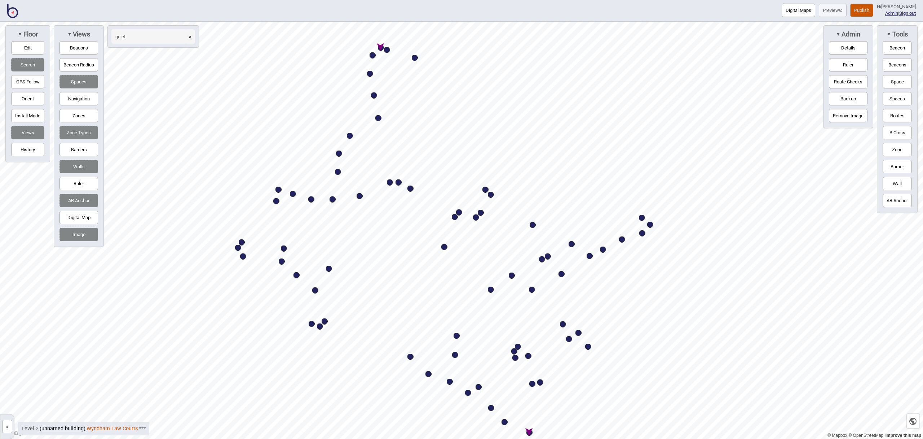
type input "quiet"
click at [116, 426] on link "Wyndham Law Courts" at bounding box center [112, 428] width 51 height 6
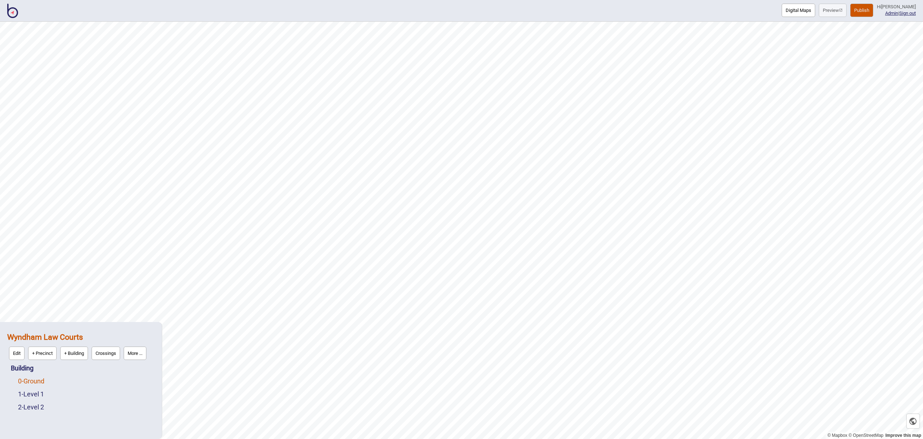
click at [38, 381] on link "0 - Ground" at bounding box center [31, 381] width 26 height 8
click at [32, 381] on button "Edit" at bounding box center [28, 378] width 16 height 13
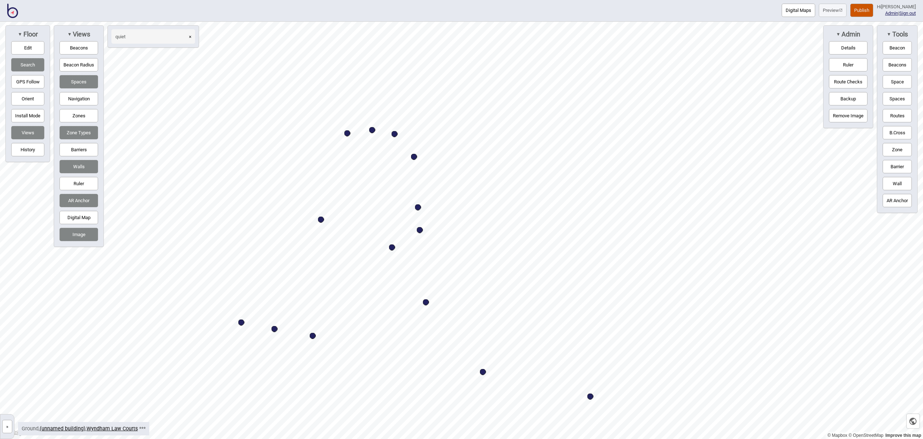
type input "quiet"
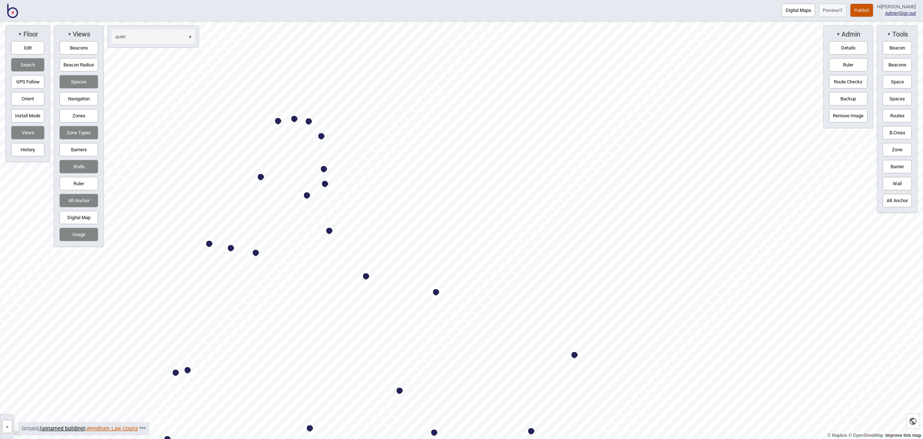
click at [123, 427] on link "Wyndham Law Courts" at bounding box center [112, 428] width 51 height 6
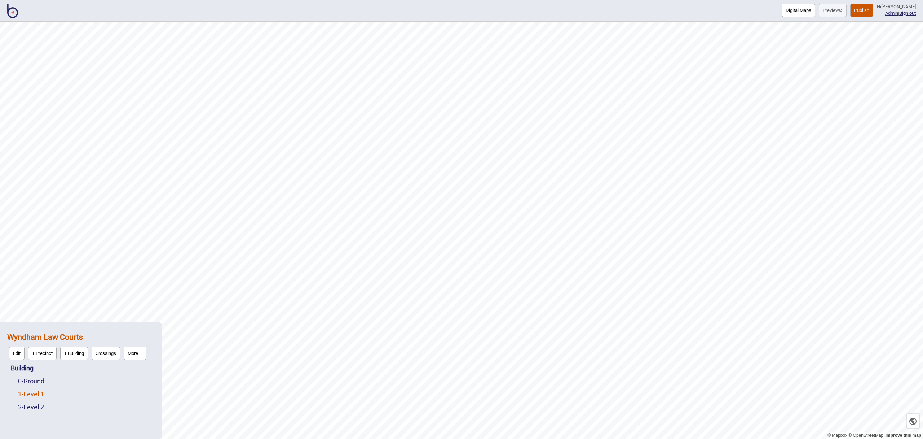
click at [44, 391] on link "1 - Level 1" at bounding box center [31, 394] width 26 height 8
click at [28, 394] on button "Edit" at bounding box center [28, 391] width 16 height 13
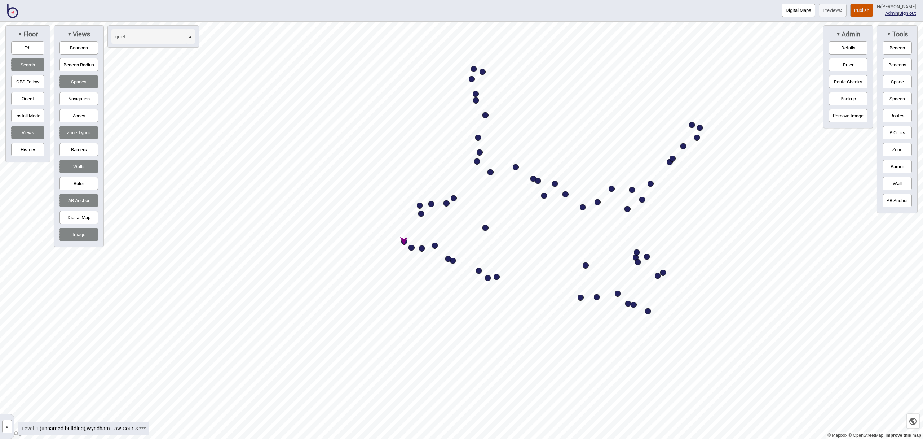
type input "quiet"
click at [193, 38] on button "×" at bounding box center [190, 36] width 10 height 14
click at [110, 428] on link "Wyndham Law Courts" at bounding box center [112, 428] width 51 height 6
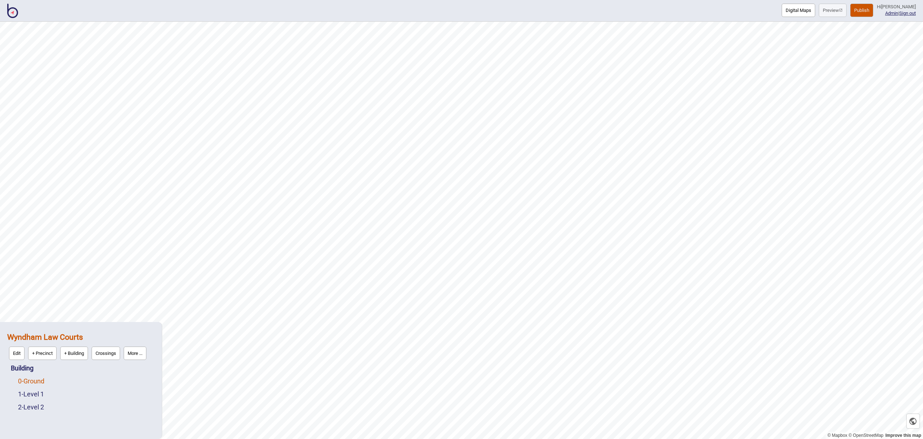
click at [44, 381] on link "0 - Ground" at bounding box center [31, 381] width 26 height 8
click at [32, 380] on button "Edit" at bounding box center [28, 378] width 16 height 13
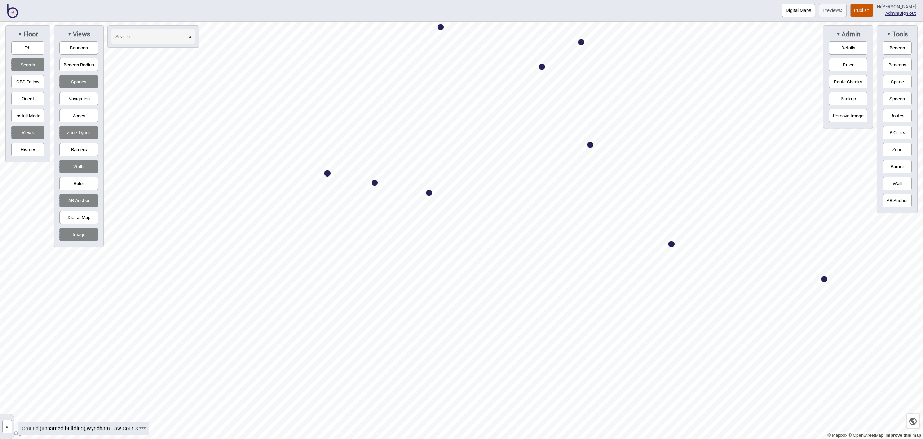
click at [328, 174] on div "Map marker" at bounding box center [328, 173] width 6 height 6
select select "Bathrooms"
select select "Magistrates Court Victoria"
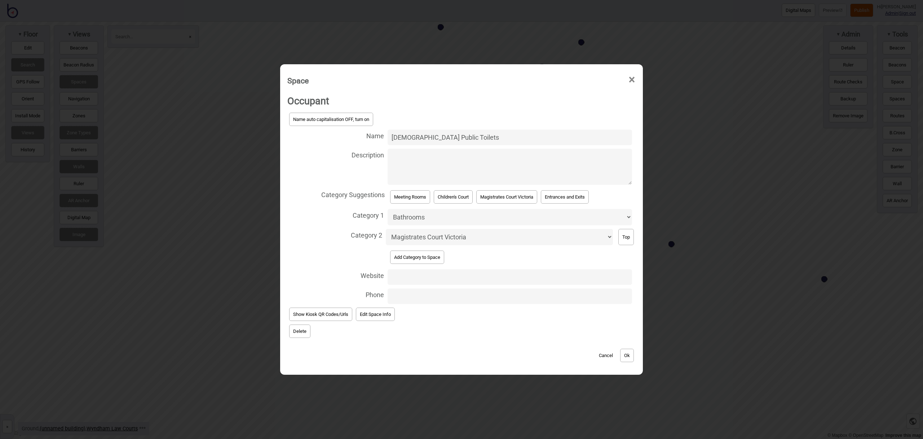
drag, startPoint x: 422, startPoint y: 136, endPoint x: 388, endPoint y: 133, distance: 34.0
click at [388, 133] on input "[DEMOGRAPHIC_DATA] Public Toilets" at bounding box center [510, 137] width 245 height 16
type input "Men's Toilets"
click at [630, 357] on button "Ok" at bounding box center [627, 354] width 14 height 13
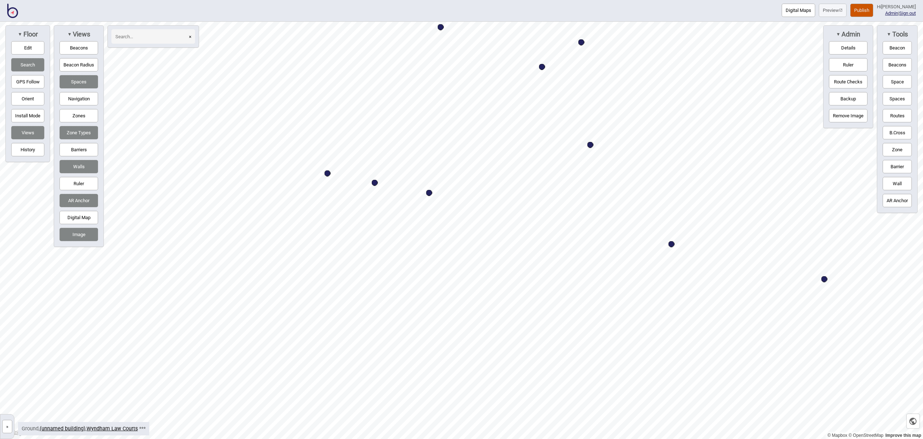
click at [429, 194] on div "Map marker" at bounding box center [429, 193] width 6 height 6
select select "Bathrooms"
select select "Magistrates Court Victoria"
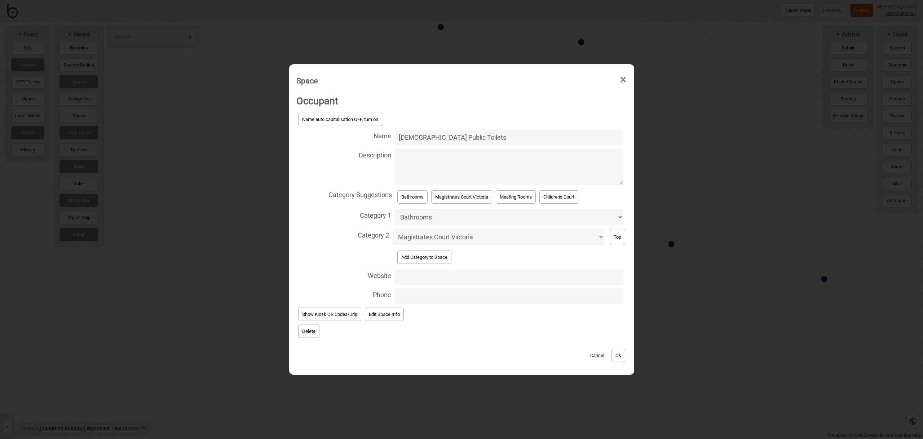
drag, startPoint x: 438, startPoint y: 136, endPoint x: 396, endPoint y: 135, distance: 41.5
click at [396, 135] on input "[DEMOGRAPHIC_DATA] Public Toilets" at bounding box center [509, 137] width 229 height 16
click at [619, 357] on button "Ok" at bounding box center [619, 354] width 14 height 13
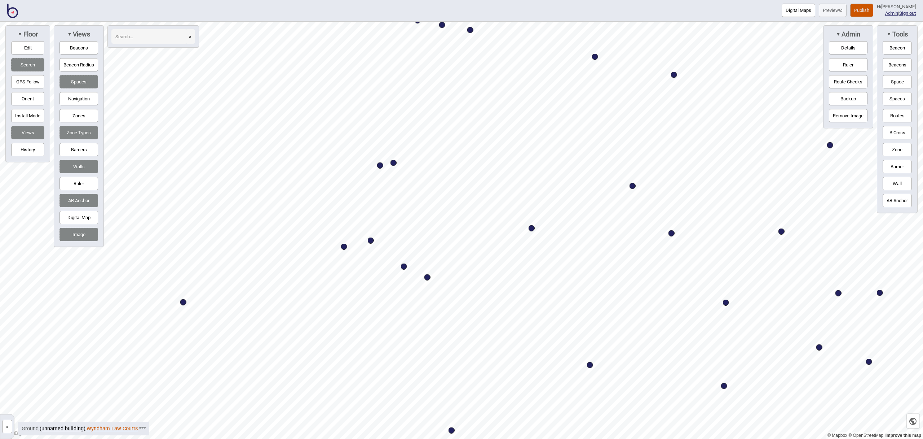
click at [118, 426] on link "Wyndham Law Courts" at bounding box center [112, 428] width 51 height 6
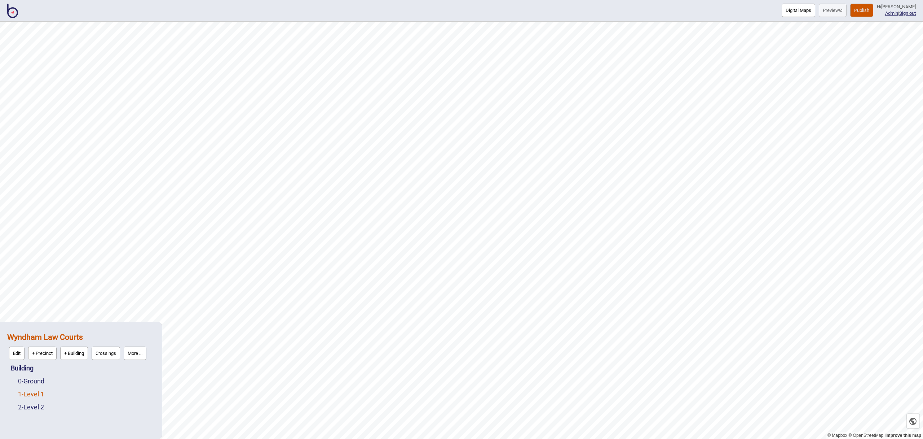
click at [43, 394] on link "1 - Level 1" at bounding box center [31, 394] width 26 height 8
click at [30, 392] on button "Edit" at bounding box center [28, 391] width 16 height 13
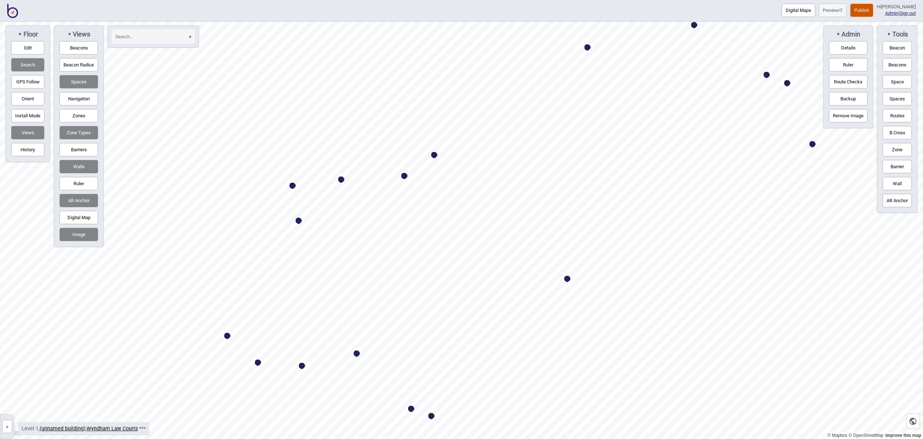
click at [404, 175] on div "Map marker" at bounding box center [404, 176] width 6 height 6
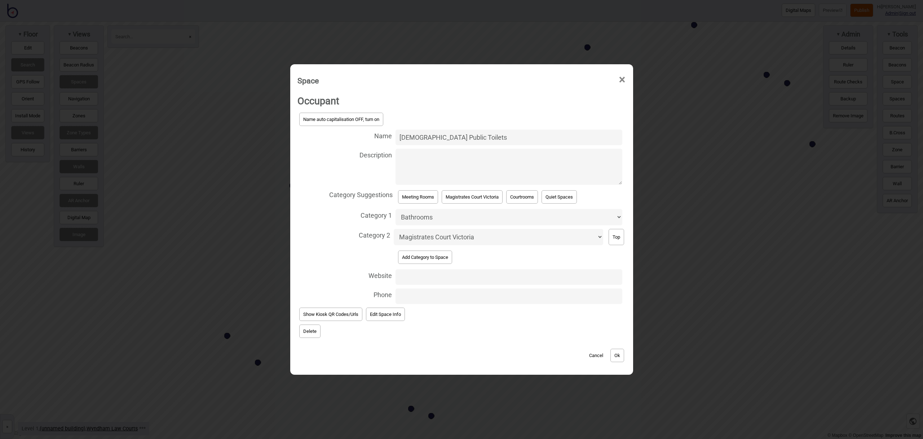
drag, startPoint x: 432, startPoint y: 139, endPoint x: 391, endPoint y: 136, distance: 41.2
click at [391, 136] on label "Name [DEMOGRAPHIC_DATA] Public Toilets" at bounding box center [462, 137] width 329 height 19
click at [612, 356] on button "Ok" at bounding box center [618, 354] width 14 height 13
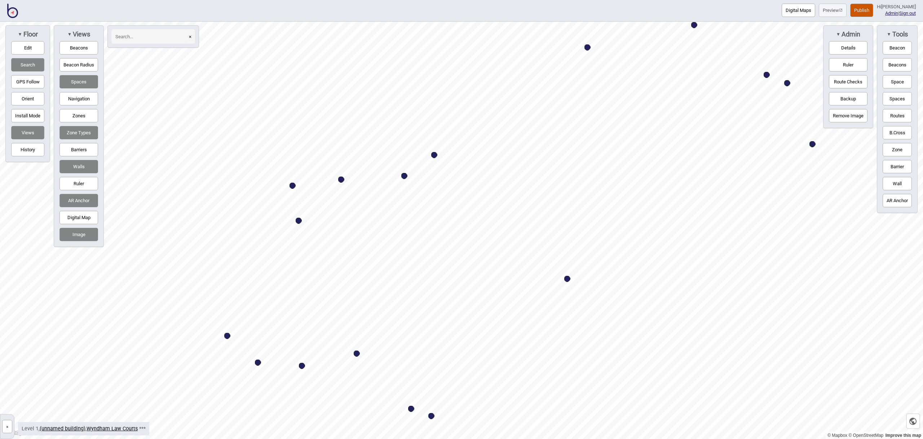
click at [299, 219] on div "Map marker" at bounding box center [299, 220] width 6 height 6
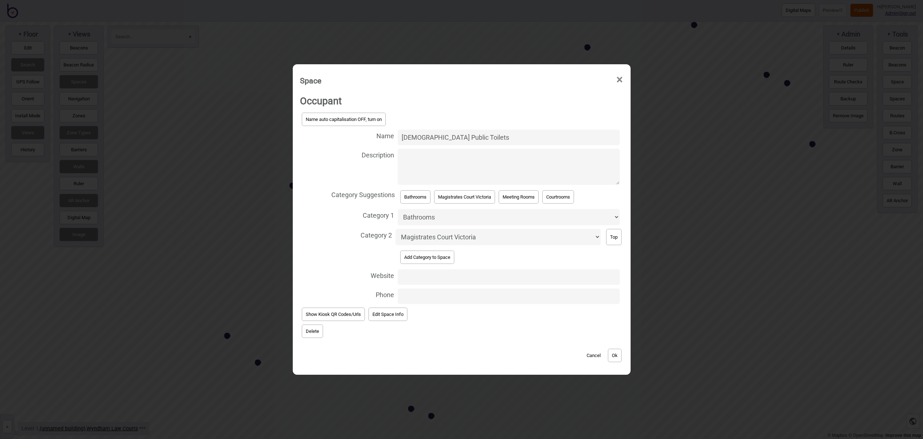
drag, startPoint x: 441, startPoint y: 136, endPoint x: 378, endPoint y: 139, distance: 63.5
click at [378, 139] on label "Name [DEMOGRAPHIC_DATA] Public Toilets" at bounding box center [462, 137] width 324 height 19
click at [614, 356] on button "Ok" at bounding box center [615, 354] width 14 height 13
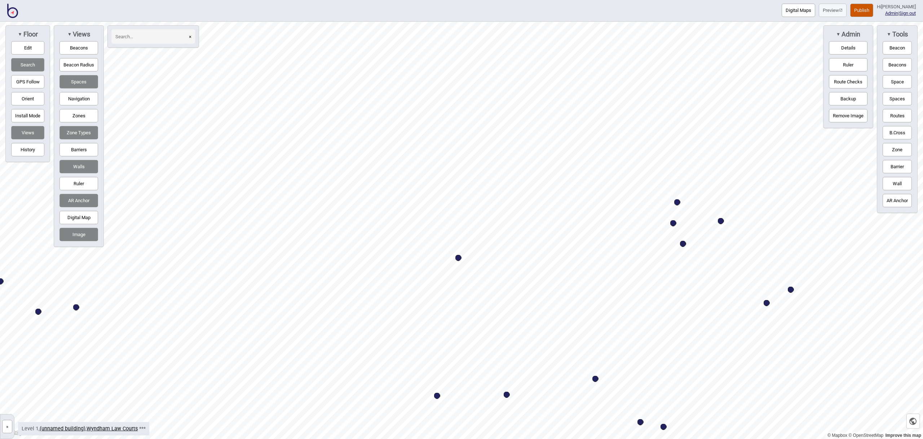
click at [673, 221] on div "Map marker" at bounding box center [674, 223] width 6 height 6
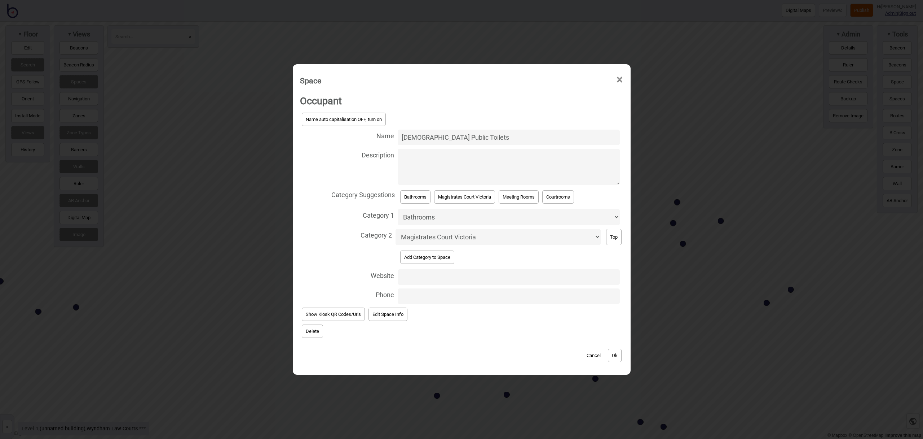
drag, startPoint x: 433, startPoint y: 136, endPoint x: 391, endPoint y: 135, distance: 42.2
click at [391, 135] on label "Name [DEMOGRAPHIC_DATA] Public Toilets" at bounding box center [462, 137] width 324 height 19
click at [622, 358] on button "Ok" at bounding box center [615, 354] width 14 height 13
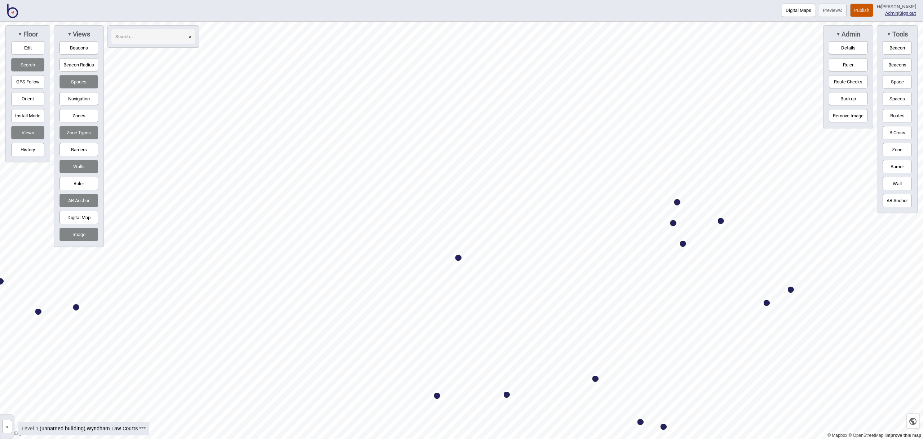
click at [766, 303] on div "Map marker" at bounding box center [767, 303] width 6 height 6
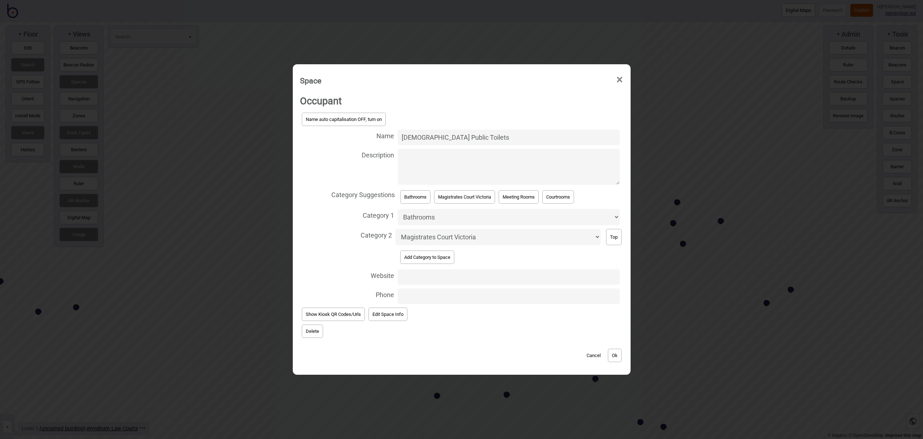
drag, startPoint x: 437, startPoint y: 137, endPoint x: 396, endPoint y: 133, distance: 41.3
click at [398, 133] on input "[DEMOGRAPHIC_DATA] Public Toilets" at bounding box center [509, 137] width 222 height 16
click at [624, 354] on div "Cancel Ok" at bounding box center [462, 351] width 324 height 24
click at [614, 355] on button "Ok" at bounding box center [615, 354] width 14 height 13
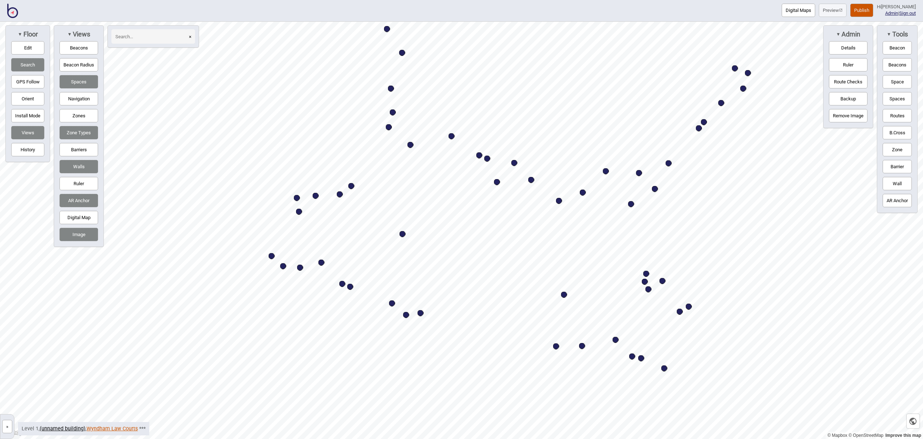
click at [121, 430] on link "Wyndham Law Courts" at bounding box center [112, 428] width 51 height 6
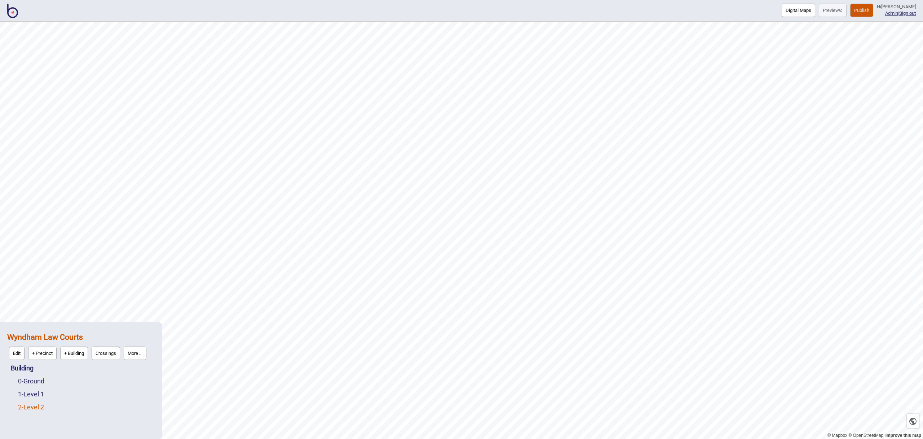
click at [44, 408] on link "2 - Level 2" at bounding box center [31, 407] width 26 height 8
click at [27, 404] on button "Edit" at bounding box center [28, 404] width 16 height 13
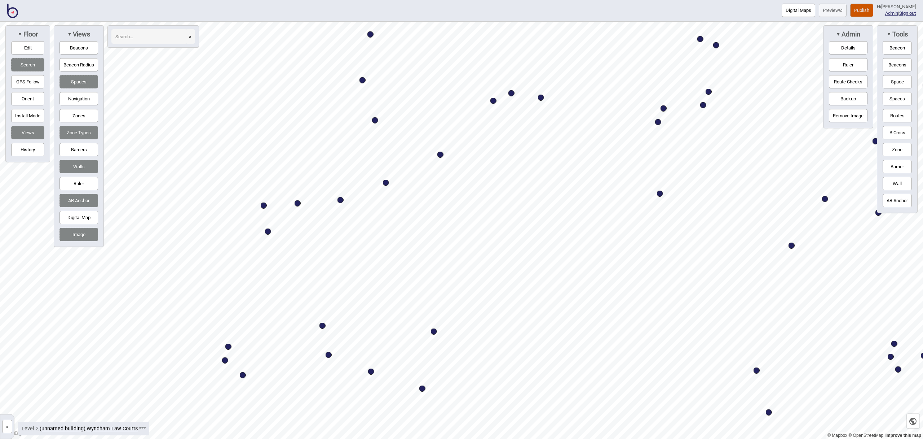
click at [341, 200] on div "Map marker" at bounding box center [341, 200] width 6 height 6
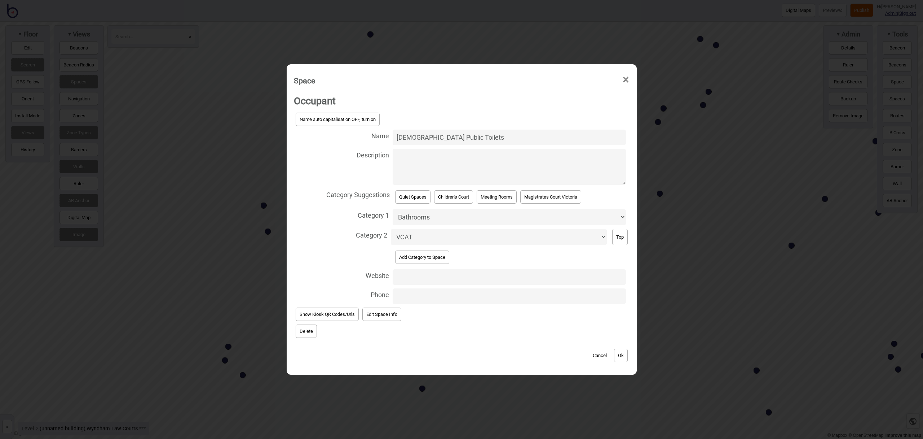
drag, startPoint x: 426, startPoint y: 137, endPoint x: 386, endPoint y: 133, distance: 40.6
click at [386, 133] on label "Name [DEMOGRAPHIC_DATA] Public Toilets" at bounding box center [462, 137] width 336 height 19
click at [628, 357] on button "Ok" at bounding box center [621, 354] width 14 height 13
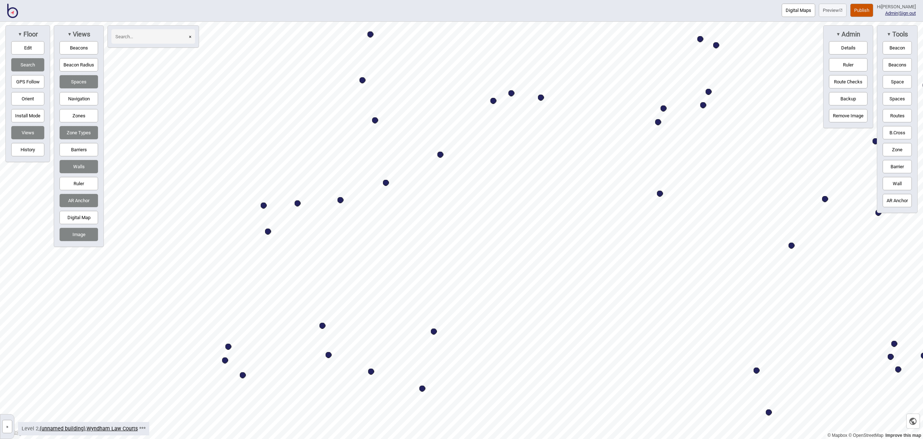
click at [268, 231] on div "Map marker" at bounding box center [268, 231] width 6 height 6
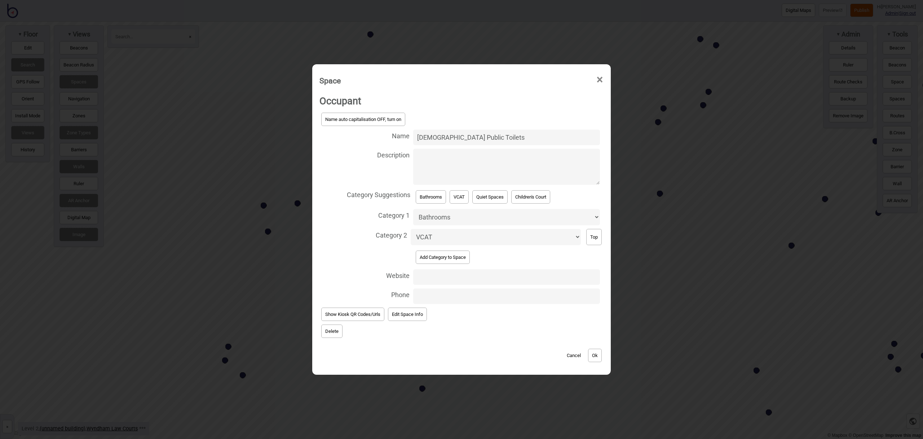
drag, startPoint x: 449, startPoint y: 136, endPoint x: 391, endPoint y: 130, distance: 58.0
click at [392, 130] on label "Name [DEMOGRAPHIC_DATA] Public Toilets" at bounding box center [462, 137] width 284 height 19
click at [595, 352] on button "Ok" at bounding box center [595, 354] width 14 height 13
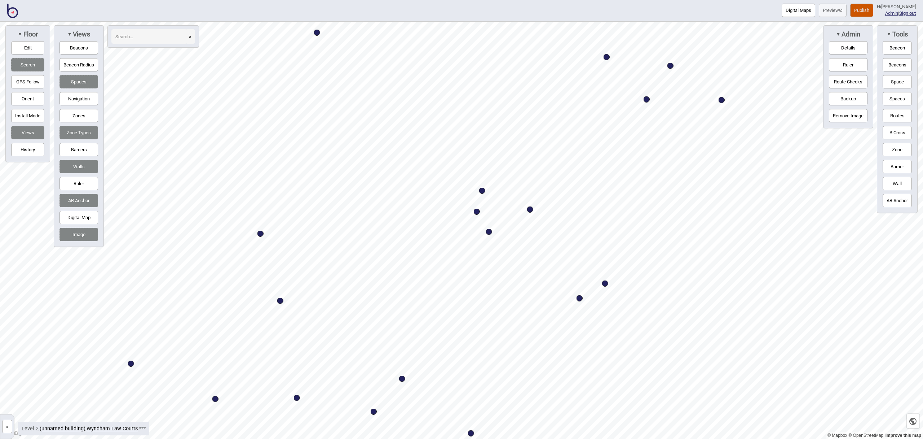
click at [478, 211] on div "Map marker" at bounding box center [477, 211] width 6 height 6
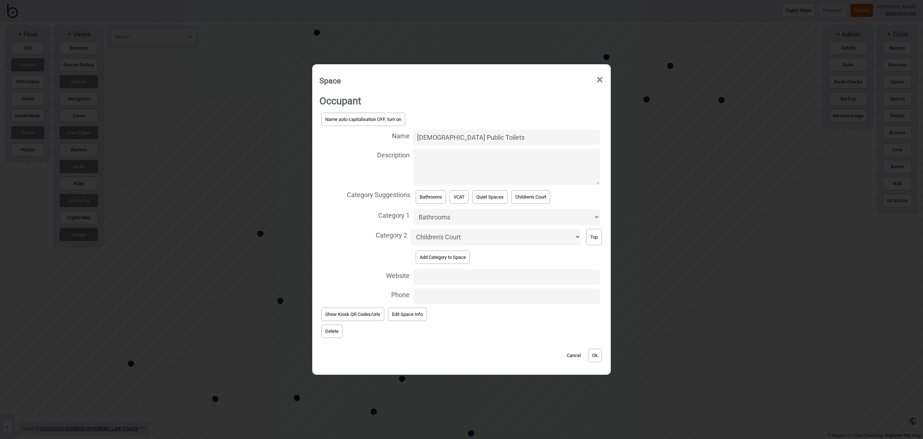
drag, startPoint x: 449, startPoint y: 136, endPoint x: 394, endPoint y: 130, distance: 55.9
click at [394, 130] on label "Name [DEMOGRAPHIC_DATA] Public Toilets" at bounding box center [462, 137] width 284 height 19
click at [599, 359] on button "Ok" at bounding box center [595, 354] width 14 height 13
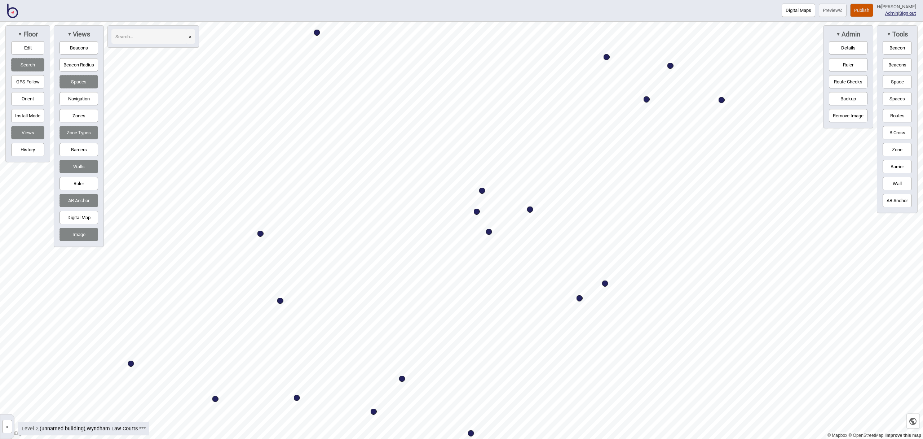
click at [580, 298] on div "Map marker" at bounding box center [580, 298] width 6 height 6
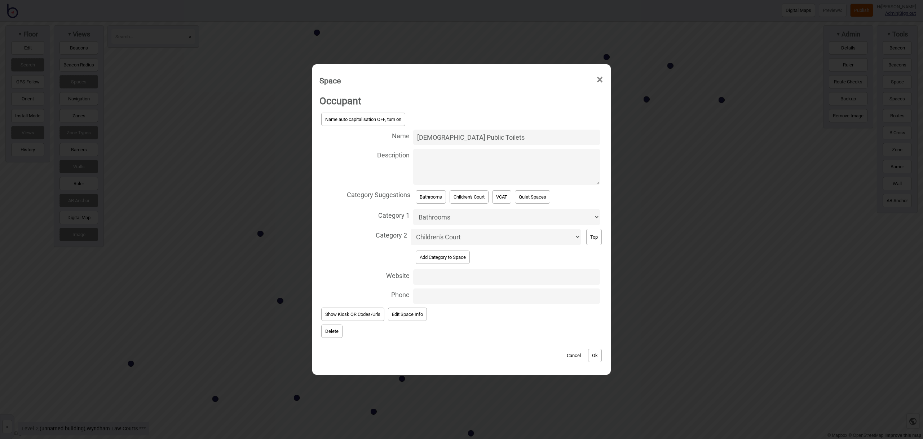
drag, startPoint x: 453, startPoint y: 136, endPoint x: 391, endPoint y: 131, distance: 63.0
click at [391, 131] on label "Name [DEMOGRAPHIC_DATA] Public Toilets" at bounding box center [462, 137] width 284 height 19
click at [592, 352] on button "Ok" at bounding box center [595, 354] width 14 height 13
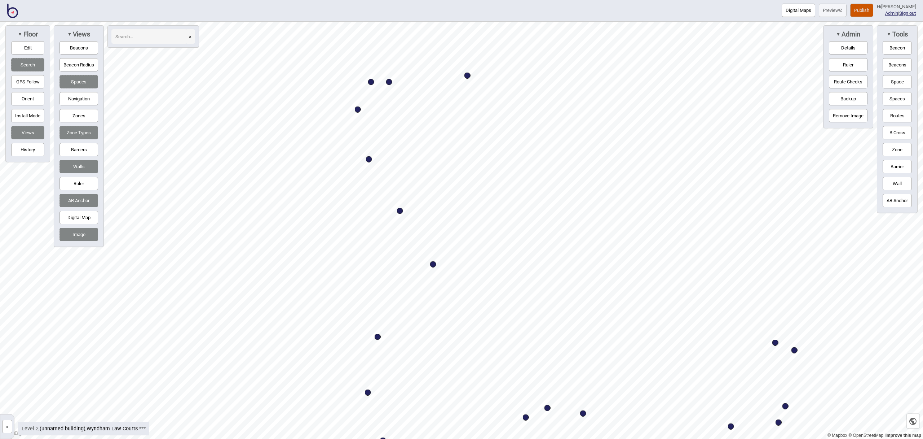
click at [469, 75] on div "Map marker" at bounding box center [468, 75] width 6 height 6
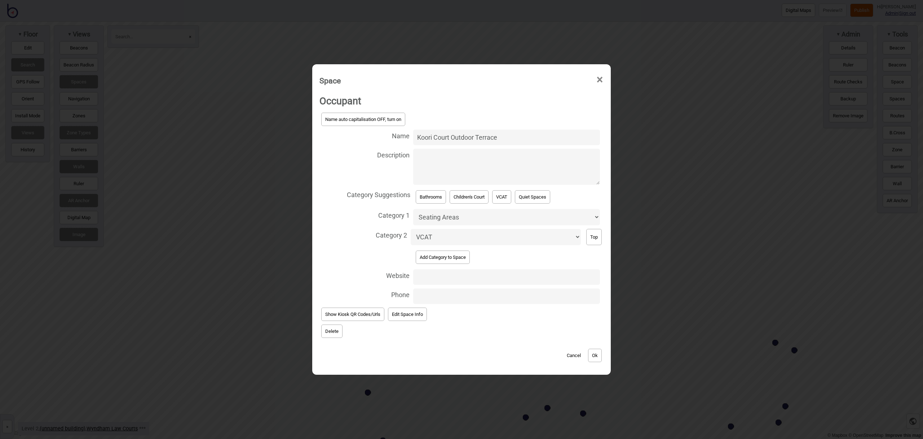
drag, startPoint x: 502, startPoint y: 138, endPoint x: 400, endPoint y: 137, distance: 102.8
click at [400, 137] on label "Name Koori Court Outdoor Terrace" at bounding box center [462, 137] width 284 height 19
click at [601, 356] on button "Ok" at bounding box center [595, 354] width 14 height 13
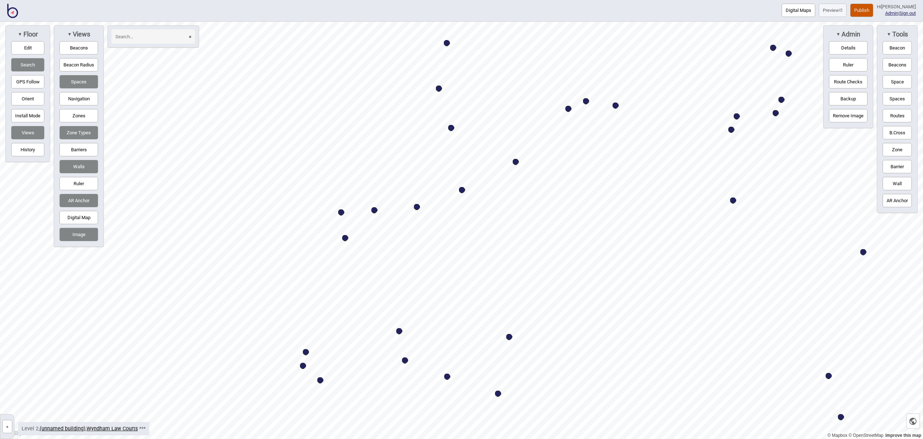
click at [341, 213] on div "Map marker" at bounding box center [341, 212] width 6 height 6
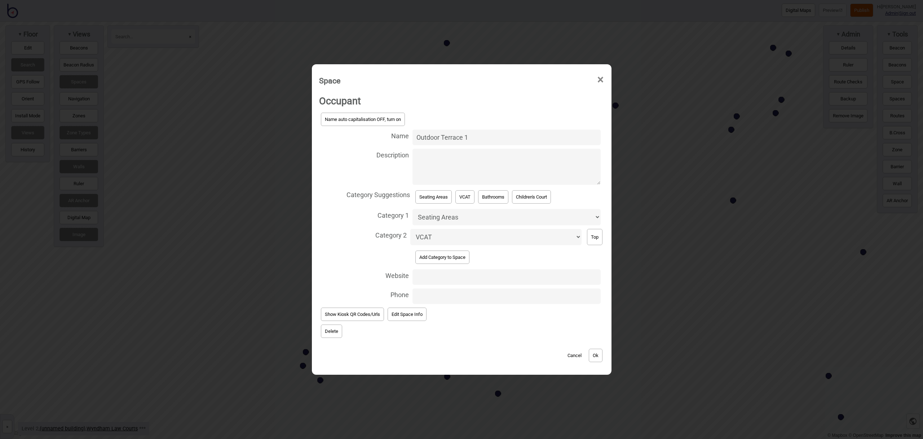
drag, startPoint x: 438, startPoint y: 137, endPoint x: 408, endPoint y: 136, distance: 30.3
click at [408, 136] on label "Name Outdoor Terrace 1" at bounding box center [461, 137] width 285 height 19
click at [602, 361] on button "Ok" at bounding box center [596, 354] width 14 height 13
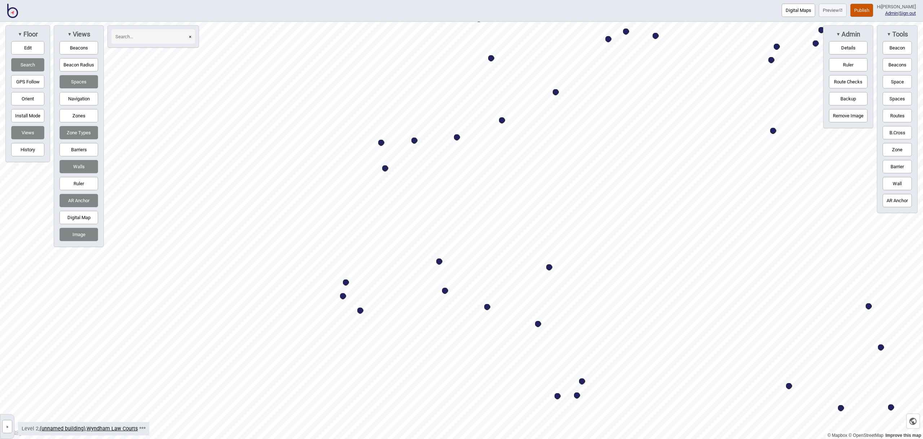
click at [382, 141] on div "Map marker" at bounding box center [381, 143] width 6 height 6
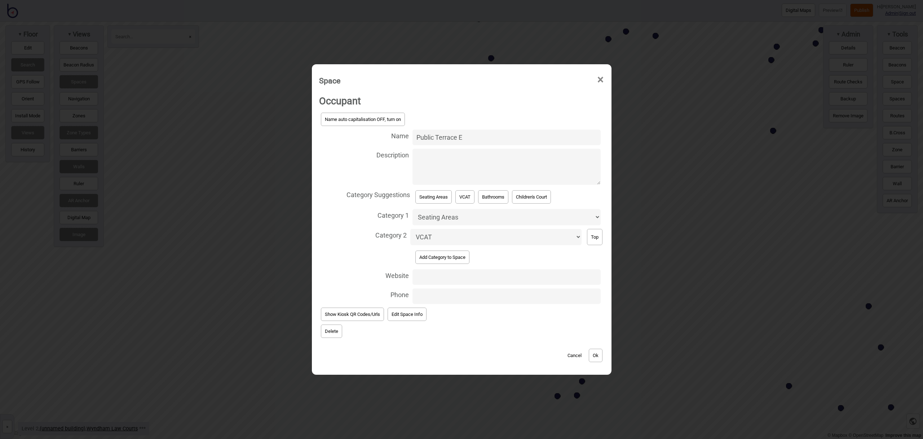
click at [598, 357] on button "Ok" at bounding box center [596, 354] width 14 height 13
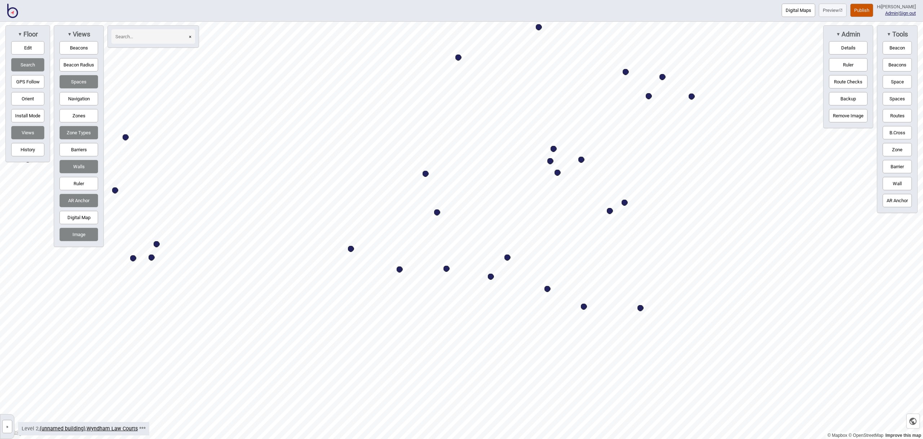
click at [625, 203] on div "Map marker" at bounding box center [625, 202] width 6 height 6
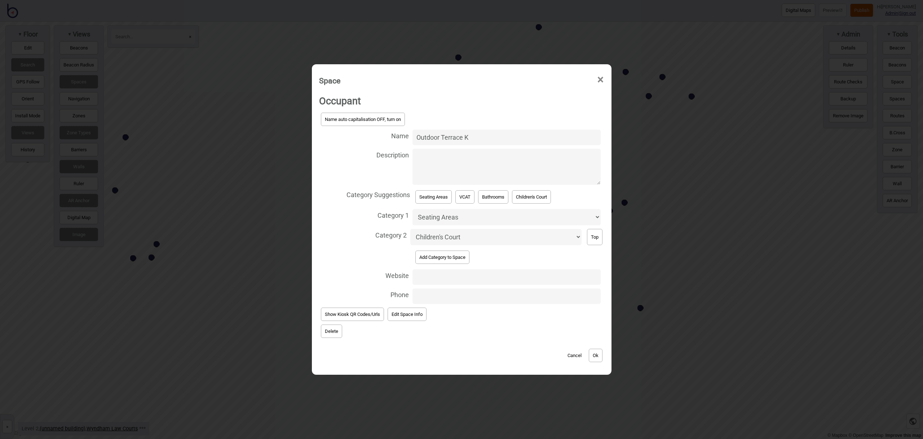
click at [439, 139] on input "Outdoor Terrace K" at bounding box center [507, 137] width 188 height 16
click at [596, 355] on button "Ok" at bounding box center [596, 354] width 14 height 13
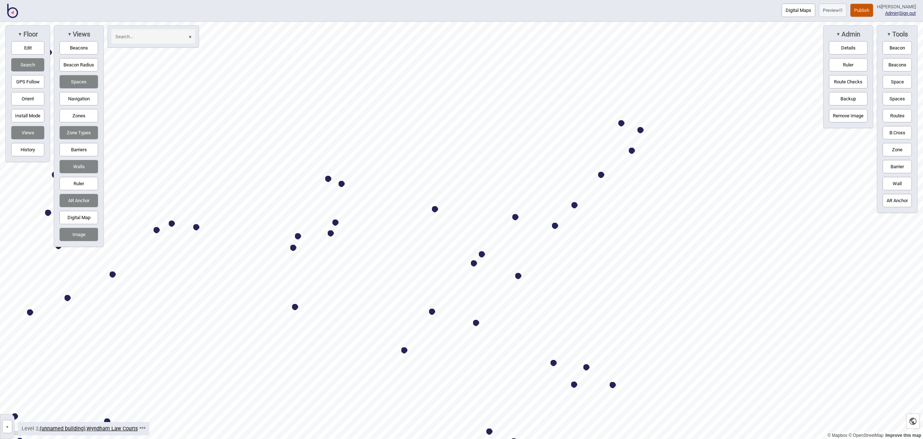
click at [623, 123] on div "Map marker" at bounding box center [622, 123] width 6 height 6
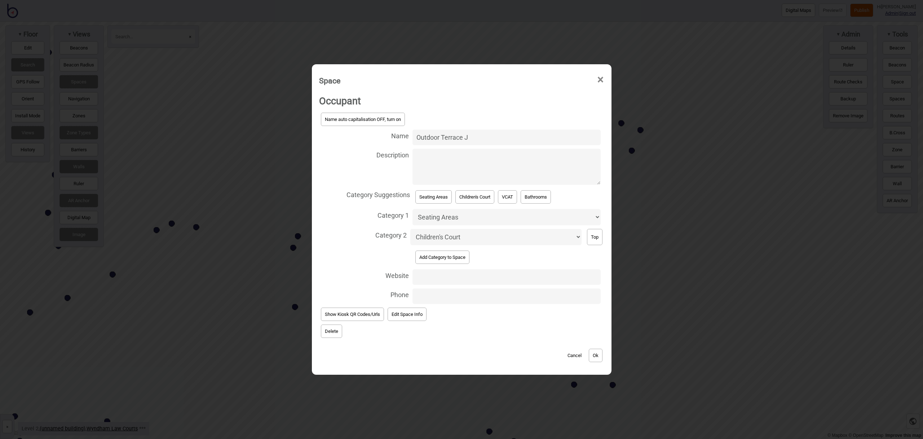
click at [438, 139] on input "Outdoor Terrace J" at bounding box center [507, 137] width 188 height 16
click at [598, 353] on button "Ok" at bounding box center [596, 354] width 14 height 13
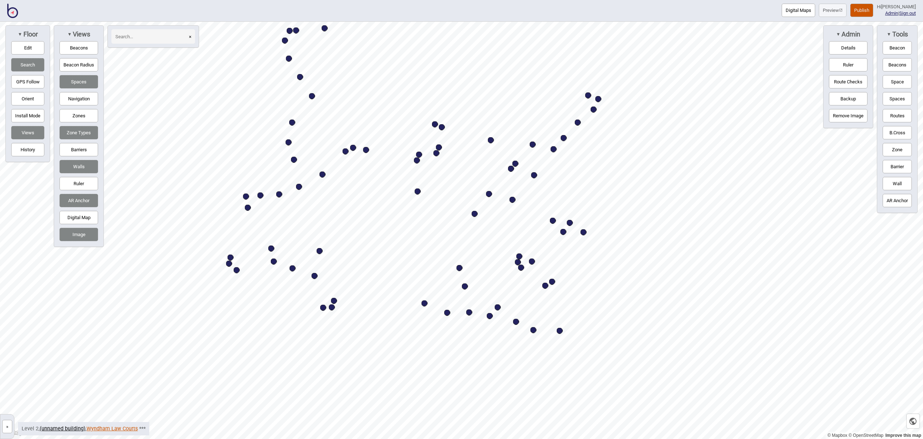
click at [114, 426] on link "Wyndham Law Courts" at bounding box center [112, 428] width 51 height 6
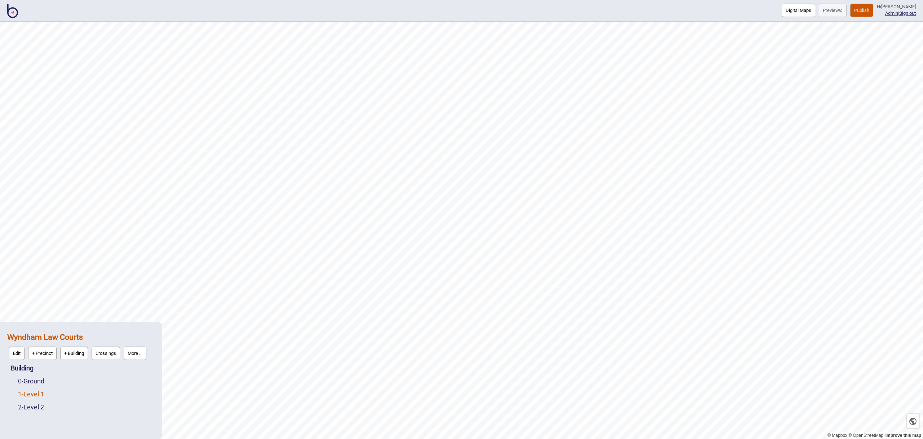
click at [34, 394] on link "1 - Level 1" at bounding box center [31, 394] width 26 height 8
click at [30, 394] on button "Edit" at bounding box center [28, 391] width 16 height 13
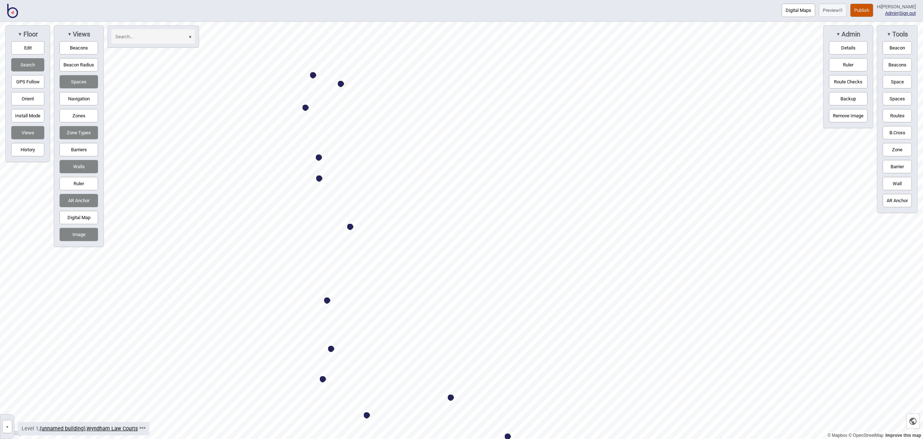
click at [341, 84] on div "Map marker" at bounding box center [341, 84] width 6 height 6
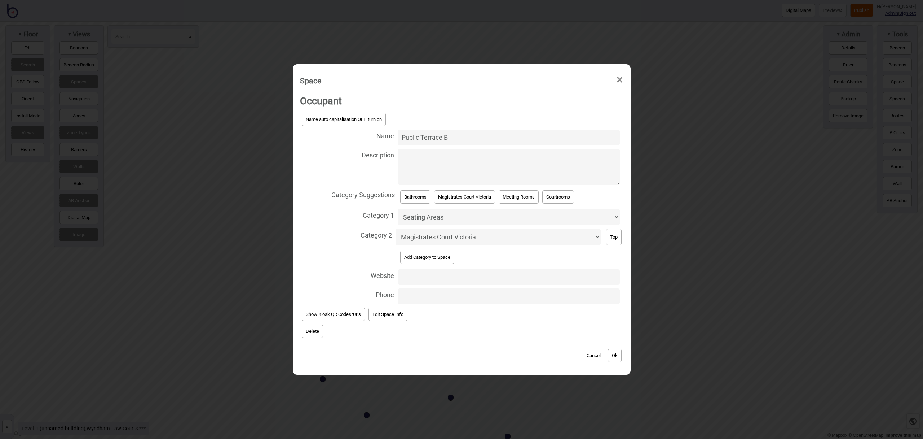
click at [613, 357] on button "Ok" at bounding box center [615, 354] width 14 height 13
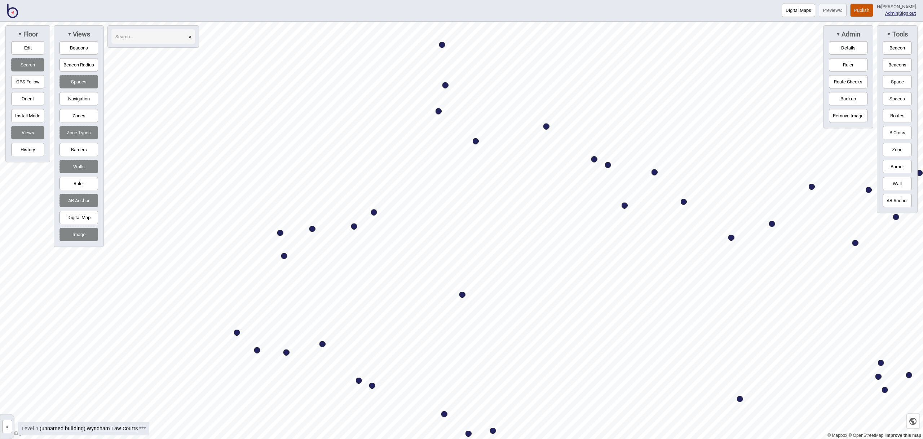
click at [280, 234] on div "Map marker" at bounding box center [280, 233] width 6 height 6
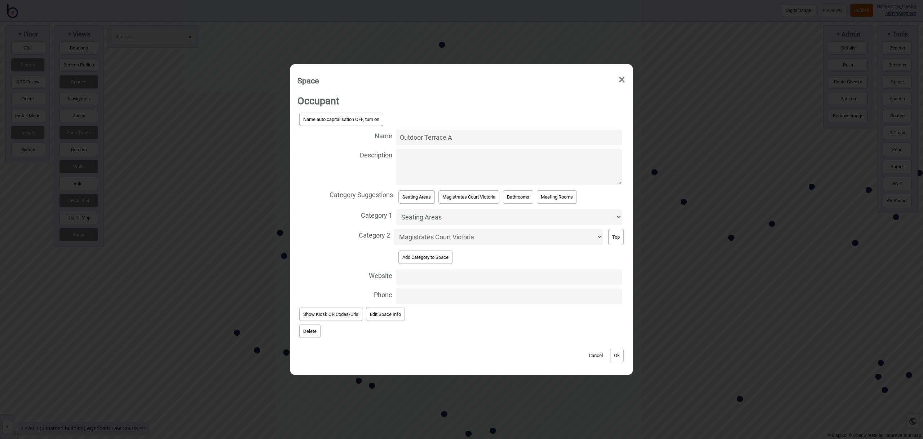
click at [421, 136] on input "Outdoor Terrace A" at bounding box center [509, 137] width 226 height 16
click at [622, 356] on button "Ok" at bounding box center [617, 354] width 14 height 13
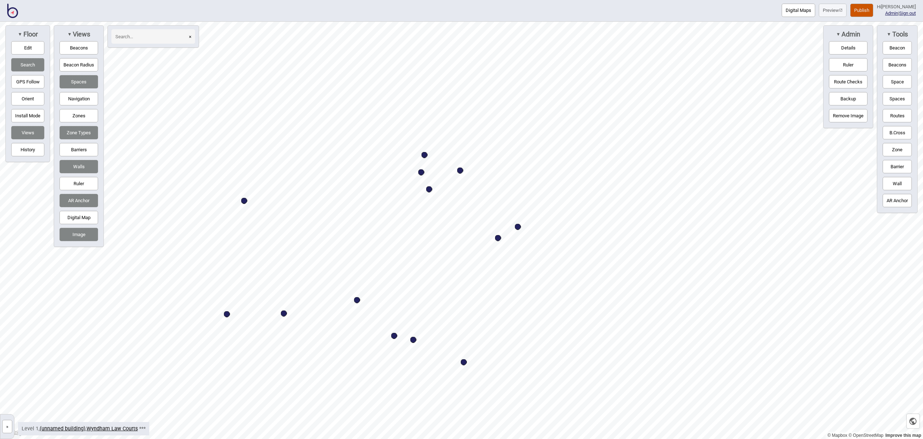
click at [518, 226] on div "Map marker" at bounding box center [518, 227] width 6 height 6
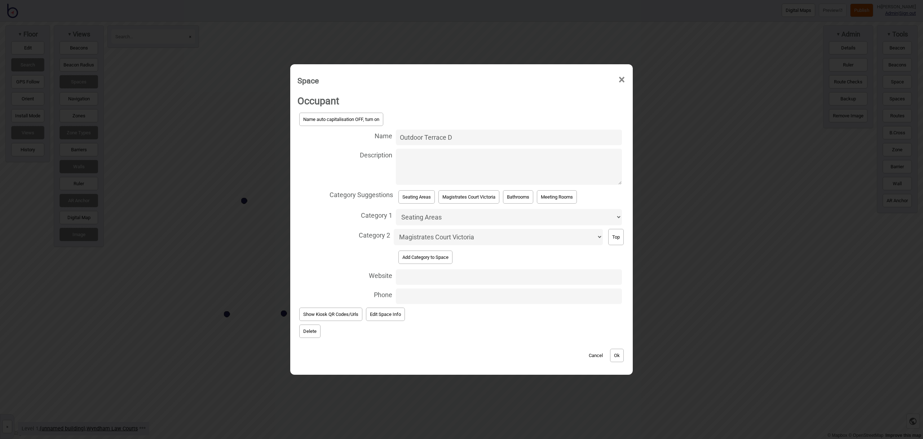
click at [421, 135] on input "Outdoor Terrace D" at bounding box center [509, 137] width 226 height 16
click at [615, 353] on button "Ok" at bounding box center [617, 354] width 14 height 13
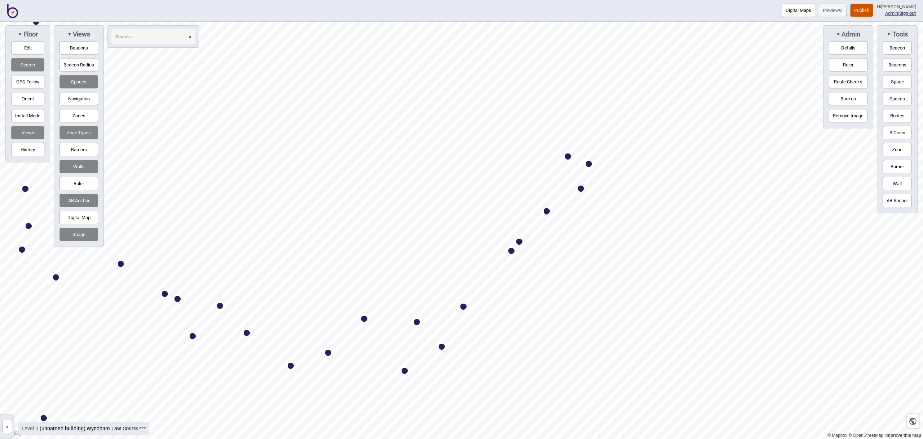
click at [570, 157] on div "Map marker" at bounding box center [568, 156] width 6 height 6
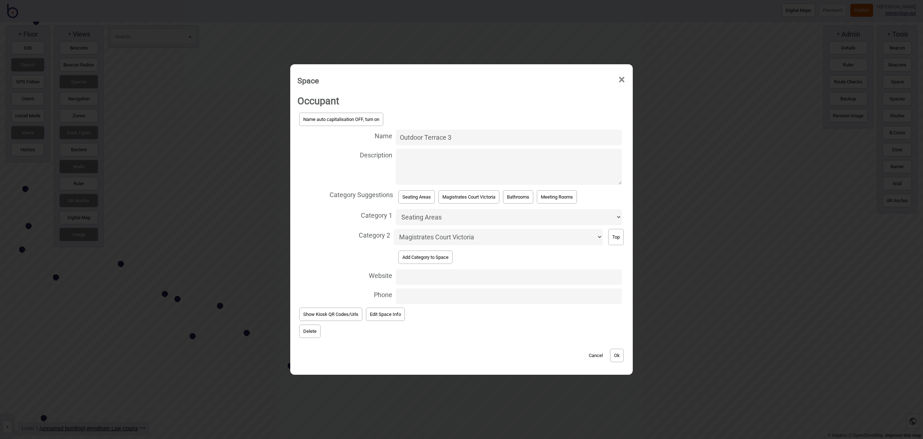
drag, startPoint x: 421, startPoint y: 137, endPoint x: 431, endPoint y: 137, distance: 10.5
click at [421, 137] on input "Outdoor Terrace 3" at bounding box center [509, 137] width 226 height 16
click at [469, 139] on input "Public Terrace 3" at bounding box center [509, 137] width 226 height 16
click at [615, 354] on button "Ok" at bounding box center [617, 354] width 14 height 13
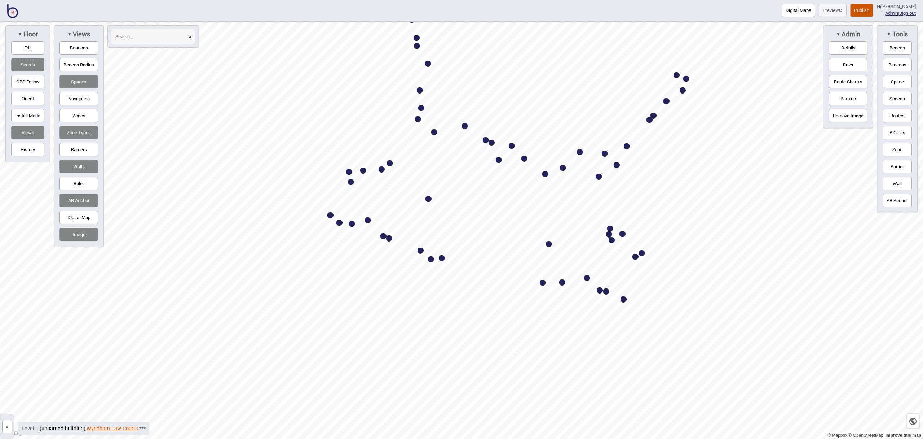
click at [109, 426] on link "Wyndham Law Courts" at bounding box center [112, 428] width 51 height 6
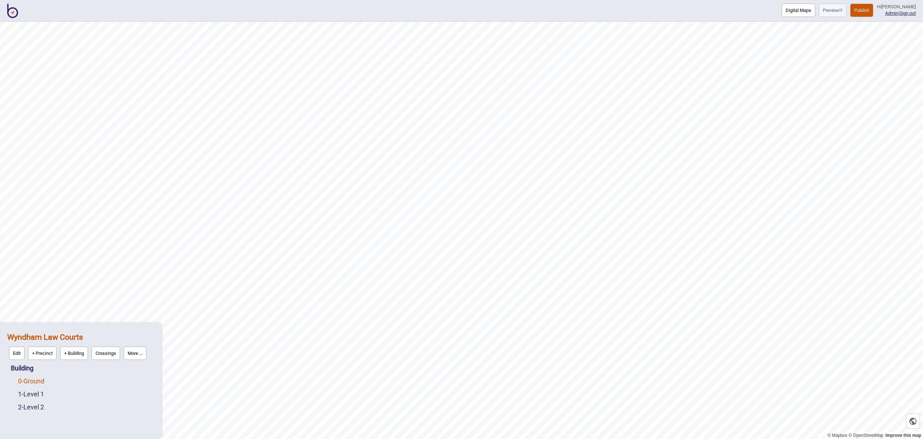
click at [36, 383] on link "0 - Ground" at bounding box center [31, 381] width 26 height 8
click at [33, 380] on button "Edit" at bounding box center [28, 378] width 16 height 13
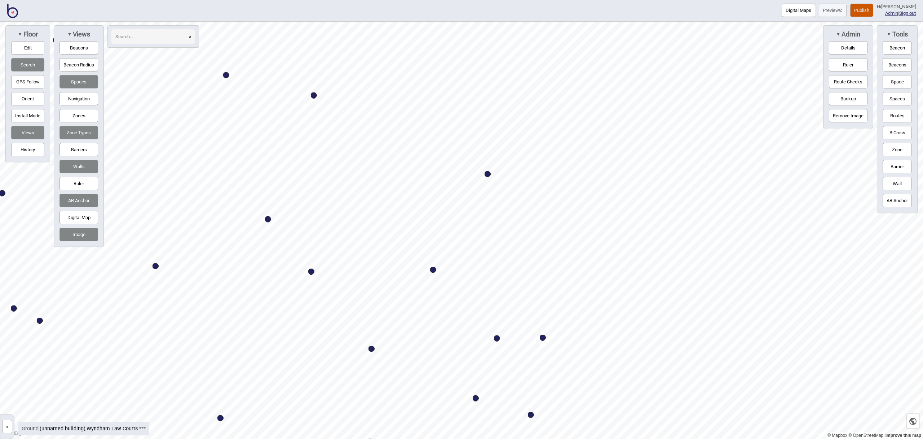
click at [488, 174] on div "Map marker" at bounding box center [488, 174] width 6 height 6
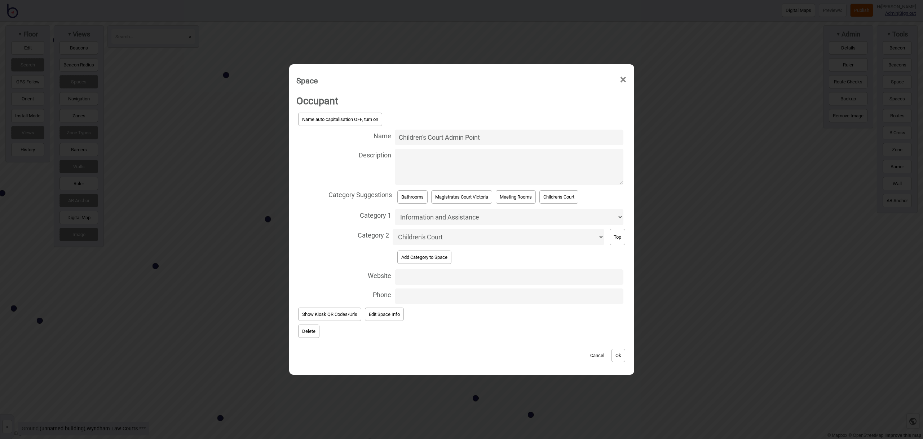
drag, startPoint x: 490, startPoint y: 138, endPoint x: 442, endPoint y: 138, distance: 47.6
click at [442, 138] on input "Children's Court Admin Point" at bounding box center [509, 137] width 229 height 16
click at [616, 357] on button "Ok" at bounding box center [619, 354] width 14 height 13
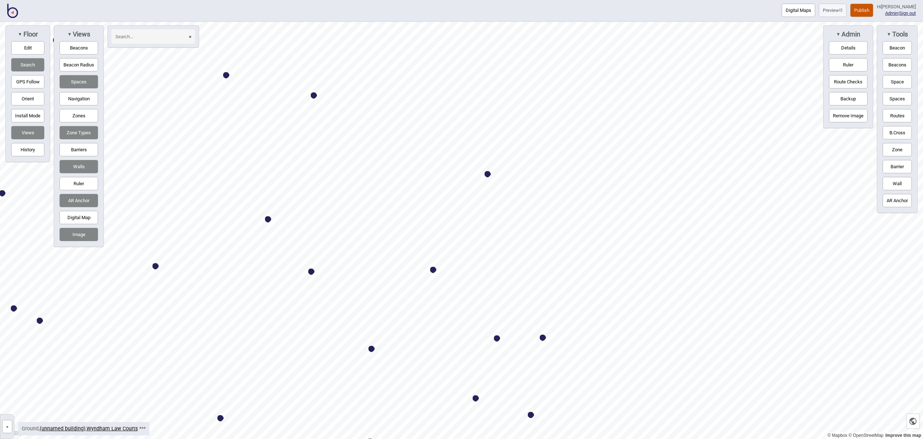
click at [228, 76] on div "Map marker" at bounding box center [226, 75] width 6 height 6
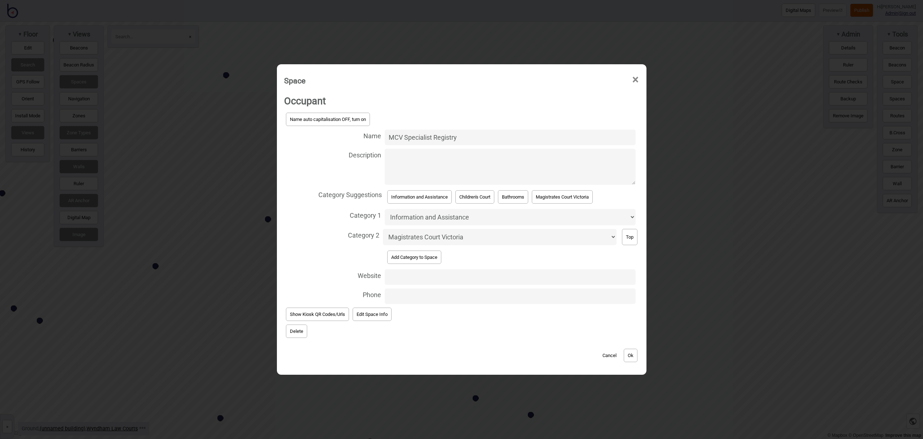
click at [300, 329] on button "Delete" at bounding box center [296, 330] width 21 height 13
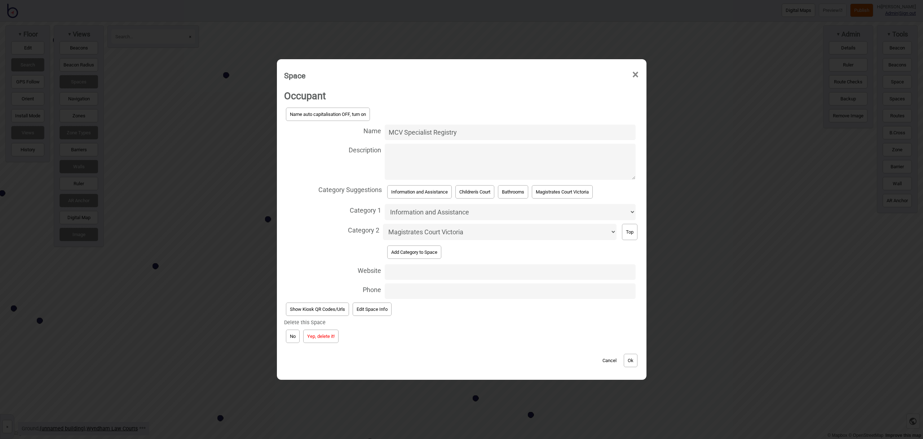
click at [313, 338] on button "Yep, delete it!" at bounding box center [320, 335] width 35 height 13
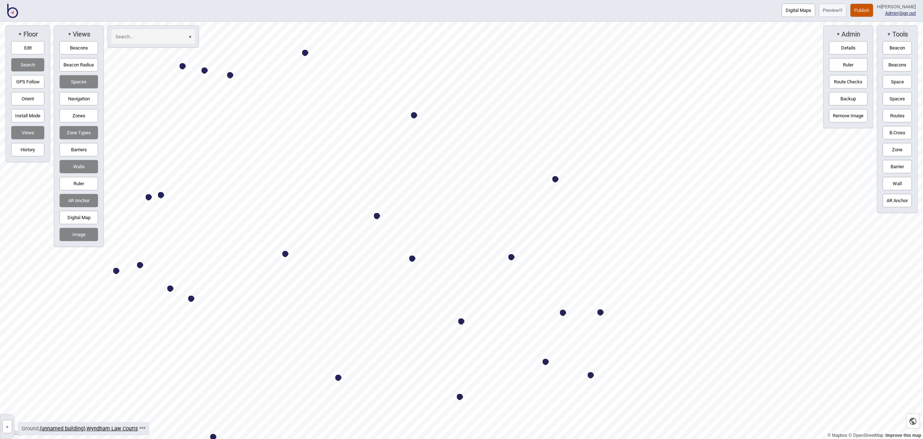
click at [416, 115] on div "Map marker" at bounding box center [414, 115] width 6 height 6
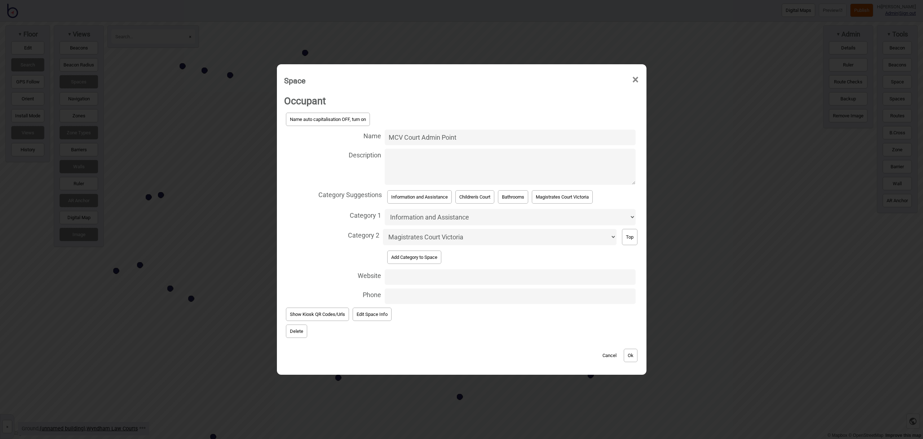
drag, startPoint x: 440, startPoint y: 136, endPoint x: 366, endPoint y: 134, distance: 74.3
click at [366, 134] on label "Name MCV Court Admin Point" at bounding box center [461, 137] width 355 height 19
paste input "Magistrates’ Court of Victoria Counter"
click at [634, 351] on button "Ok" at bounding box center [631, 354] width 14 height 13
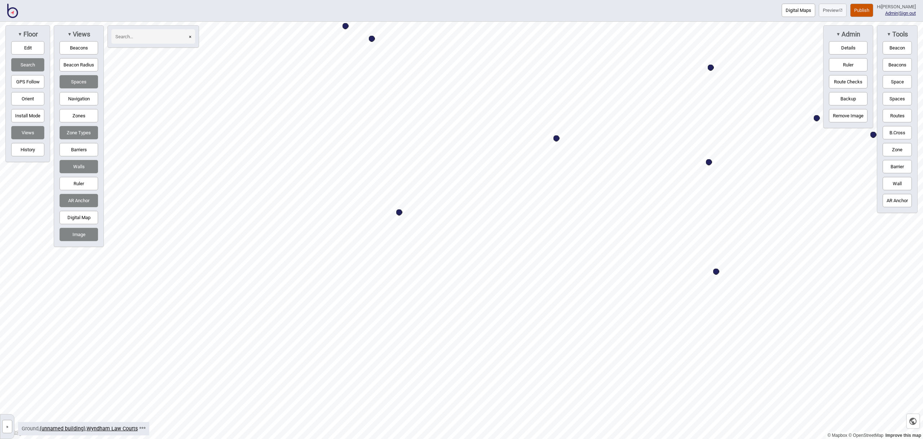
click at [399, 212] on div "Map marker" at bounding box center [399, 212] width 6 height 6
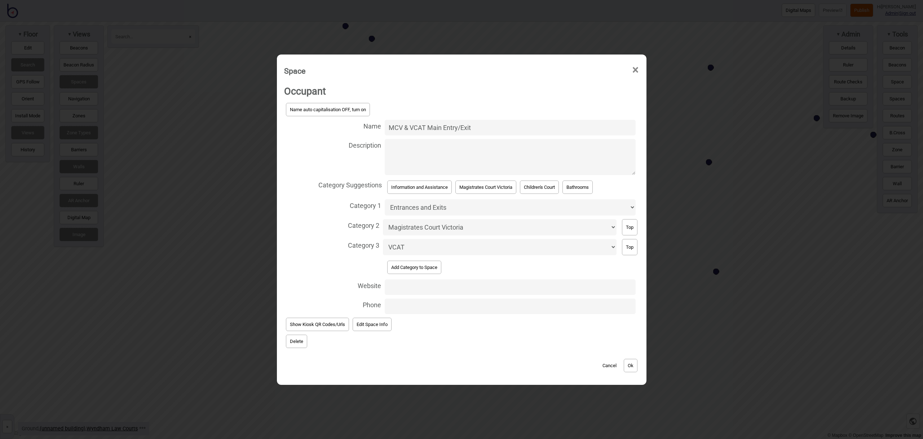
click at [409, 128] on input "MCV & VCAT Main Entry/Exit" at bounding box center [510, 128] width 251 height 16
click at [434, 126] on input "MCV/VCAT Main Entry/Exit" at bounding box center [510, 128] width 251 height 16
click at [453, 125] on input "MCV/VCAT Entry/Exit" at bounding box center [510, 128] width 251 height 16
click at [637, 364] on button "Ok" at bounding box center [631, 365] width 14 height 13
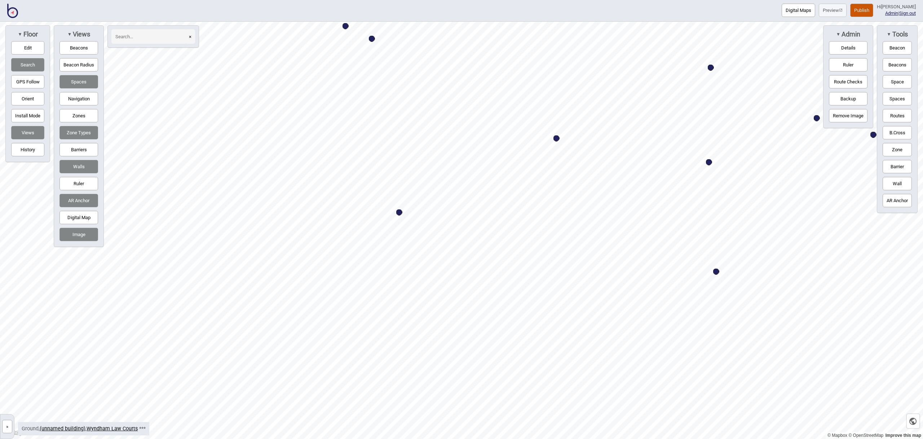
click at [558, 137] on div "Map marker" at bounding box center [557, 138] width 6 height 6
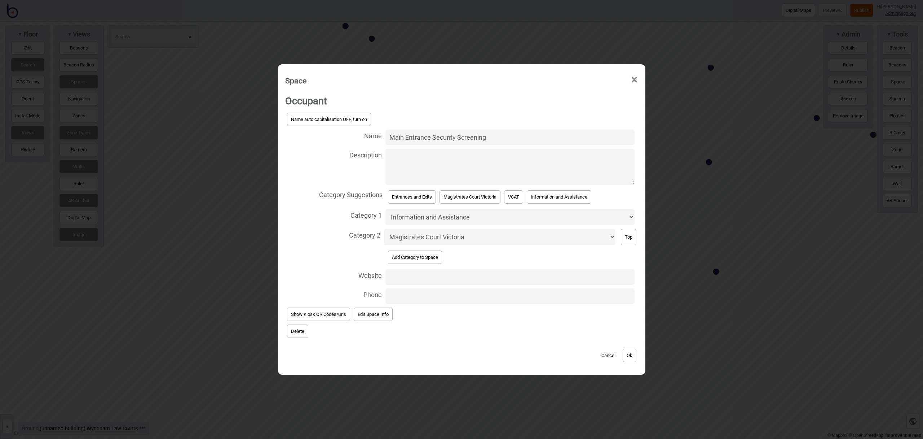
drag, startPoint x: 430, startPoint y: 137, endPoint x: 377, endPoint y: 134, distance: 53.1
click at [377, 134] on label "Name Main Entrance Security Screening" at bounding box center [461, 137] width 353 height 19
click at [630, 358] on button "Ok" at bounding box center [630, 354] width 14 height 13
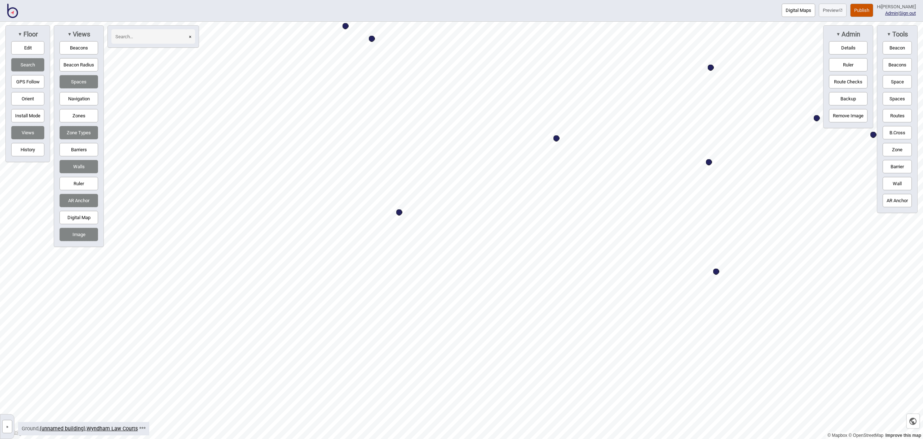
click at [716, 271] on div "Map marker" at bounding box center [716, 271] width 6 height 6
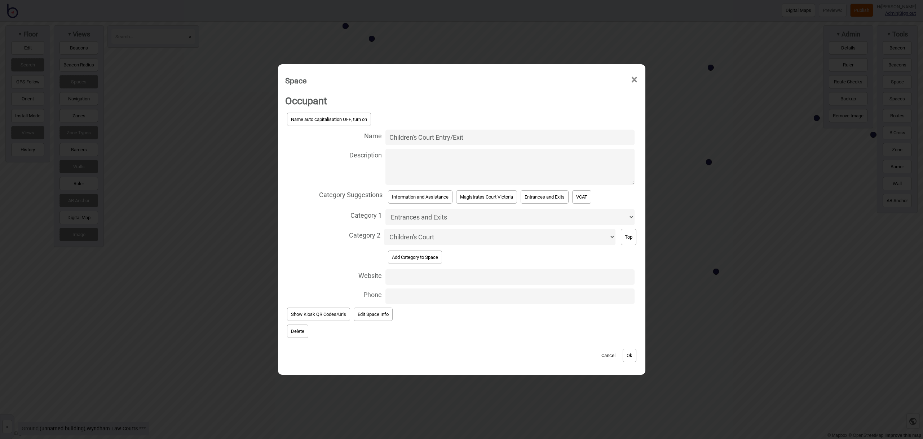
click at [500, 137] on input "Children's Court Entry/Exit" at bounding box center [510, 137] width 249 height 16
click at [469, 138] on input "Children's Court Entry/Exit (balee)" at bounding box center [510, 137] width 249 height 16
click at [625, 353] on button "Ok" at bounding box center [630, 354] width 14 height 13
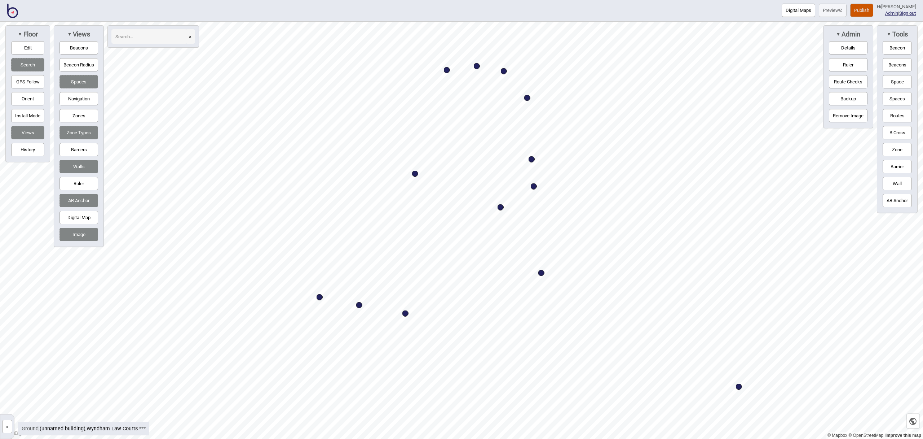
click at [502, 207] on div "Map marker" at bounding box center [501, 207] width 6 height 6
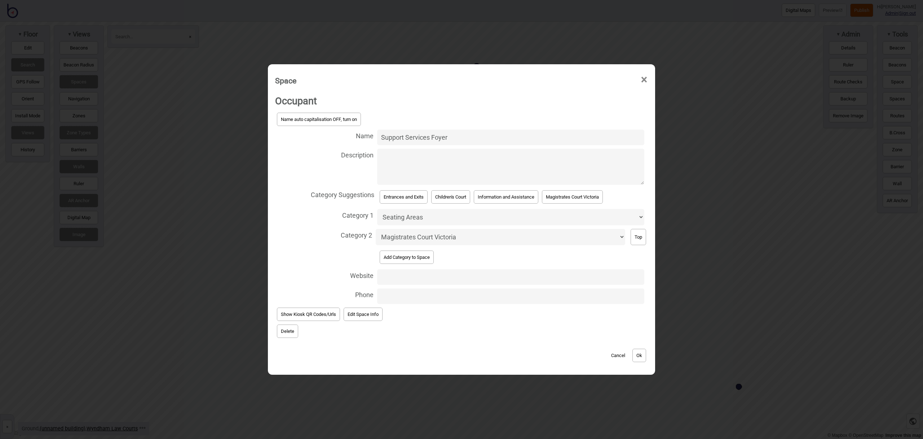
drag, startPoint x: 445, startPoint y: 138, endPoint x: 373, endPoint y: 139, distance: 72.9
click at [373, 139] on label "Name Support Services Foyer" at bounding box center [461, 137] width 373 height 19
click at [646, 359] on button "Ok" at bounding box center [640, 354] width 14 height 13
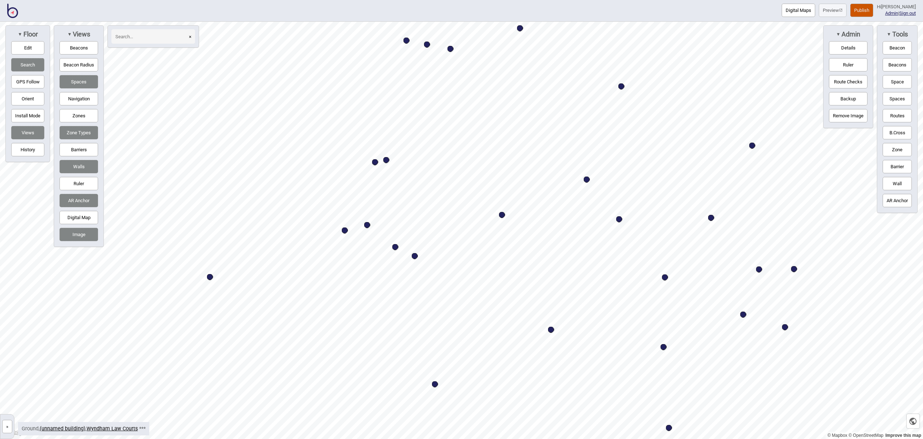
click at [369, 226] on div "Map marker" at bounding box center [367, 225] width 6 height 6
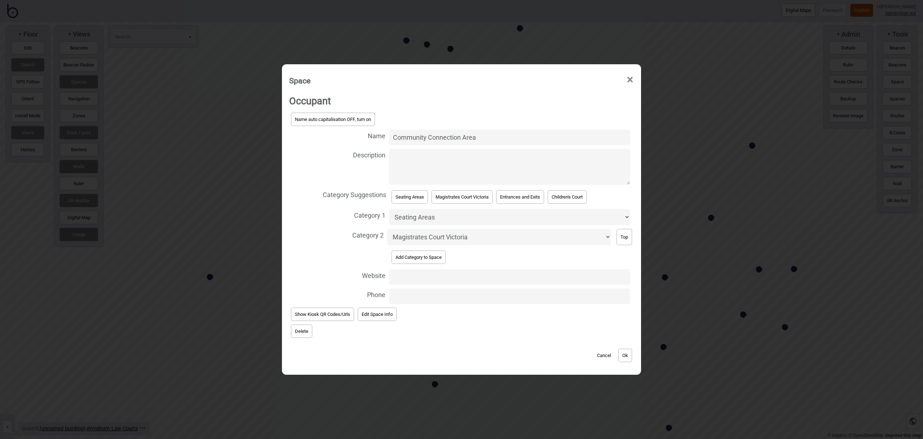
click at [482, 142] on input "Community Connection Area" at bounding box center [509, 137] width 241 height 16
click at [624, 350] on button "Ok" at bounding box center [626, 354] width 14 height 13
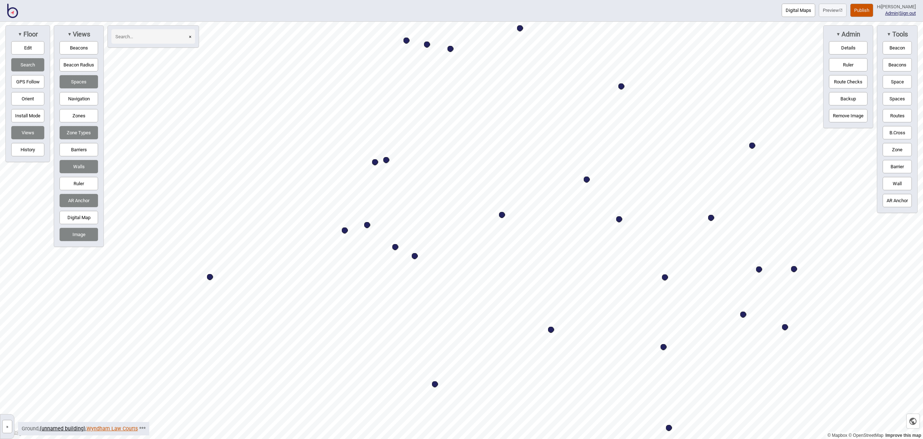
click at [106, 427] on link "Wyndham Law Courts" at bounding box center [112, 428] width 51 height 6
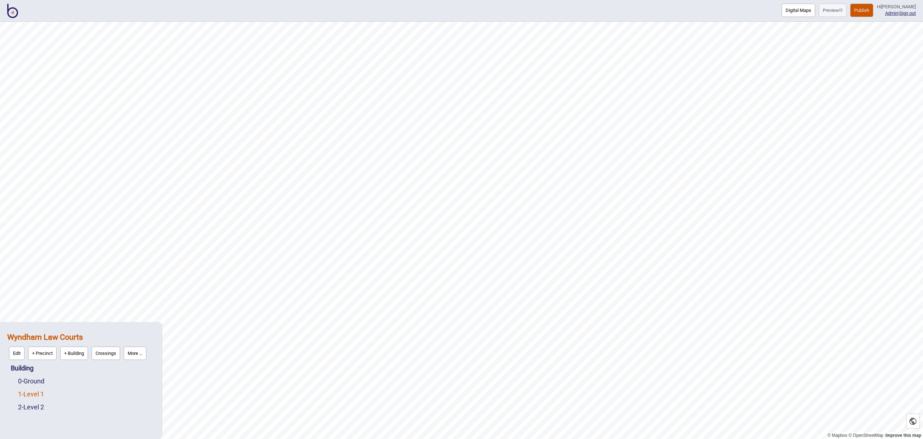
click at [44, 395] on link "1 - Level 1" at bounding box center [31, 394] width 26 height 8
click at [32, 395] on button "Edit" at bounding box center [28, 391] width 16 height 13
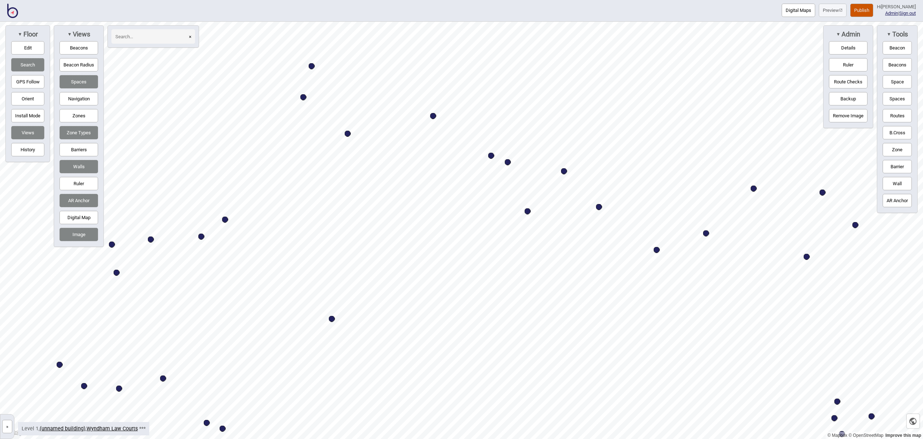
click at [433, 116] on div "Map marker" at bounding box center [433, 116] width 6 height 6
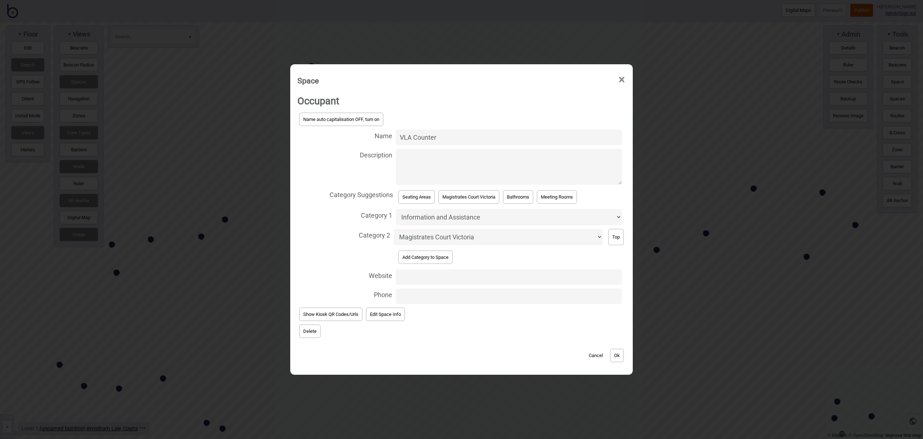
drag, startPoint x: 416, startPoint y: 137, endPoint x: 403, endPoint y: 138, distance: 12.7
click at [403, 138] on input "VLA Counter" at bounding box center [509, 137] width 226 height 16
click at [623, 350] on button "Ok" at bounding box center [617, 354] width 14 height 13
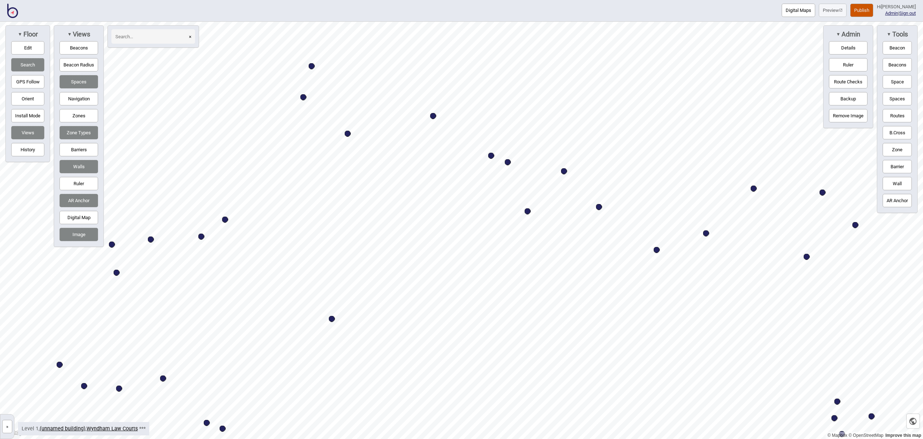
click at [754, 188] on div "Map marker" at bounding box center [754, 188] width 6 height 6
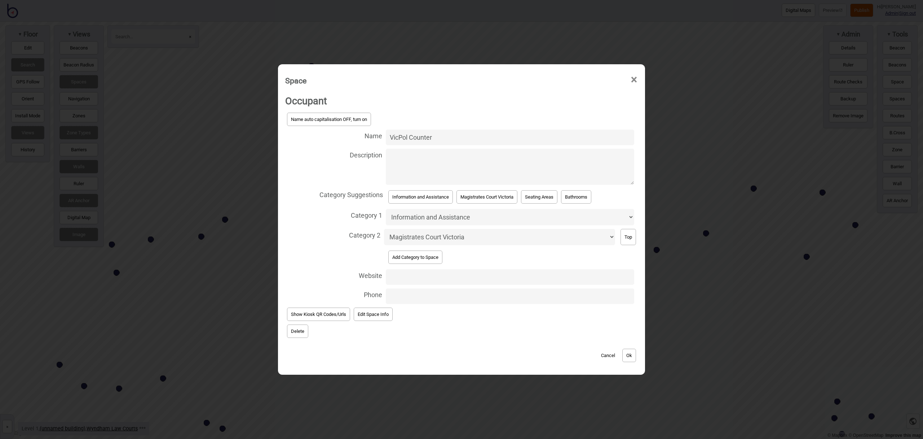
drag, startPoint x: 440, startPoint y: 137, endPoint x: 397, endPoint y: 139, distance: 42.2
click at [397, 139] on input "VicPol Counter" at bounding box center [510, 137] width 249 height 16
click at [636, 354] on button "Ok" at bounding box center [630, 354] width 14 height 13
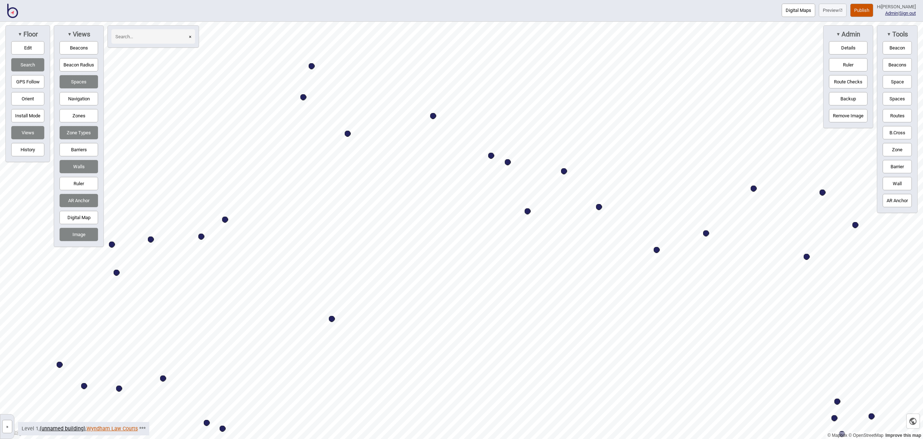
click at [128, 430] on link "Wyndham Law Courts" at bounding box center [112, 428] width 51 height 6
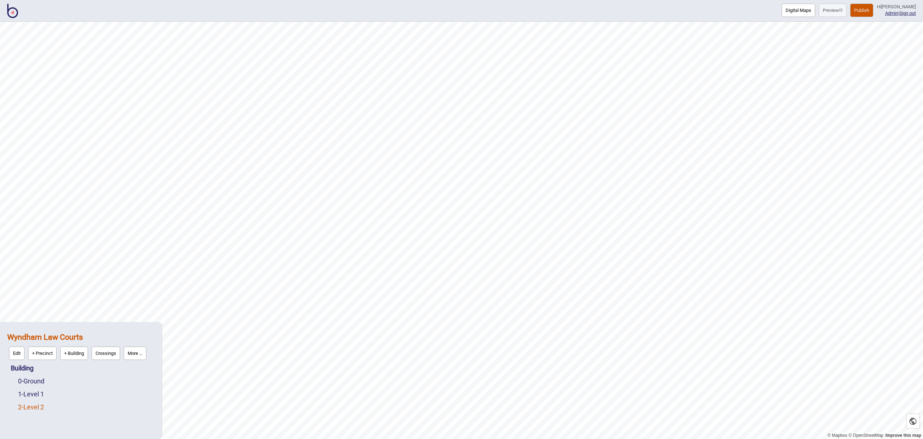
click at [38, 407] on link "2 - Level 2" at bounding box center [31, 407] width 26 height 8
click at [31, 405] on button "Edit" at bounding box center [28, 404] width 16 height 13
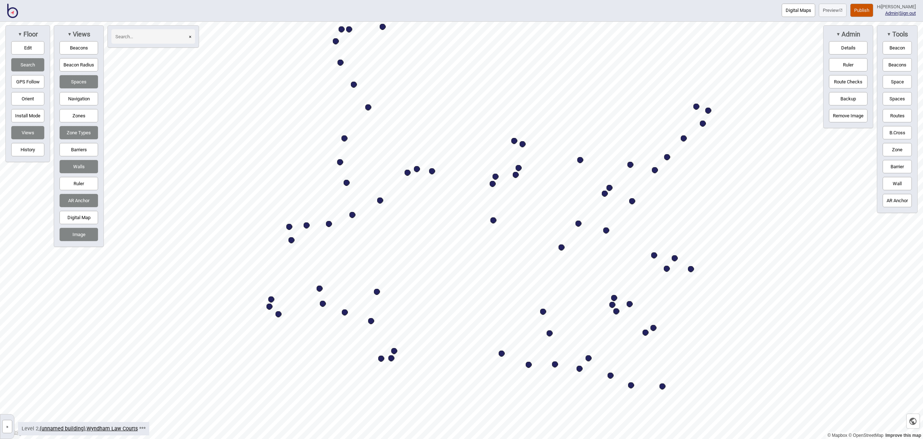
click at [353, 215] on div "Map marker" at bounding box center [353, 215] width 6 height 6
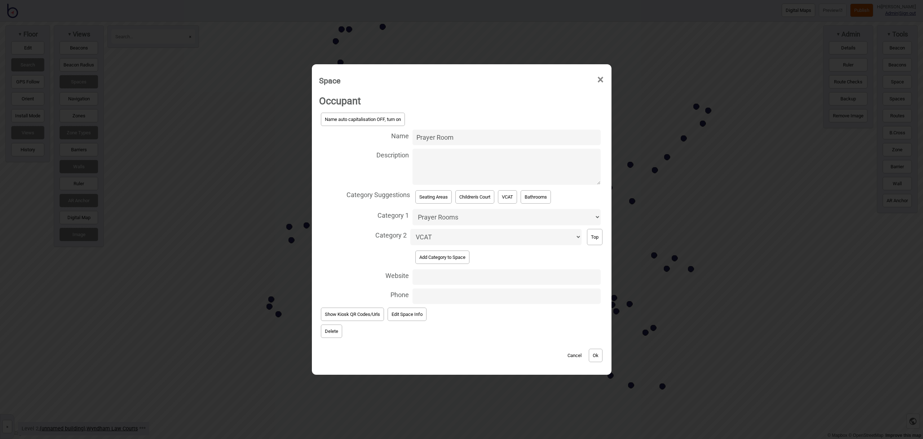
drag, startPoint x: 441, startPoint y: 138, endPoint x: 395, endPoint y: 136, distance: 45.8
click at [395, 136] on label "Name Prayer Room" at bounding box center [461, 137] width 285 height 19
click at [603, 357] on button "Ok" at bounding box center [596, 354] width 14 height 13
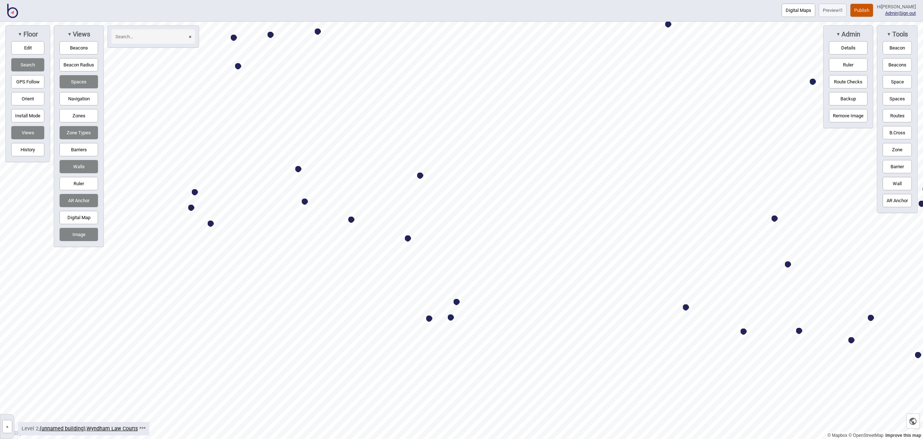
click at [407, 237] on div "Map marker" at bounding box center [408, 238] width 6 height 6
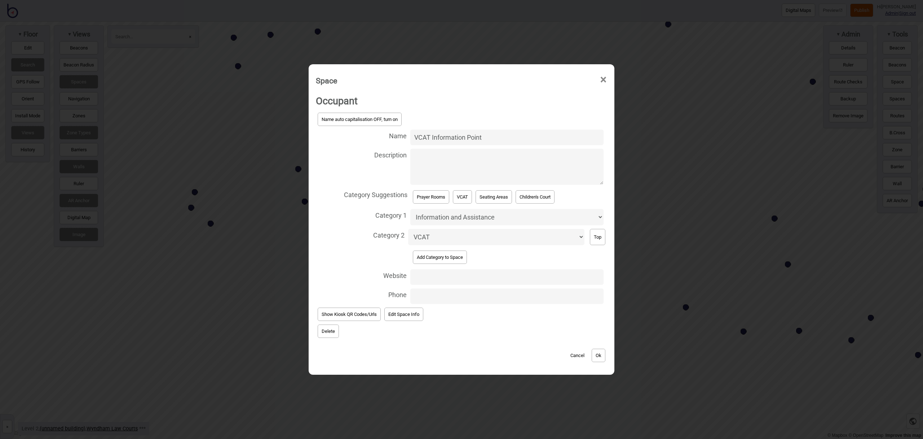
drag, startPoint x: 488, startPoint y: 137, endPoint x: 431, endPoint y: 137, distance: 56.6
click at [431, 137] on input "VCAT Information Point" at bounding box center [506, 137] width 193 height 16
click at [604, 357] on button "Ok" at bounding box center [599, 354] width 14 height 13
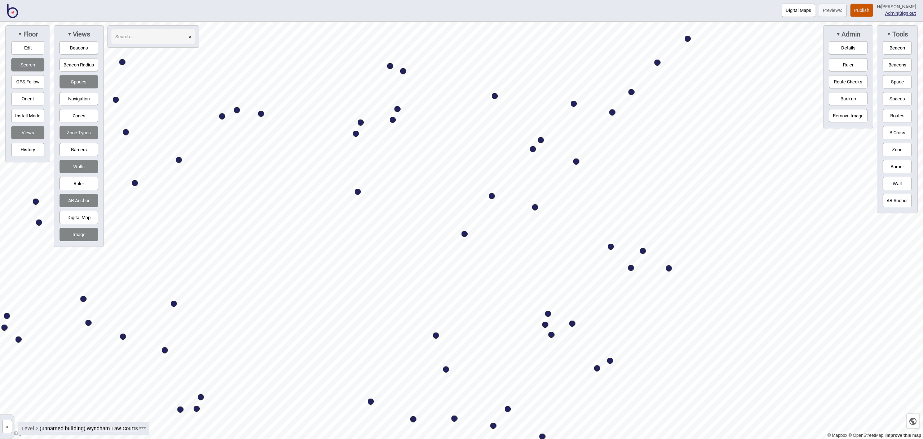
click at [535, 207] on div "Map marker" at bounding box center [535, 207] width 6 height 6
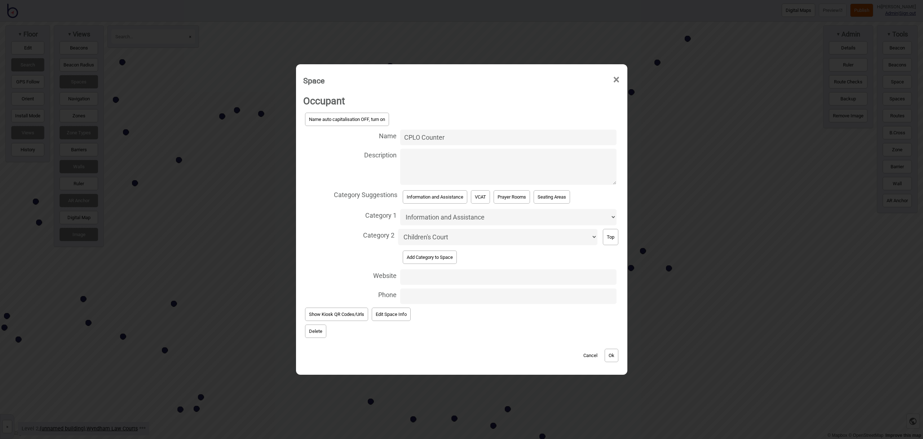
click at [454, 140] on input "CPLO Counter" at bounding box center [508, 137] width 216 height 16
click at [615, 355] on button "Ok" at bounding box center [612, 354] width 14 height 13
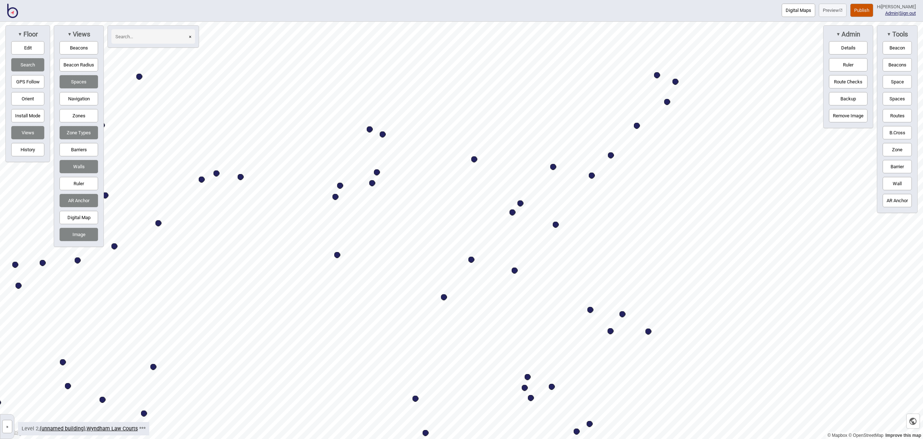
click at [593, 176] on div "Map marker" at bounding box center [592, 175] width 6 height 6
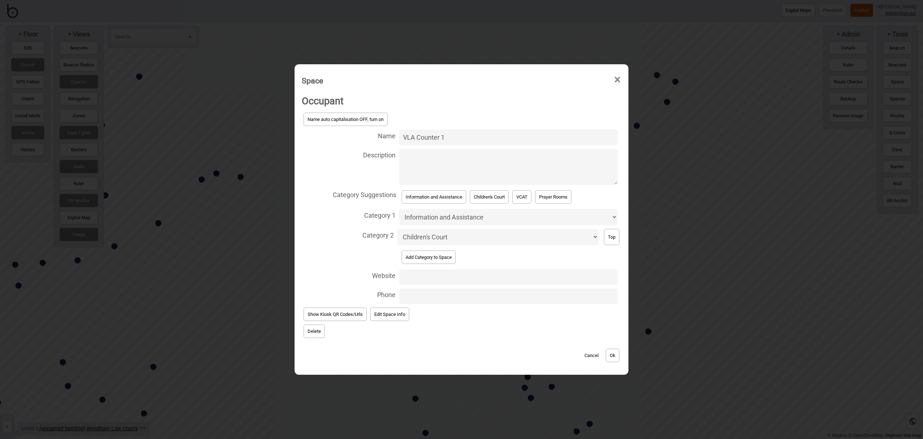
drag, startPoint x: 445, startPoint y: 138, endPoint x: 382, endPoint y: 135, distance: 63.2
click at [382, 135] on label "Name VLA Counter 1" at bounding box center [462, 137] width 320 height 19
paste input "Victoria Legal Aid (VLA)- Zone J"
click at [615, 359] on button "Ok" at bounding box center [613, 354] width 14 height 13
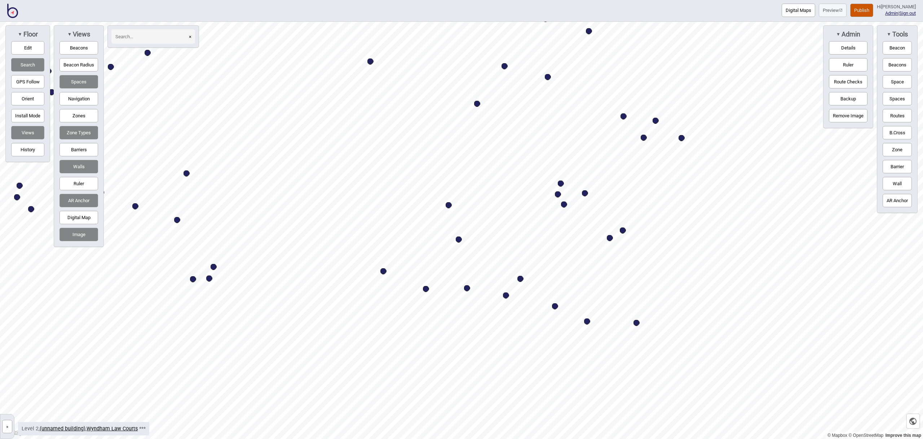
click at [507, 296] on div "Map marker" at bounding box center [506, 295] width 6 height 6
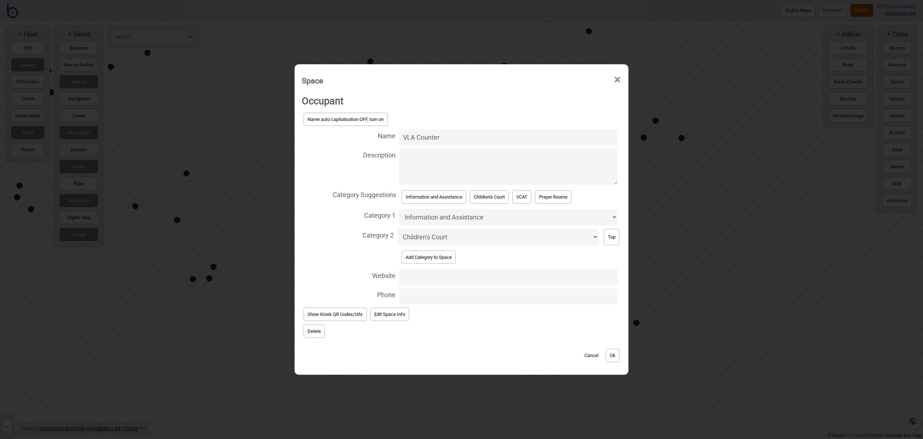
drag, startPoint x: 439, startPoint y: 138, endPoint x: 349, endPoint y: 134, distance: 90.3
click at [351, 134] on label "Name VLA Counter" at bounding box center [462, 137] width 320 height 19
click at [621, 352] on div "Cancel Ok" at bounding box center [462, 351] width 320 height 24
click at [613, 354] on button "Ok" at bounding box center [613, 354] width 14 height 13
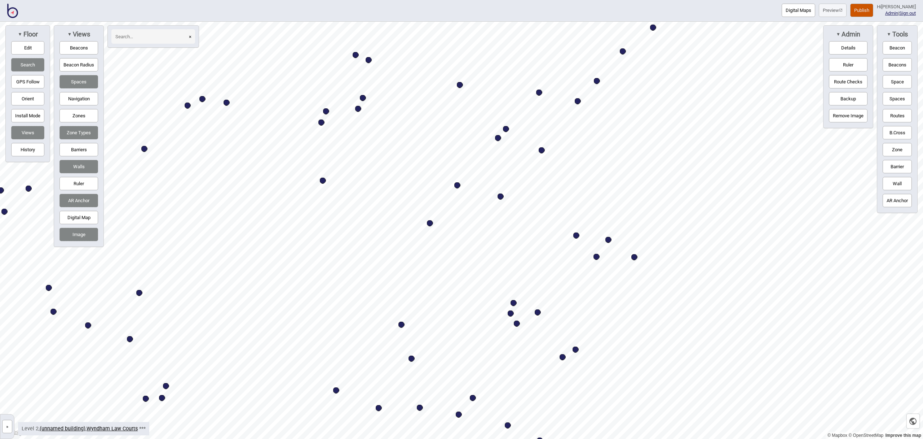
click at [543, 150] on div "Map marker" at bounding box center [542, 150] width 6 height 6
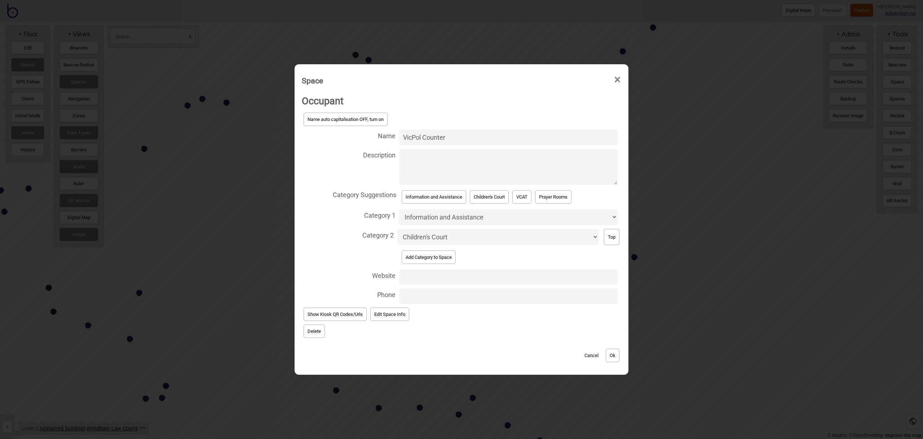
drag, startPoint x: 454, startPoint y: 137, endPoint x: 381, endPoint y: 134, distance: 72.9
click at [381, 134] on label "Name VicPol Counter" at bounding box center [462, 137] width 320 height 19
paste input "Victoria Police Prosecutions- Zone J"
click at [617, 360] on button "Ok" at bounding box center [613, 354] width 14 height 13
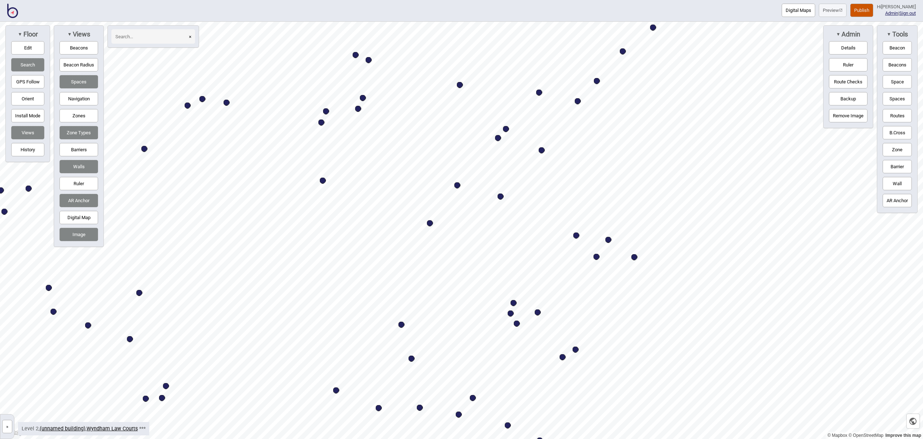
click at [872, 13] on button "Publish" at bounding box center [861, 10] width 23 height 13
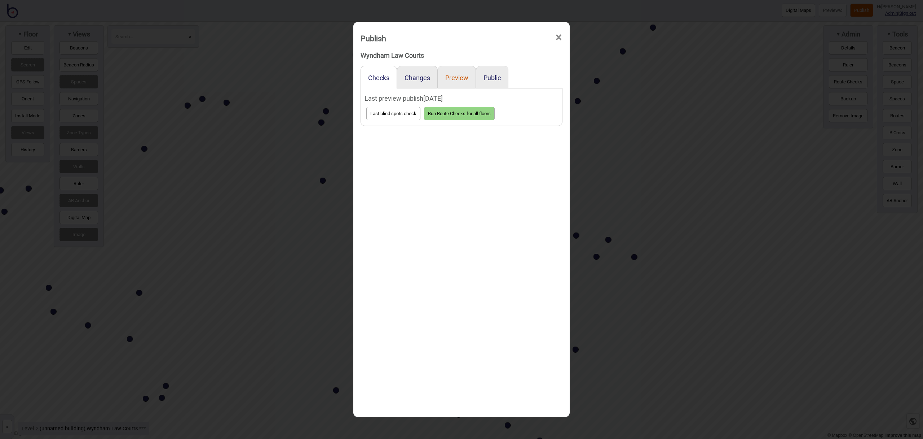
click at [461, 76] on button "Preview" at bounding box center [456, 78] width 23 height 8
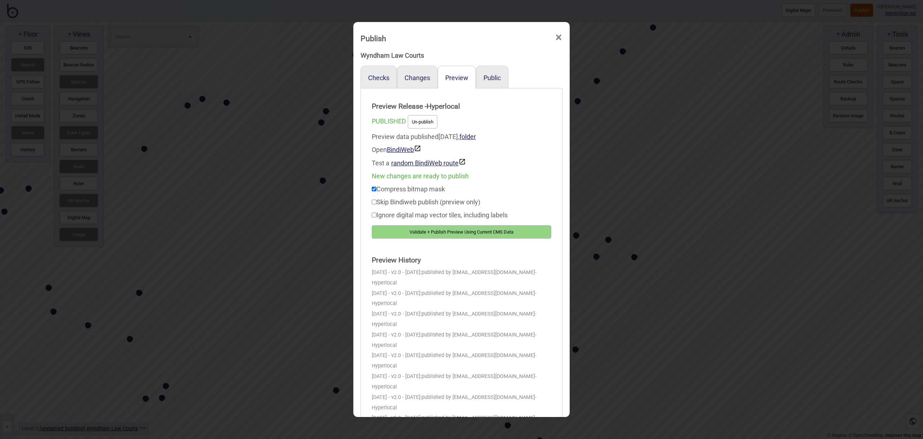
click at [524, 229] on button "Validate + Publish Preview Using Current CMS Data" at bounding box center [462, 231] width 180 height 13
